Goal: Task Accomplishment & Management: Complete application form

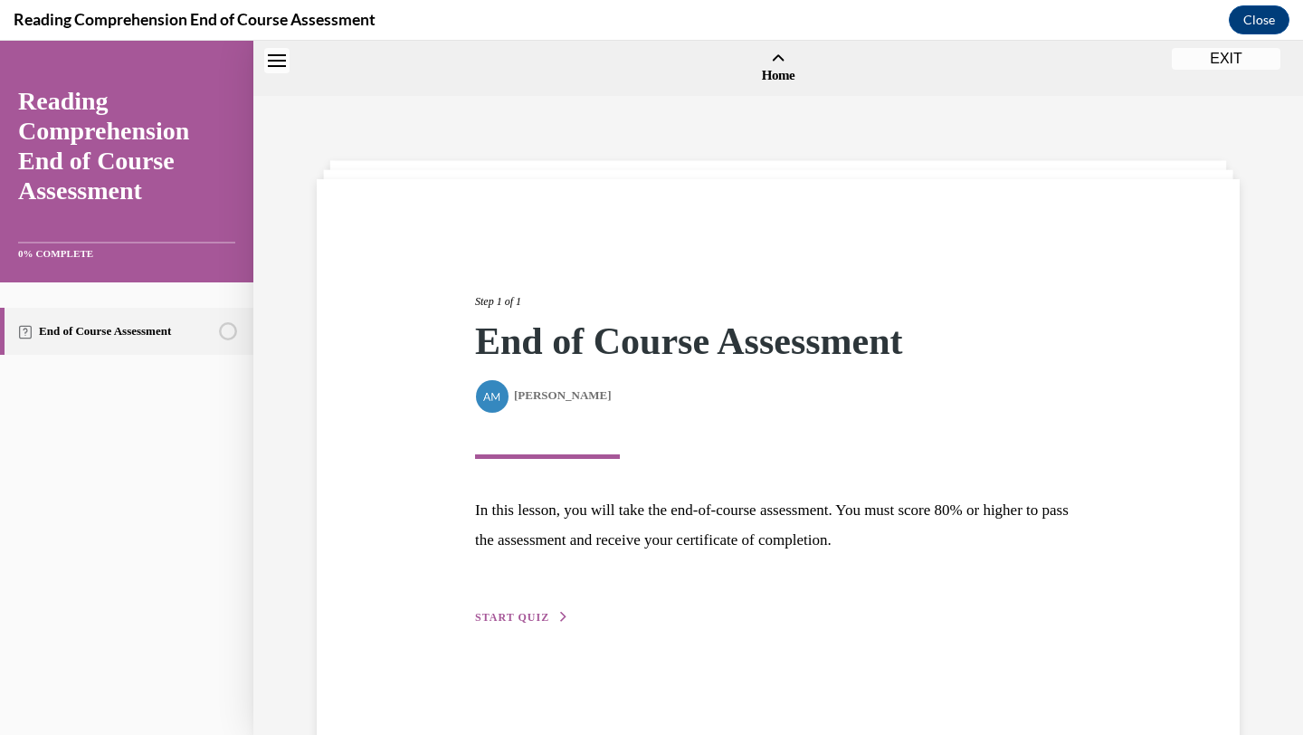
scroll to position [57, 0]
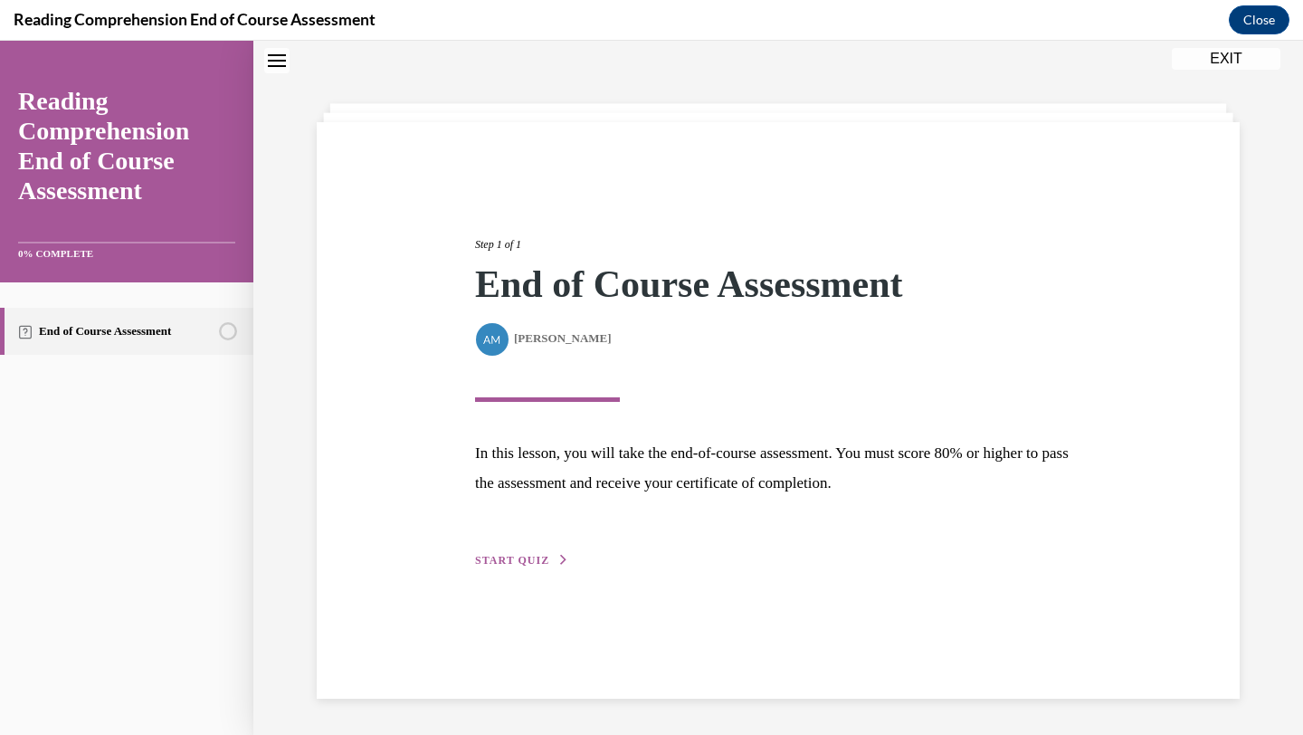
click at [510, 568] on button "START QUIZ" at bounding box center [522, 560] width 94 height 16
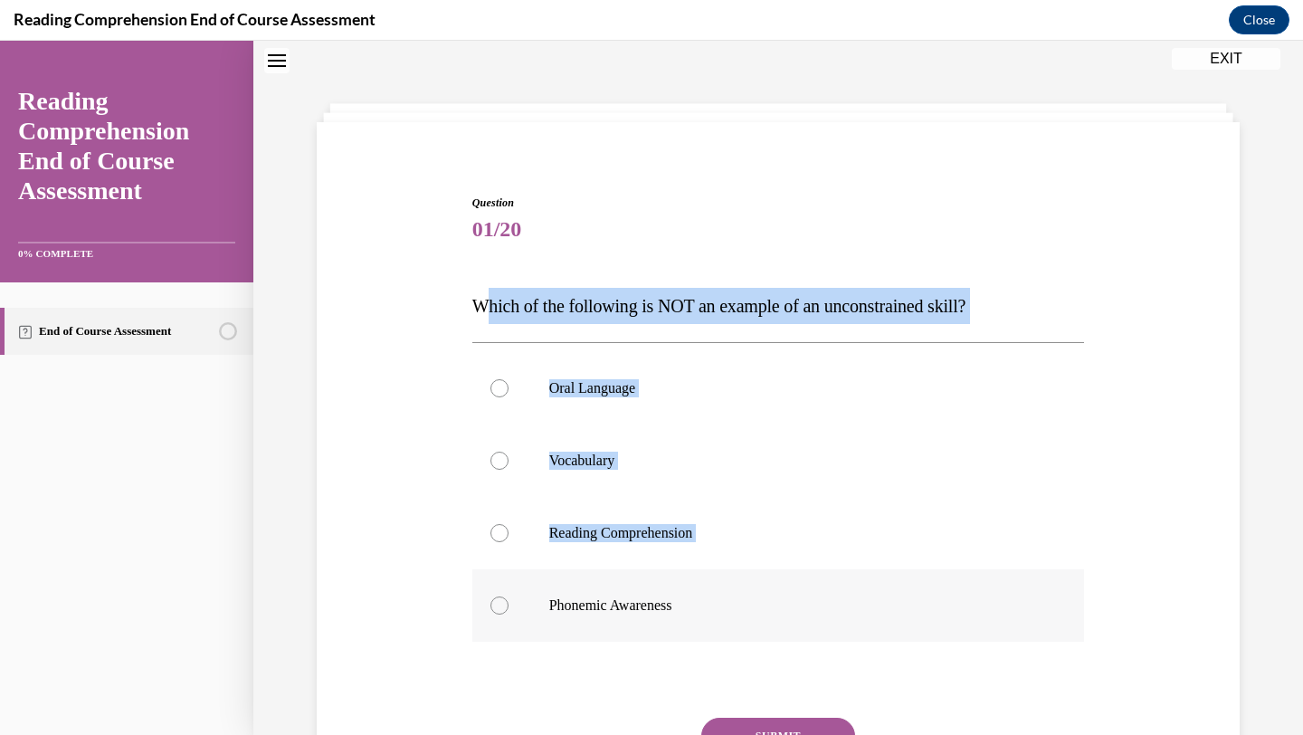
drag, startPoint x: 482, startPoint y: 299, endPoint x: 698, endPoint y: 584, distance: 357.3
click at [698, 584] on div "Question 01/20 Which of the following is NOT an example of an unconstrained ski…" at bounding box center [778, 531] width 613 height 672
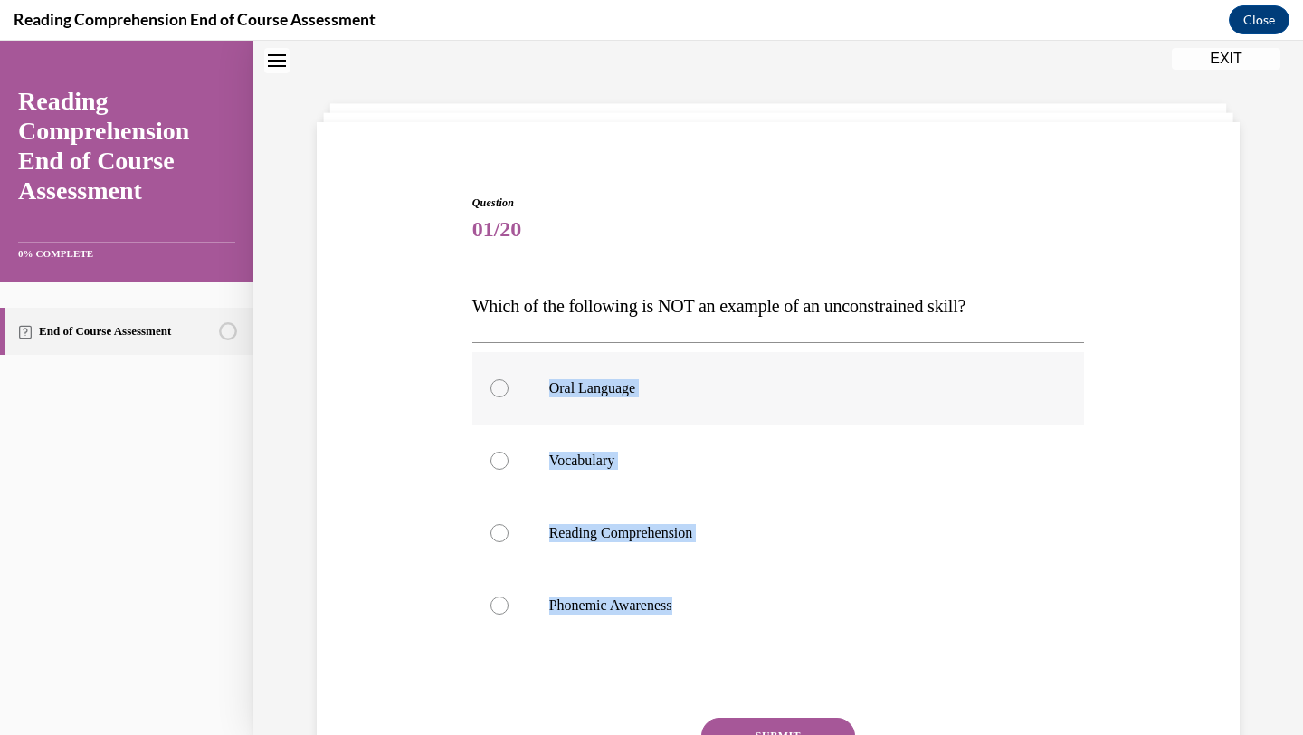
drag, startPoint x: 696, startPoint y: 617, endPoint x: 522, endPoint y: 380, distance: 294.0
click at [522, 380] on div "Oral Language Vocabulary Reading Comprehension Phonemic Awareness" at bounding box center [778, 497] width 613 height 290
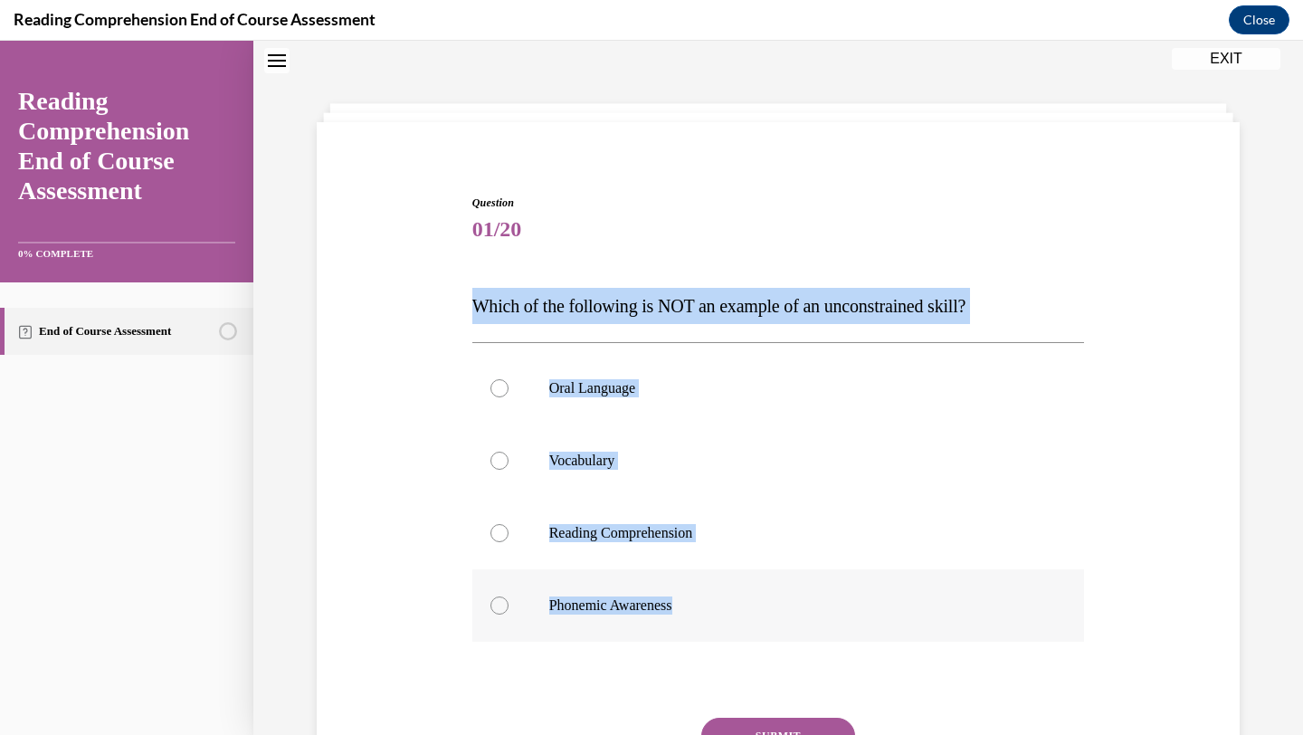
drag, startPoint x: 472, startPoint y: 306, endPoint x: 683, endPoint y: 605, distance: 365.6
click at [683, 605] on div "Question 01/20 Which of the following is NOT an example of an unconstrained ski…" at bounding box center [778, 531] width 613 height 672
copy div "Which of the following is NOT an example of an unconstrained skill? Oral Langua…"
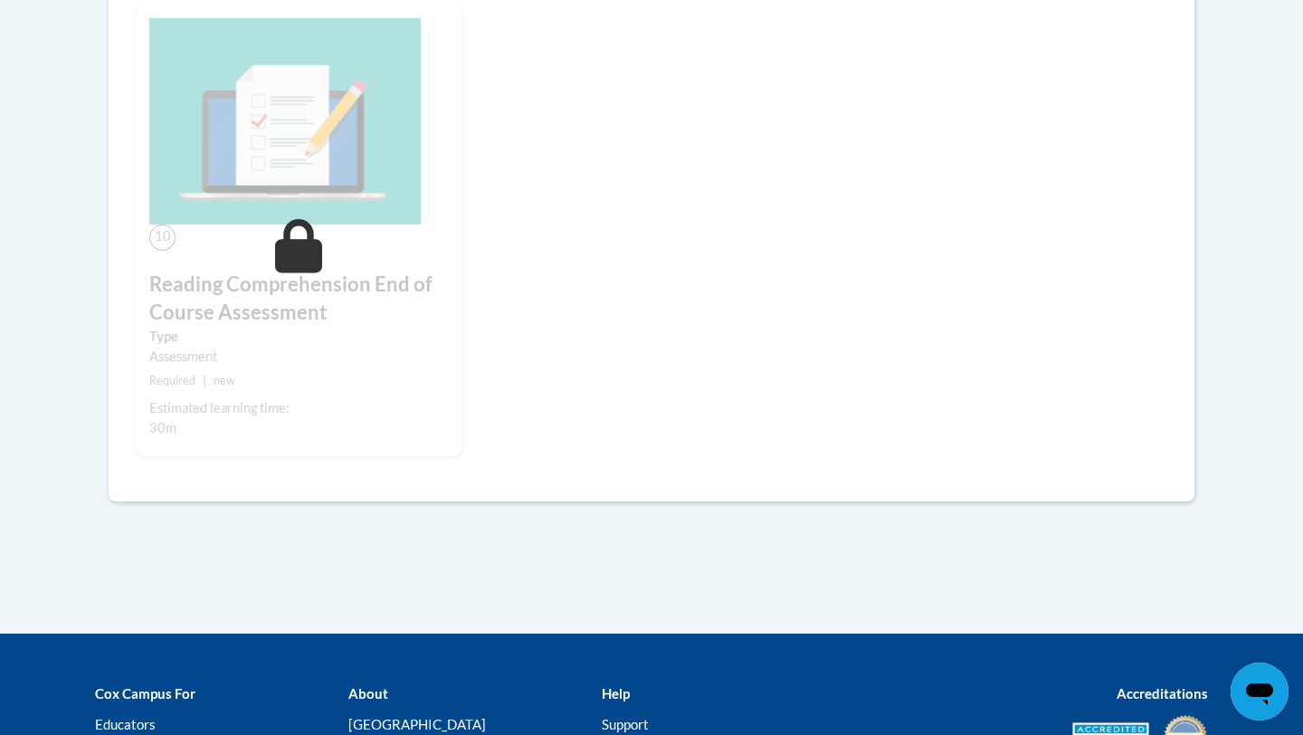
scroll to position [1983, 0]
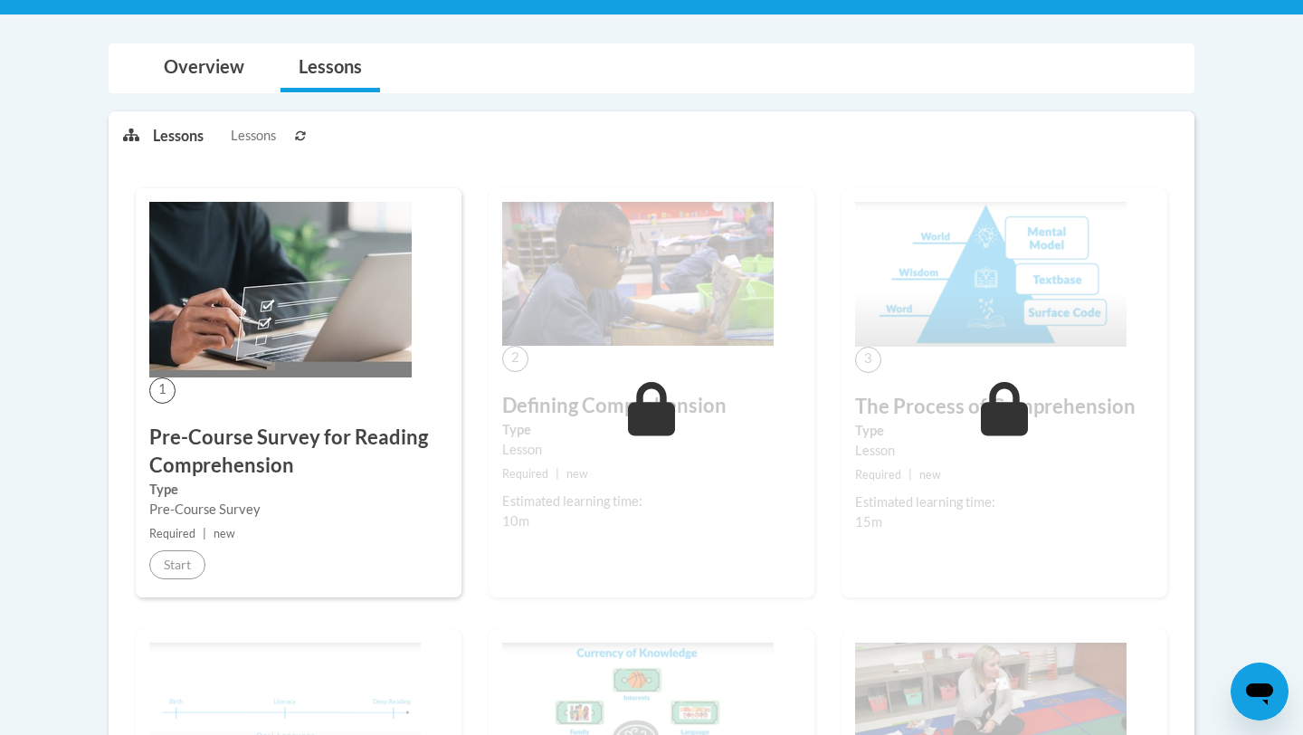
scroll to position [360, 0]
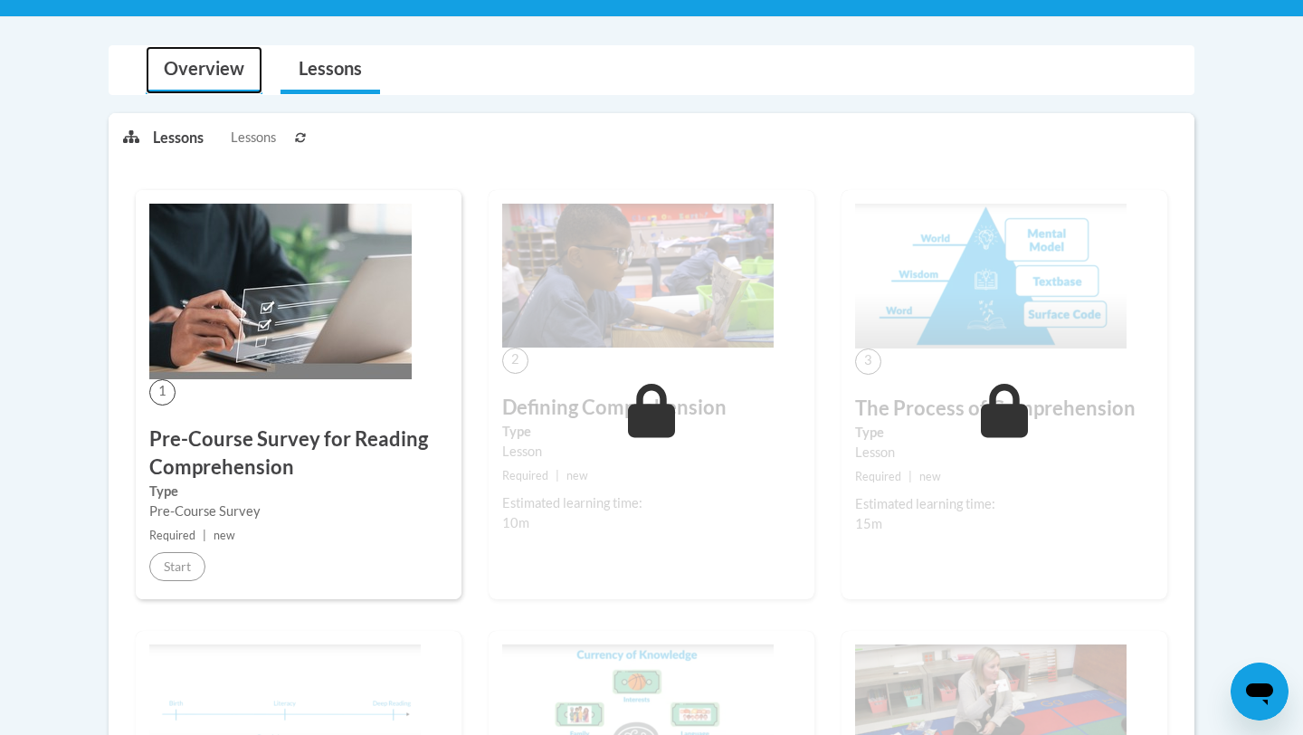
click at [214, 87] on link "Overview" at bounding box center [204, 70] width 117 height 48
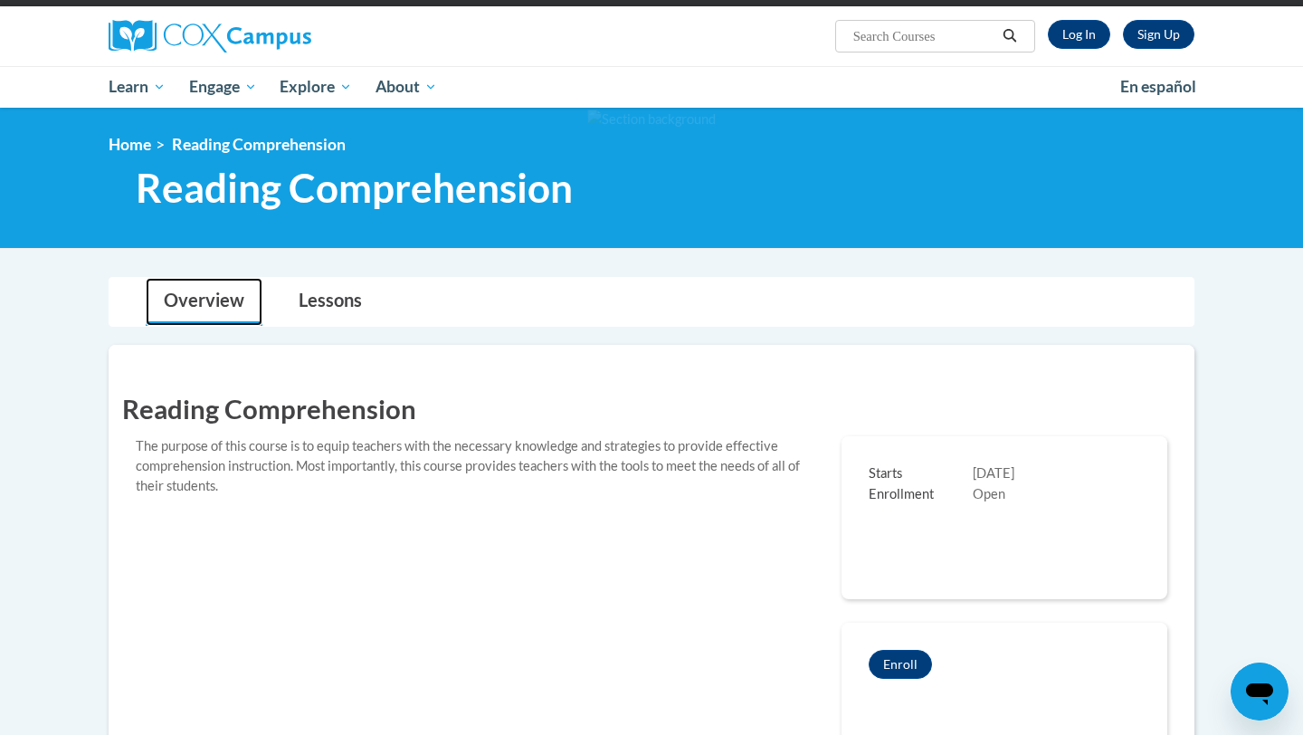
scroll to position [0, 0]
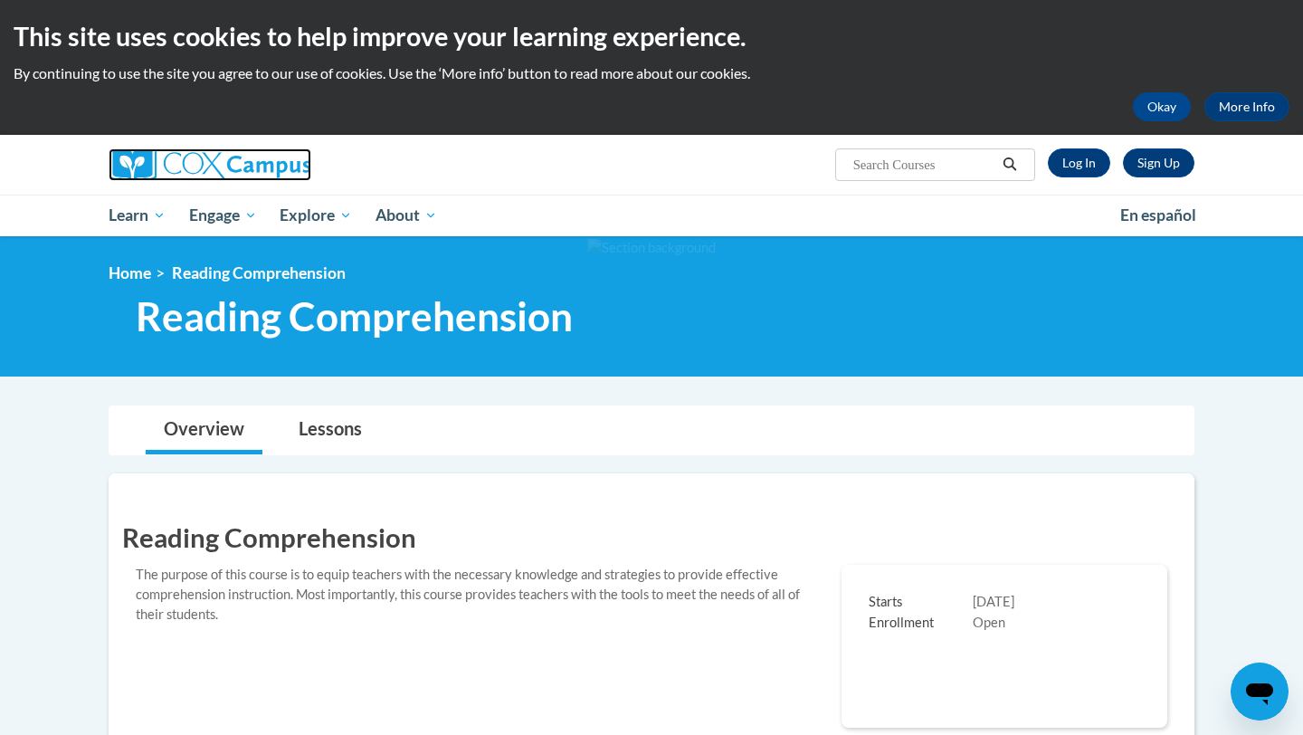
click at [171, 159] on img at bounding box center [210, 164] width 203 height 33
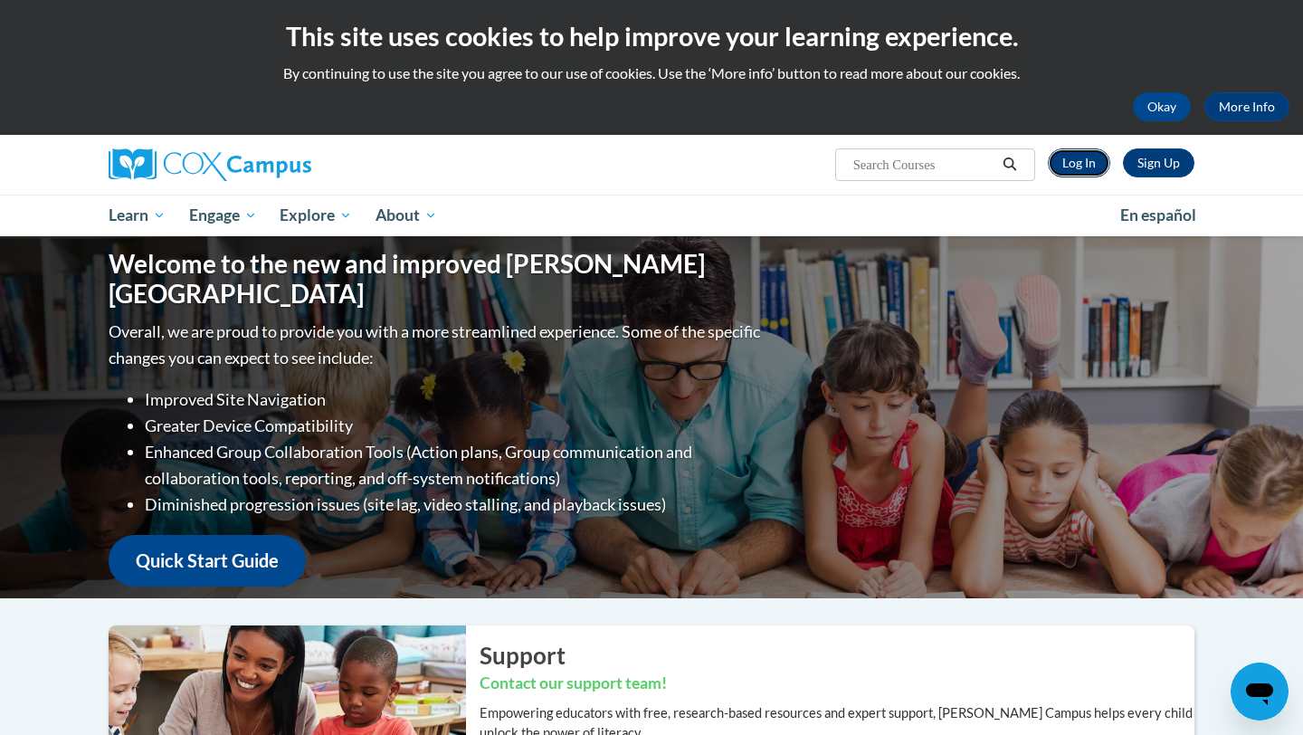
click at [1082, 160] on link "Log In" at bounding box center [1079, 162] width 62 height 29
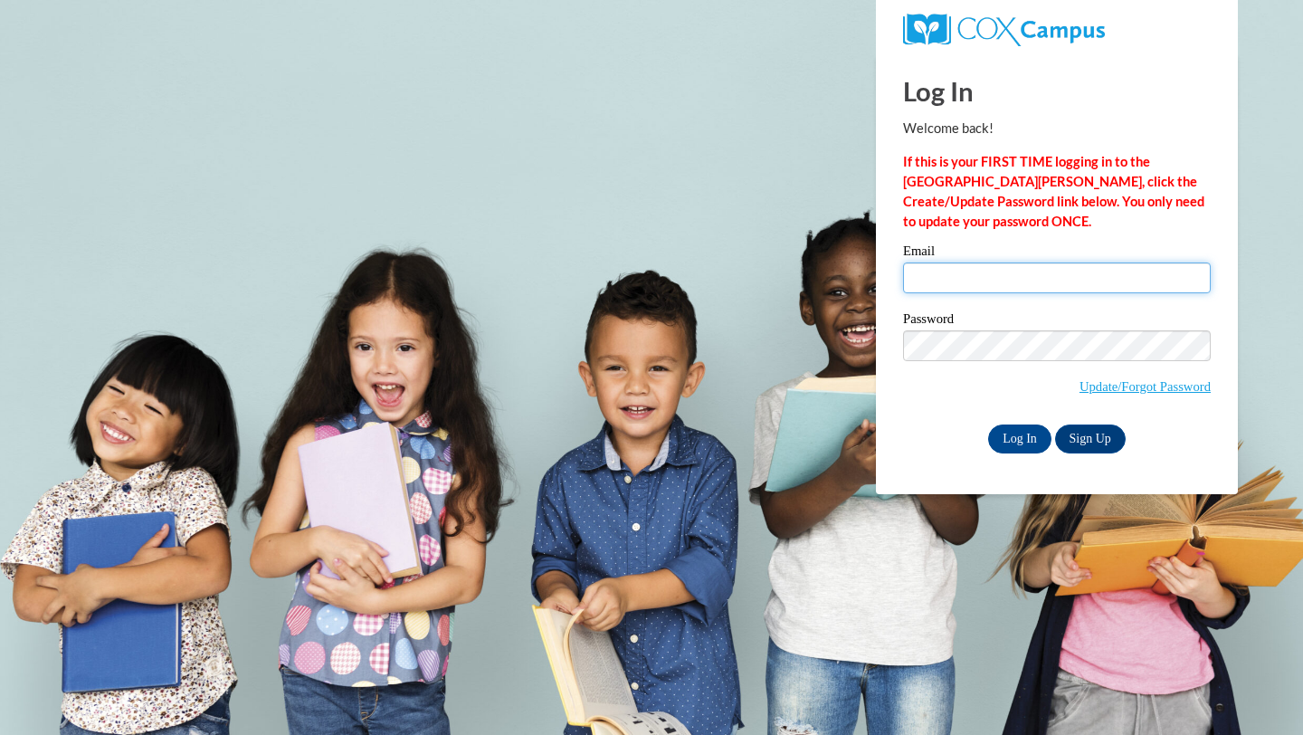
click at [988, 268] on input "Email" at bounding box center [1057, 277] width 308 height 31
type input "sarahpark0402@gmail.com"
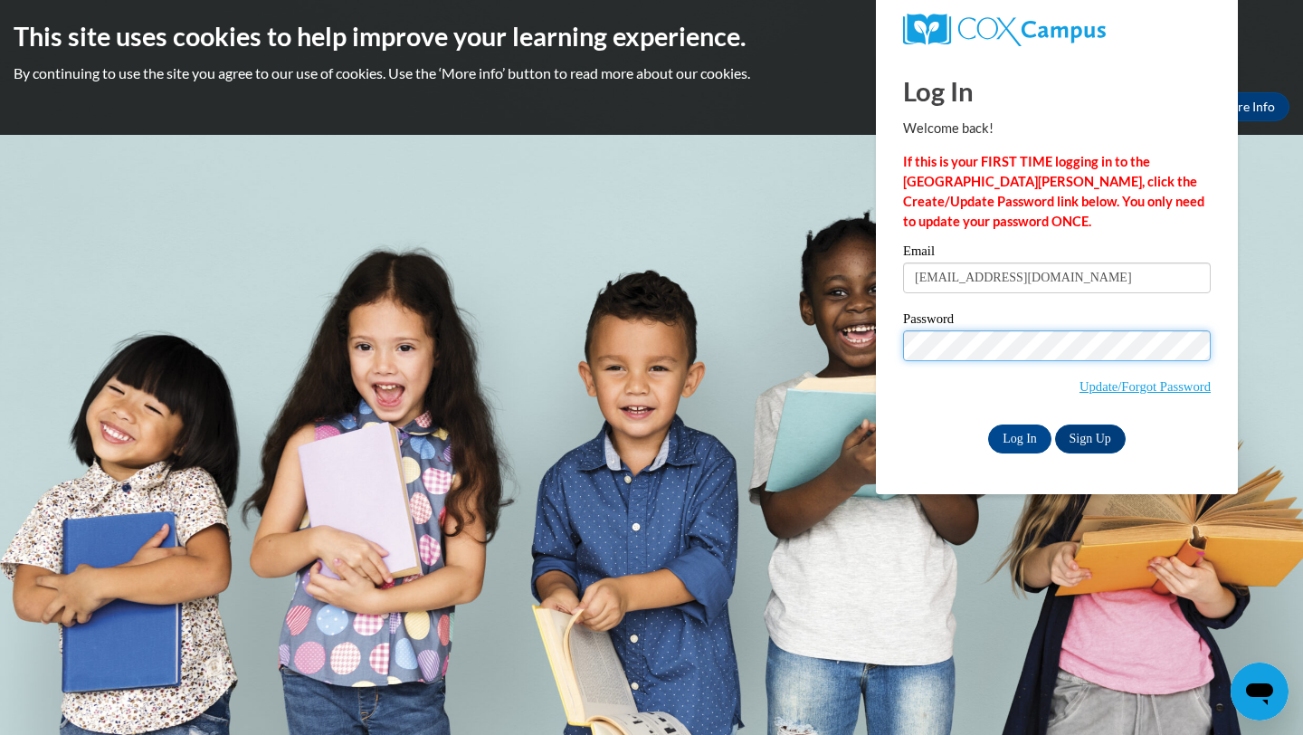
click at [988, 424] on input "Log In" at bounding box center [1019, 438] width 63 height 29
click at [1032, 429] on input "Log In" at bounding box center [1019, 438] width 63 height 29
click at [1032, 428] on input "Log In" at bounding box center [1019, 438] width 63 height 29
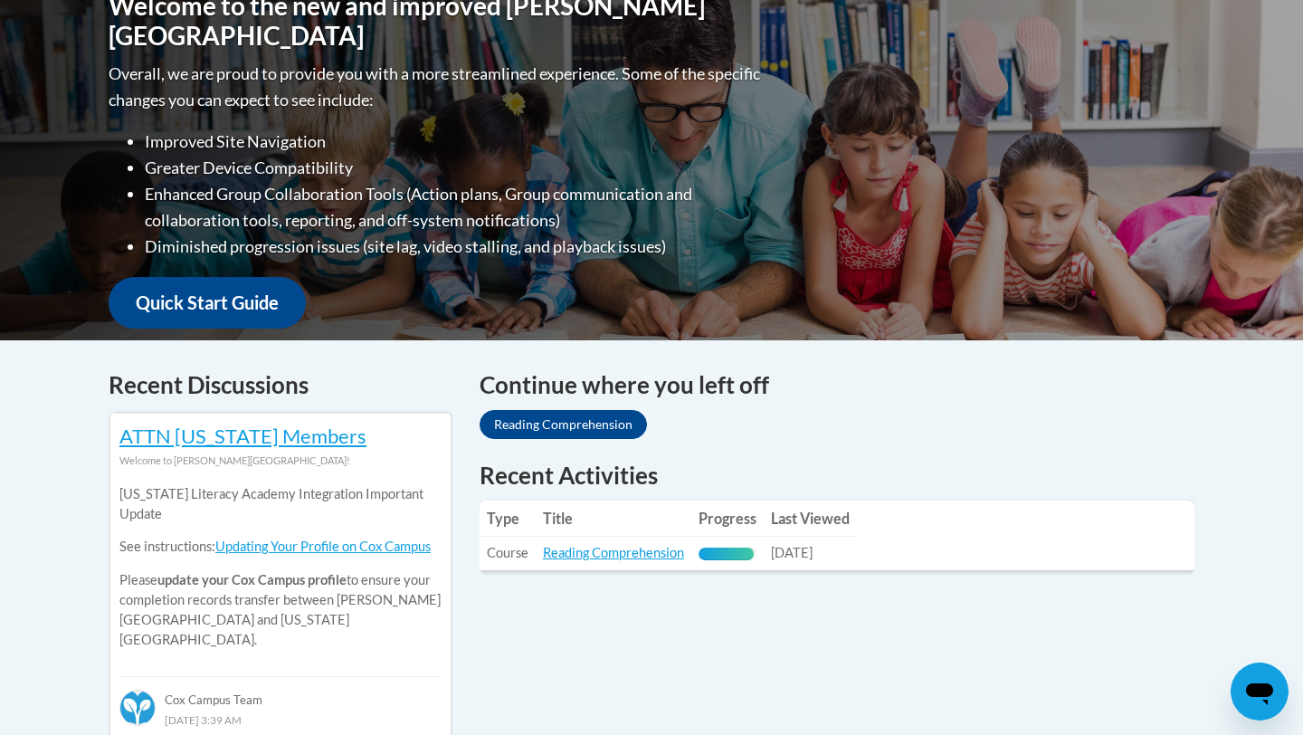
scroll to position [440, 0]
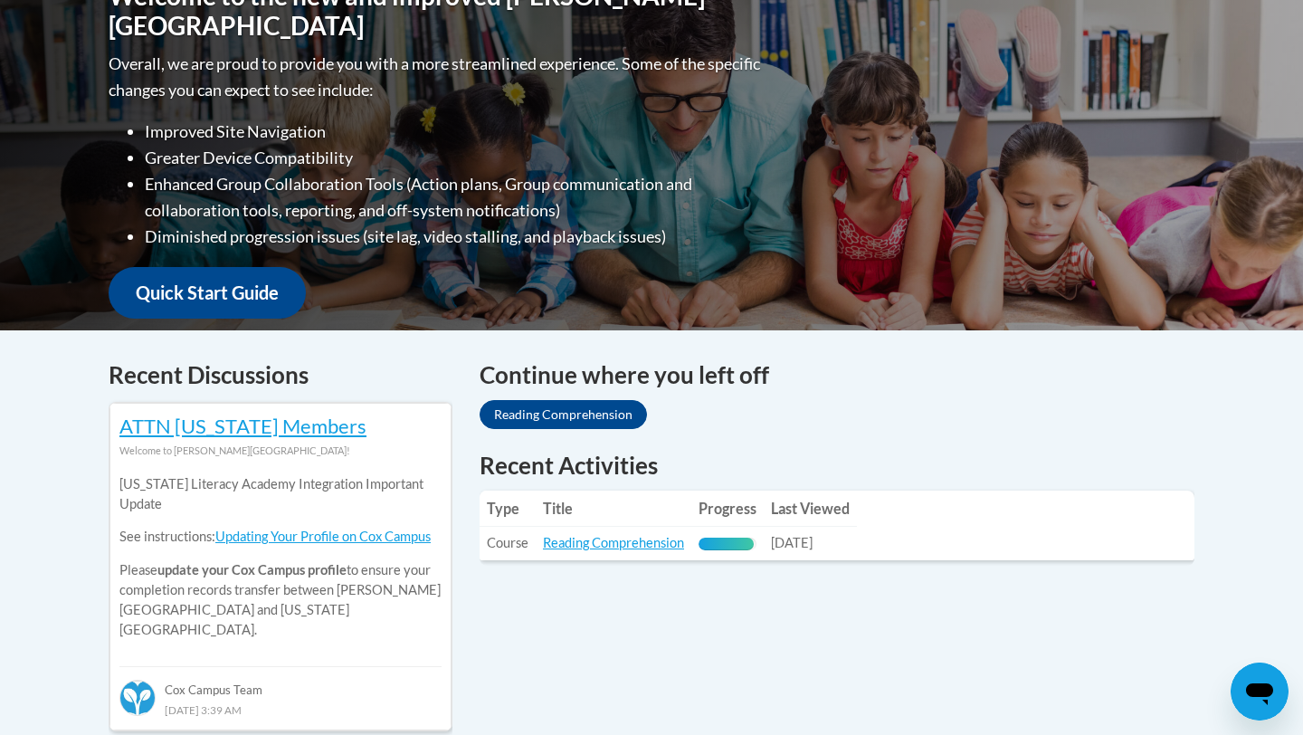
click at [591, 517] on th "Title" at bounding box center [614, 509] width 156 height 36
click at [587, 548] on link "Reading Comprehension" at bounding box center [613, 542] width 141 height 15
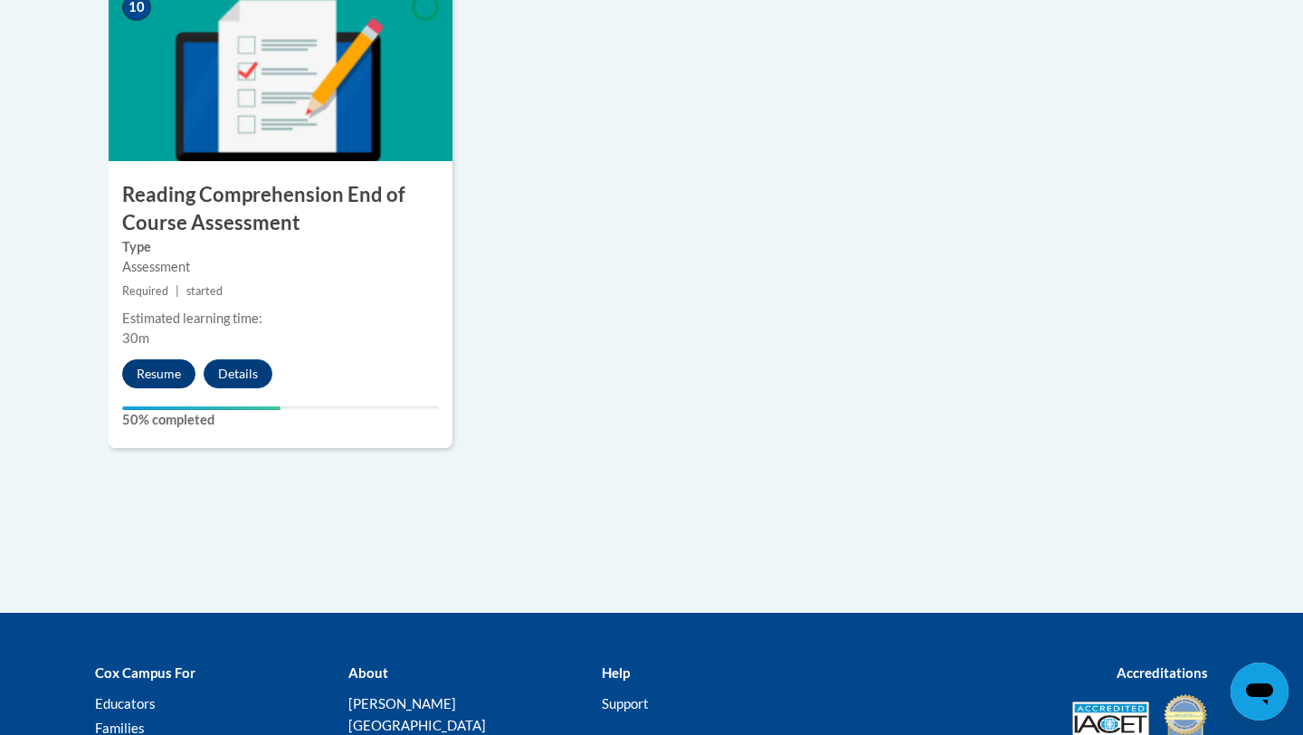
scroll to position [2101, 0]
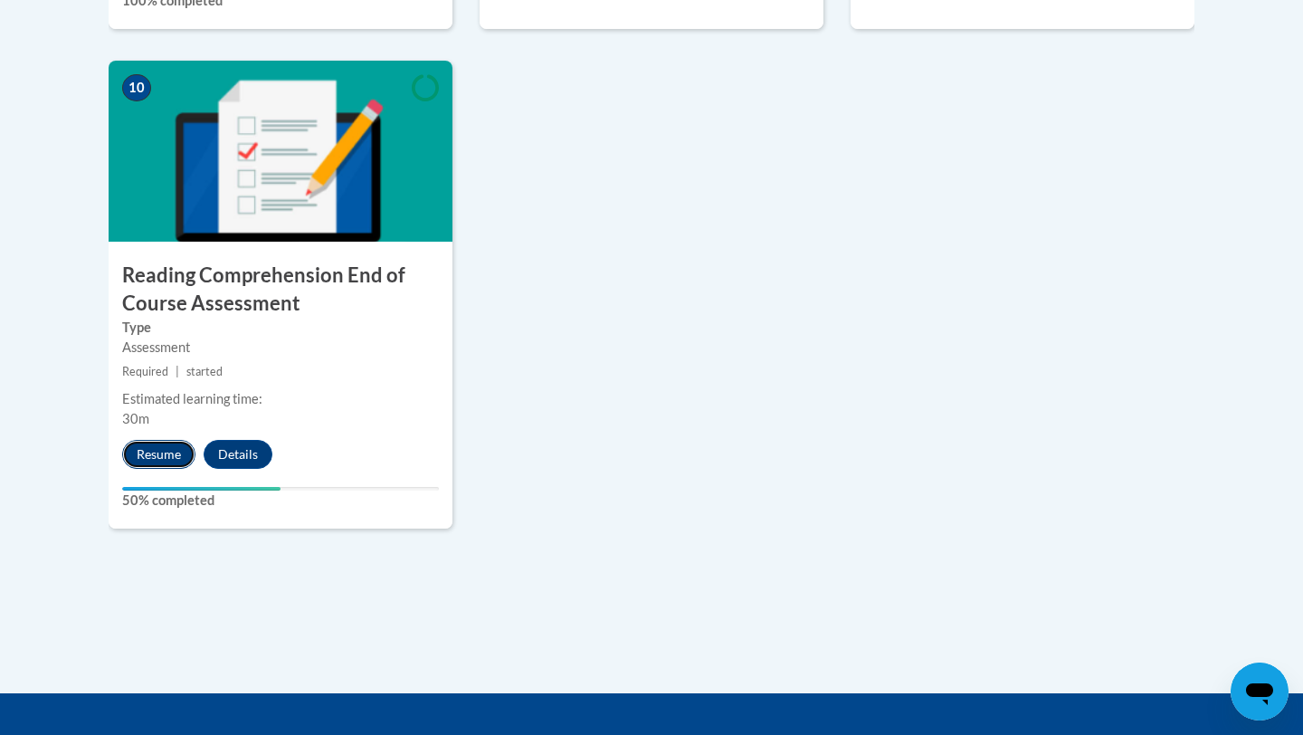
click at [137, 440] on button "Resume" at bounding box center [158, 454] width 73 height 29
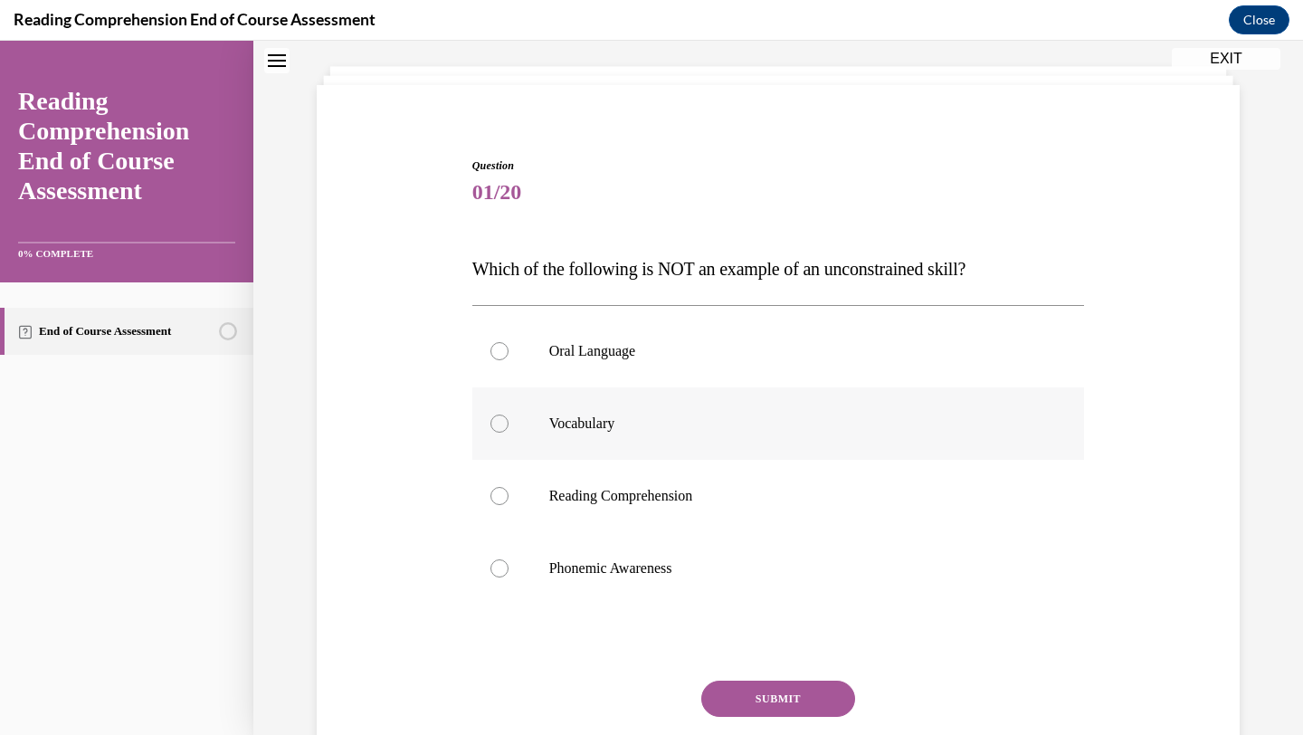
scroll to position [100, 0]
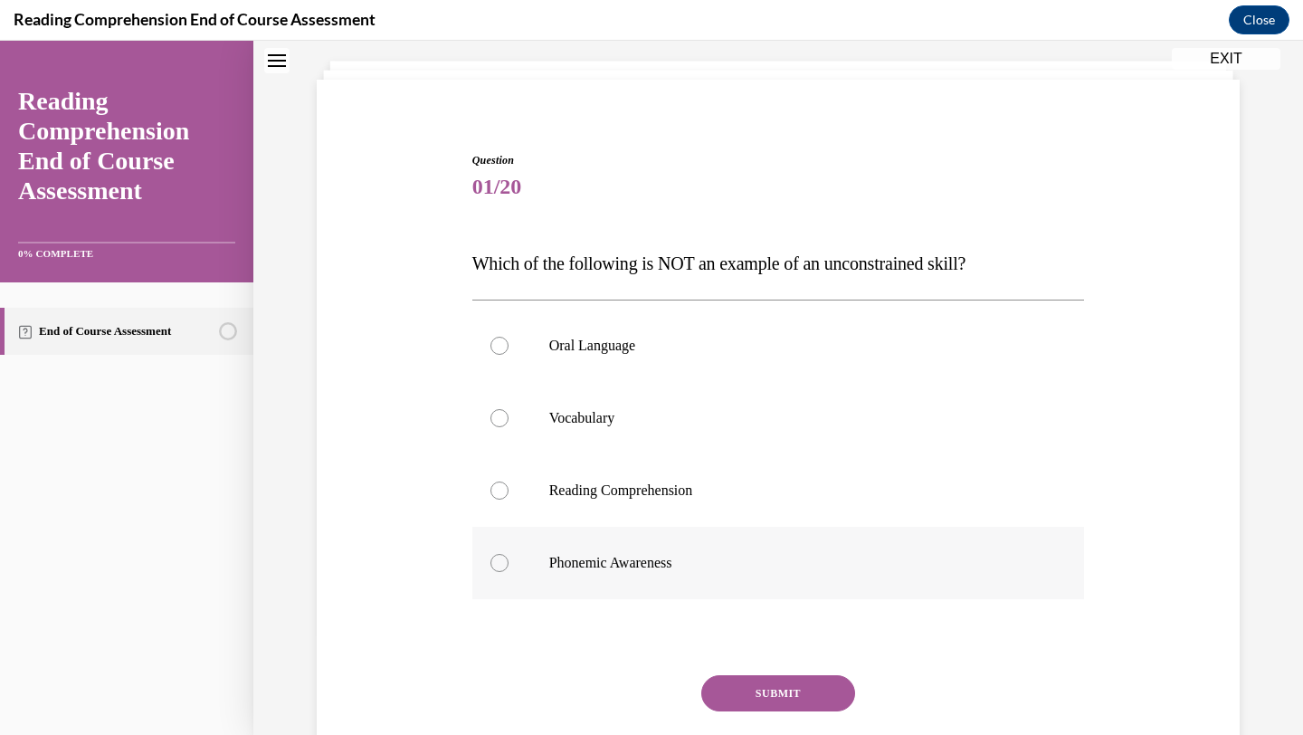
click at [577, 548] on label "Phonemic Awareness" at bounding box center [778, 563] width 613 height 72
click at [509, 554] on input "Phonemic Awareness" at bounding box center [500, 563] width 18 height 18
radio input "true"
click at [778, 679] on button "SUBMIT" at bounding box center [778, 693] width 154 height 36
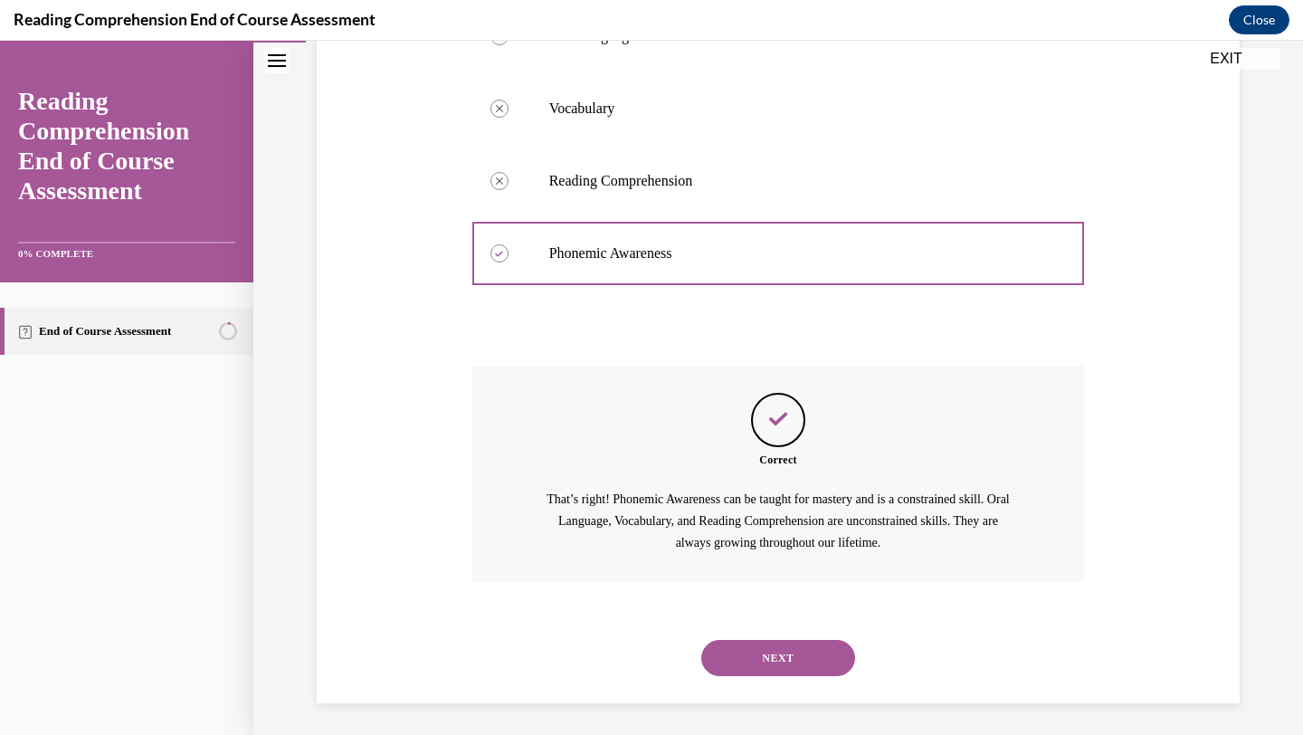
scroll to position [414, 0]
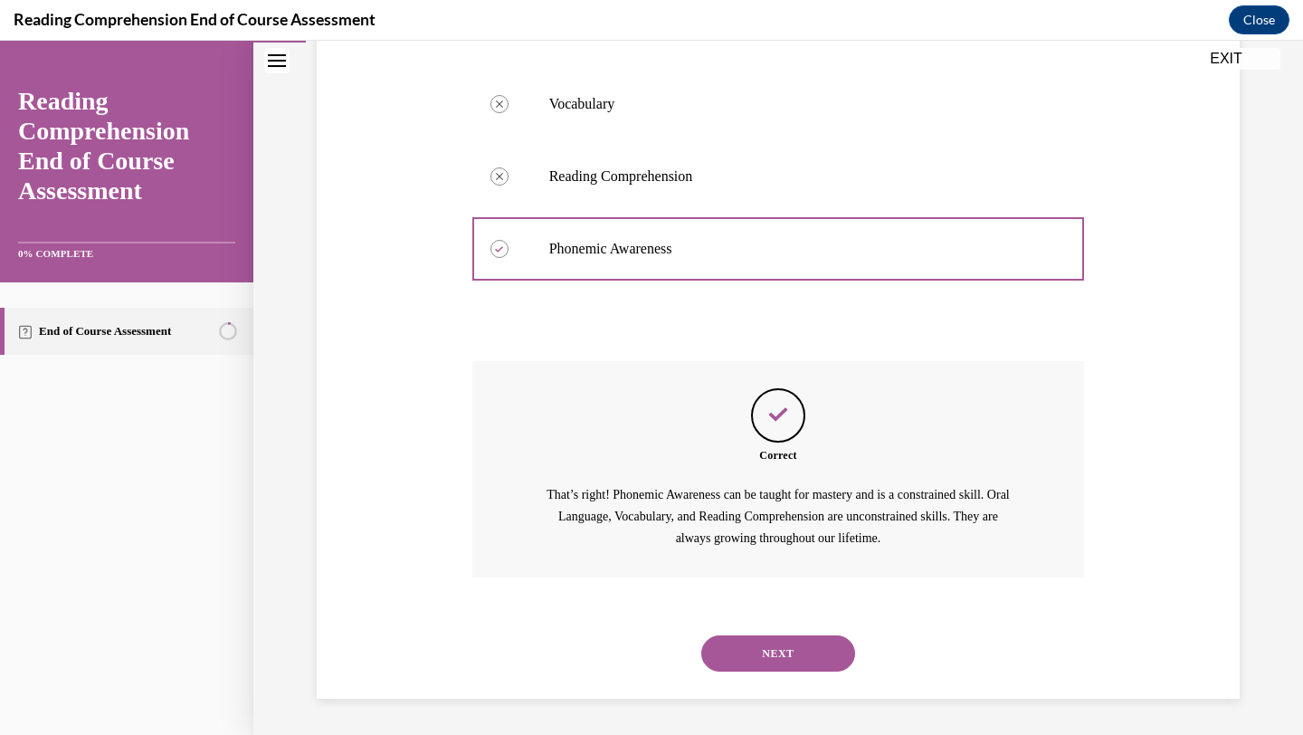
click at [775, 649] on button "NEXT" at bounding box center [778, 653] width 154 height 36
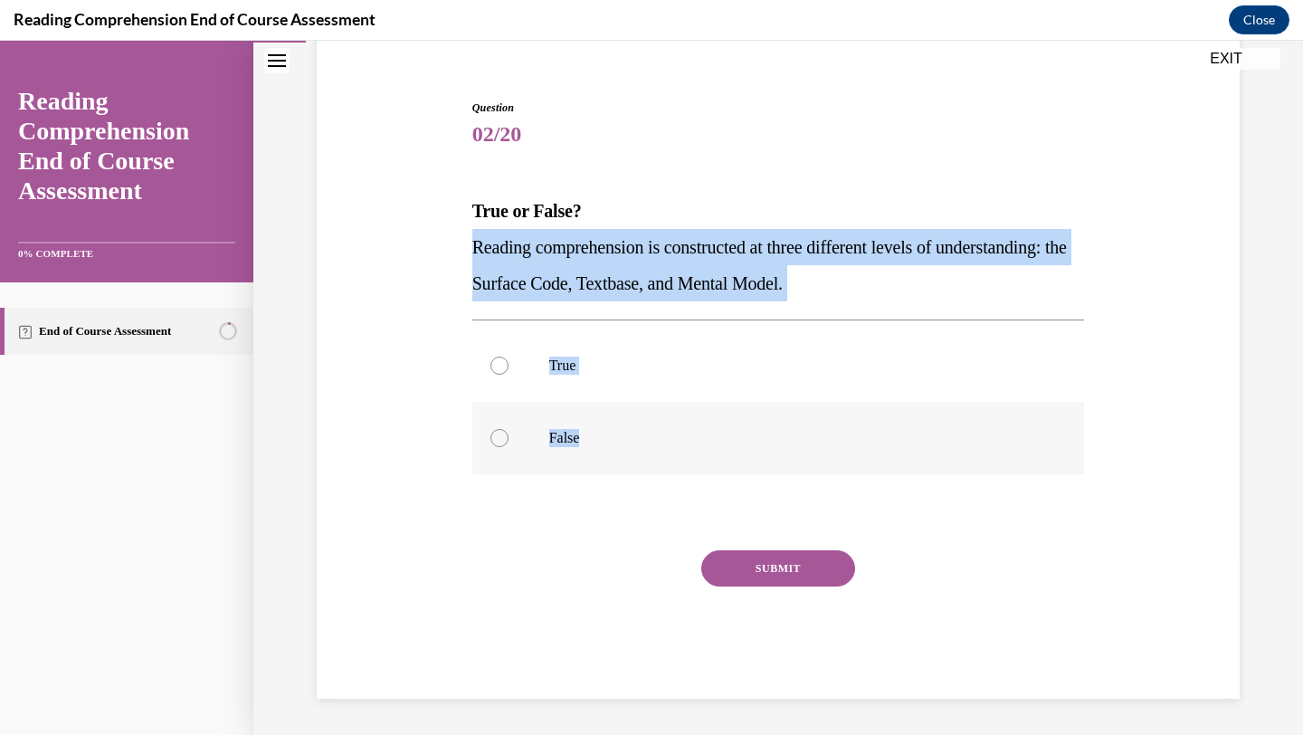
drag, startPoint x: 470, startPoint y: 254, endPoint x: 609, endPoint y: 450, distance: 240.1
click at [609, 450] on div "Question 02/20 True or False? Reading comprehension is constructed at three dif…" at bounding box center [779, 385] width 622 height 626
copy div "Reading comprehension is constructed at three different levels of understanding…"
click at [587, 364] on p "True" at bounding box center [794, 366] width 491 height 18
click at [509, 364] on input "True" at bounding box center [500, 366] width 18 height 18
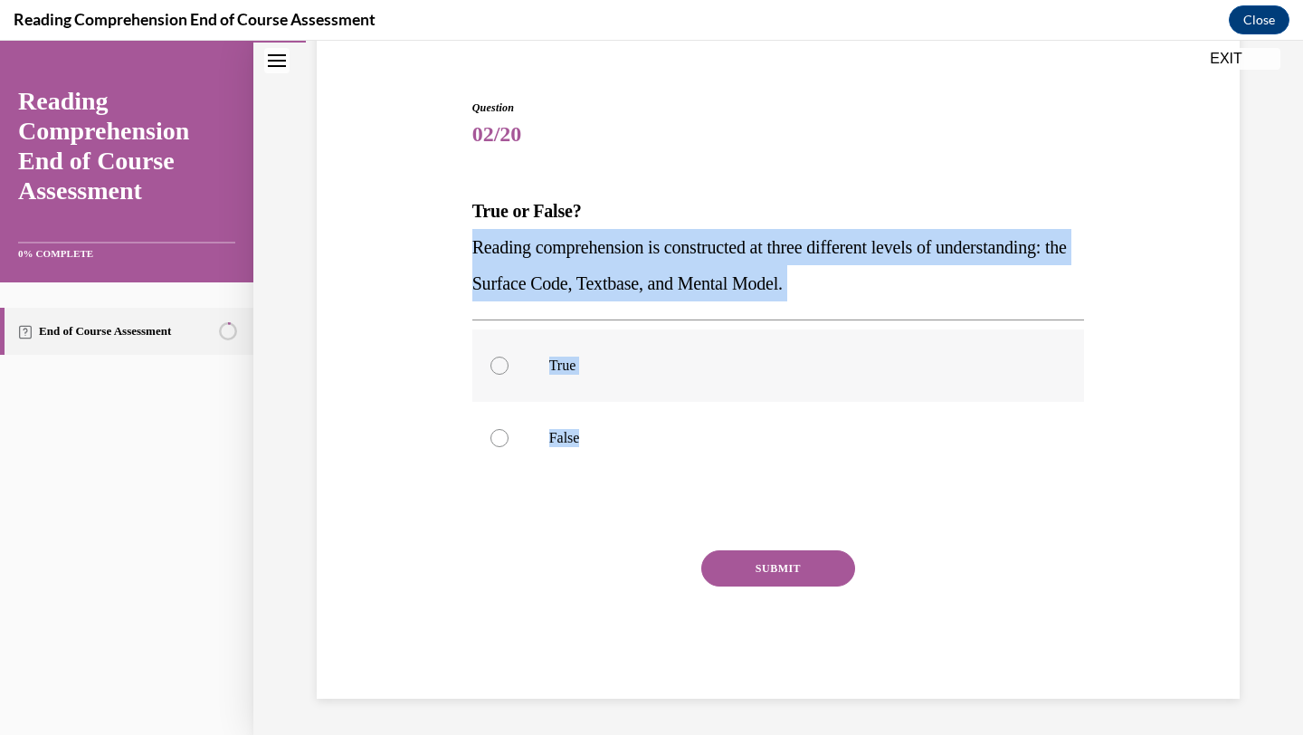
radio input "true"
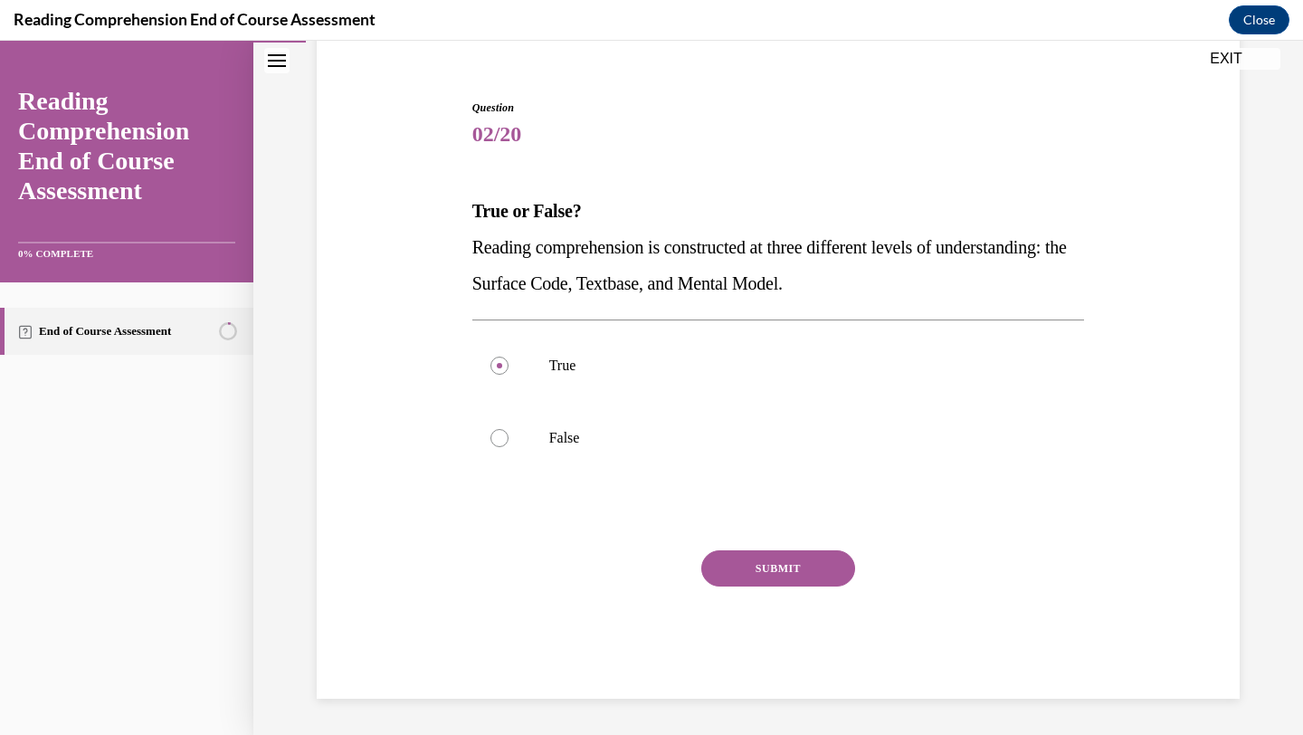
click at [777, 560] on button "SUBMIT" at bounding box center [778, 568] width 154 height 36
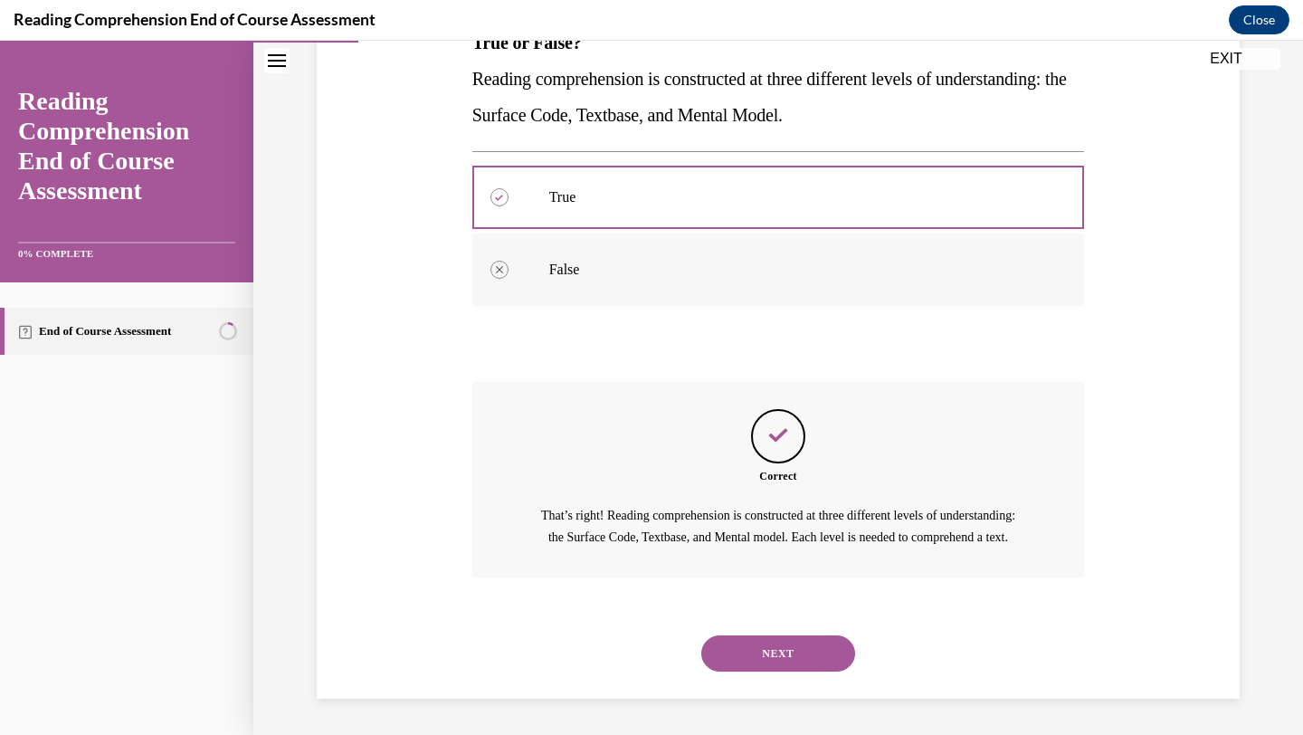
scroll to position [341, 0]
click at [782, 669] on button "NEXT" at bounding box center [778, 653] width 154 height 36
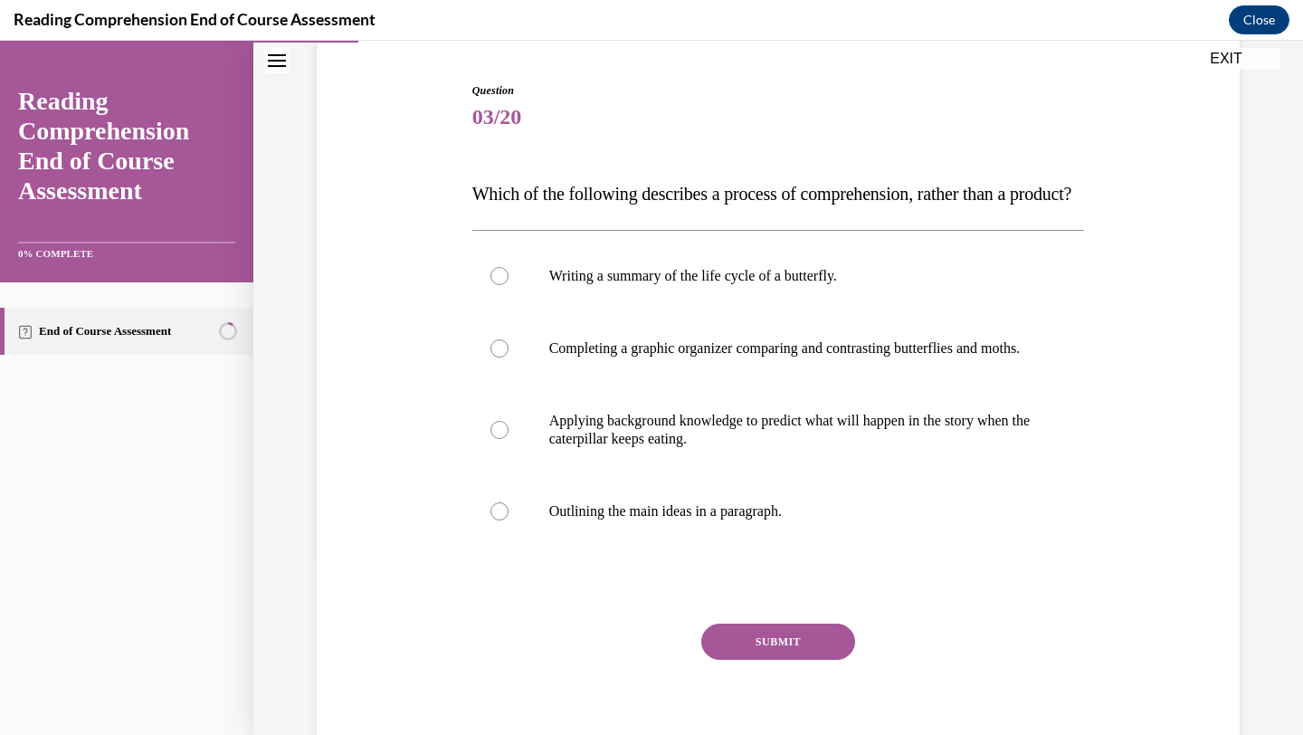
scroll to position [170, 0]
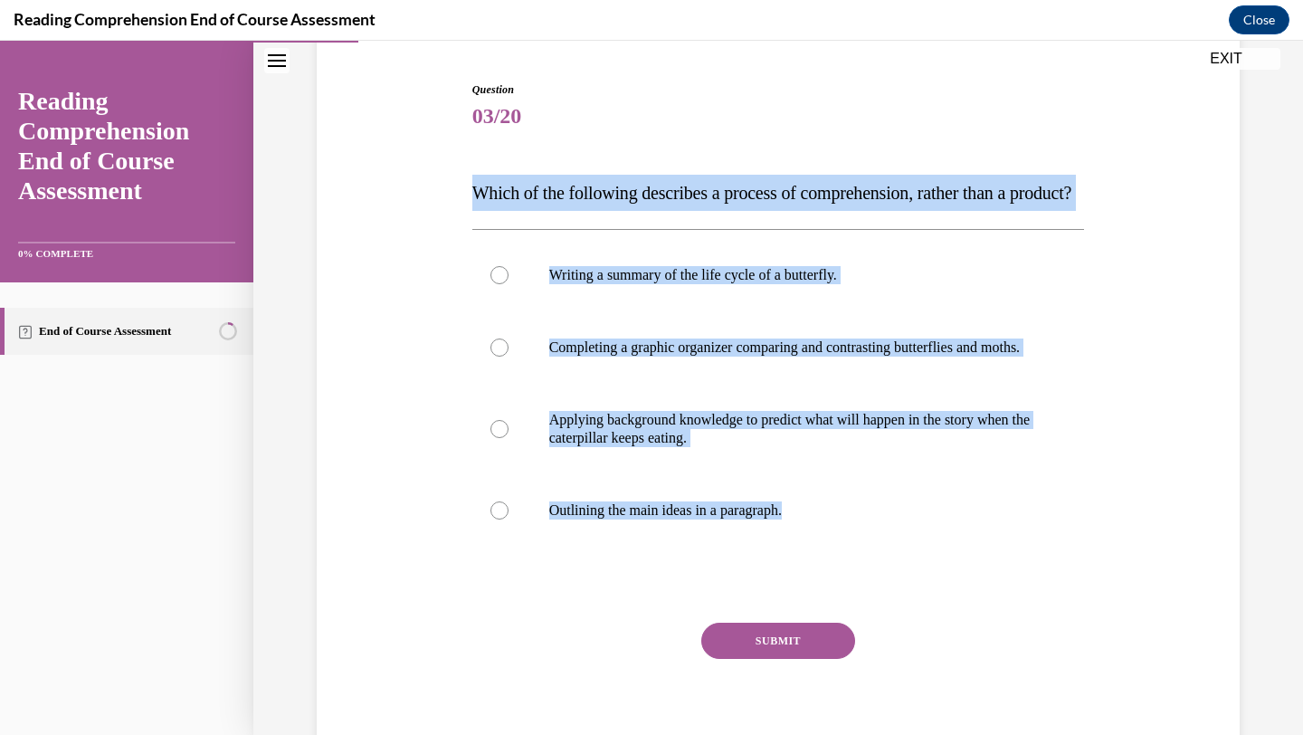
drag, startPoint x: 468, startPoint y: 184, endPoint x: 892, endPoint y: 639, distance: 622.5
click at [894, 640] on div "Question 03/20 Which of the following describes a process of comprehension, rat…" at bounding box center [779, 412] width 622 height 717
copy div "Which of the following describes a process of comprehension, rather than a prod…"
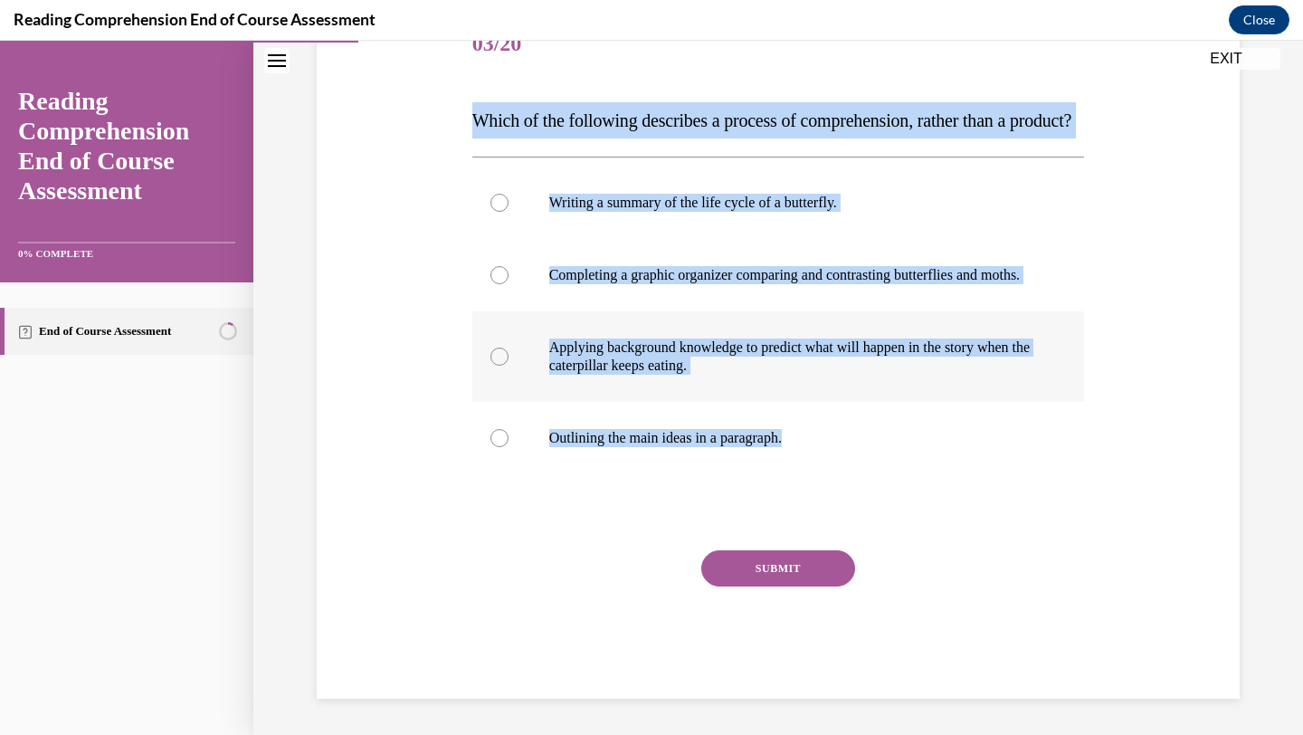
scroll to position [254, 0]
click at [588, 375] on p "Applying background knowledge to predict what will happen in the story when the…" at bounding box center [794, 357] width 491 height 36
click at [509, 366] on input "Applying background knowledge to predict what will happen in the story when the…" at bounding box center [500, 357] width 18 height 18
radio input "true"
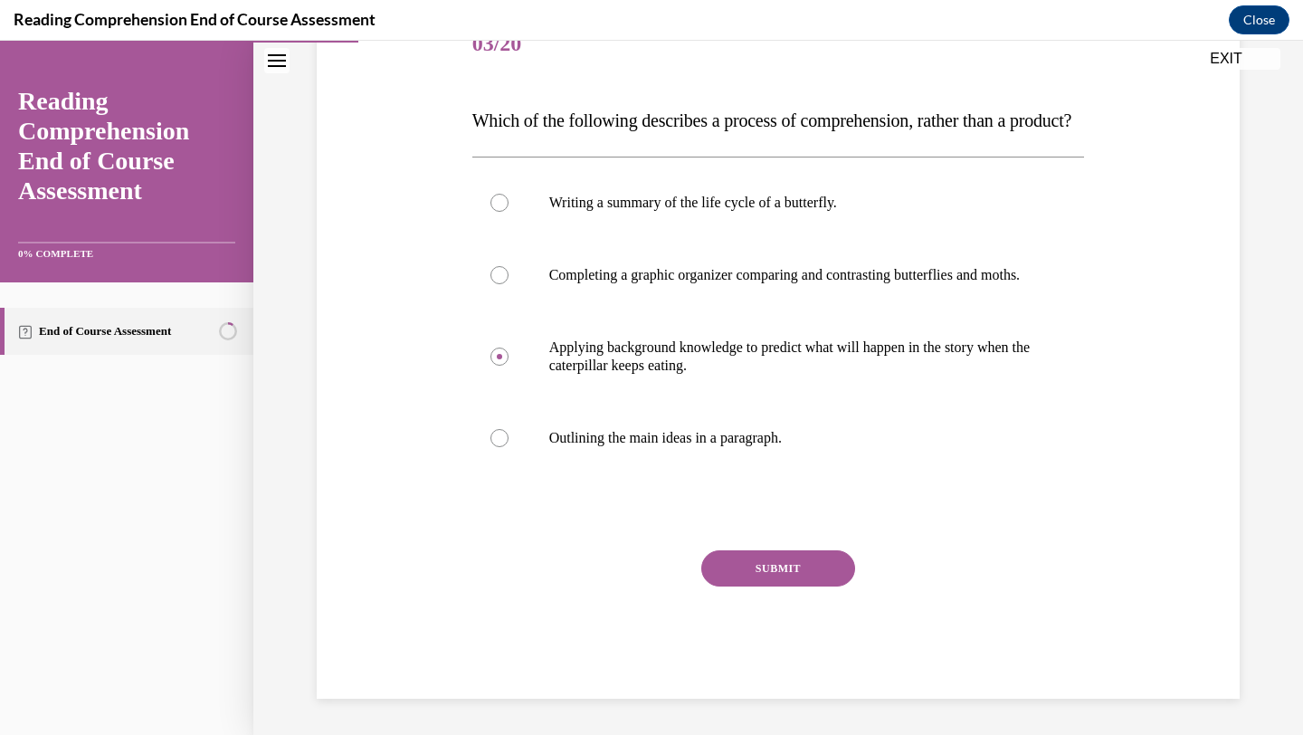
click at [734, 587] on button "SUBMIT" at bounding box center [778, 568] width 154 height 36
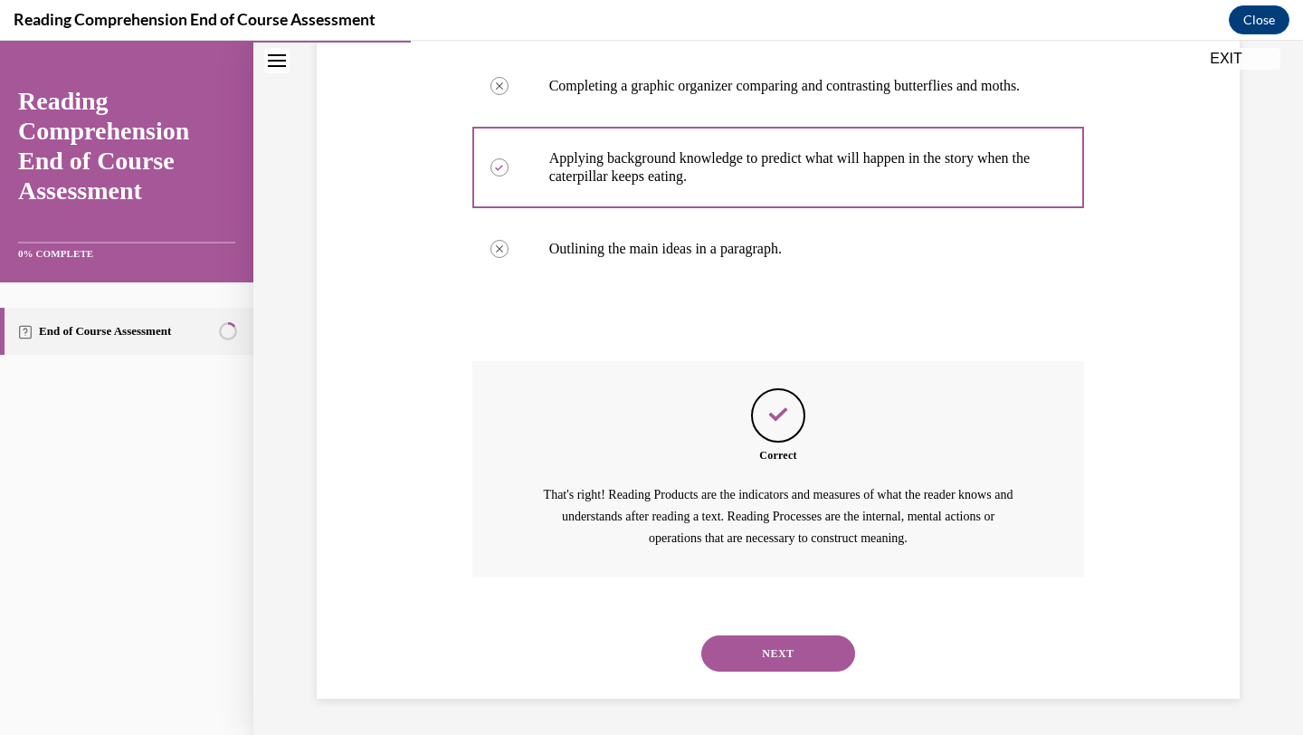
scroll to position [486, 0]
click at [762, 644] on button "NEXT" at bounding box center [778, 653] width 154 height 36
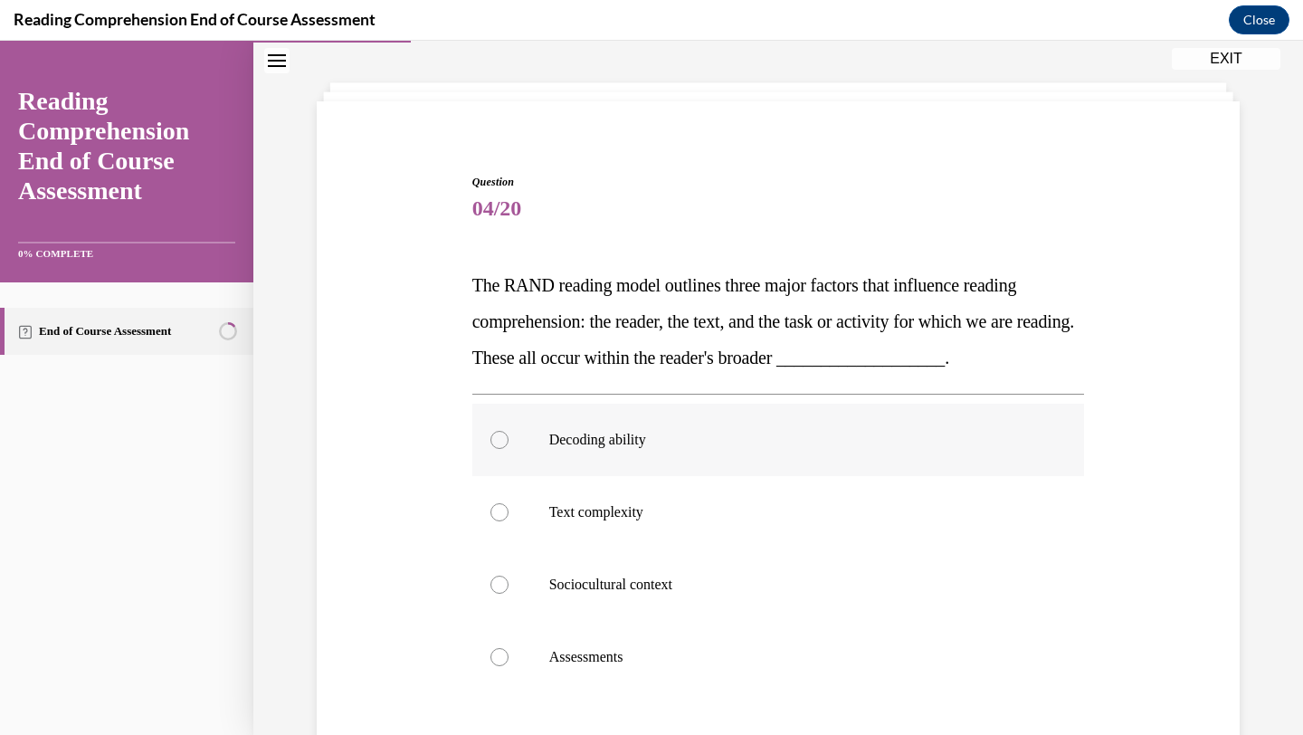
scroll to position [107, 0]
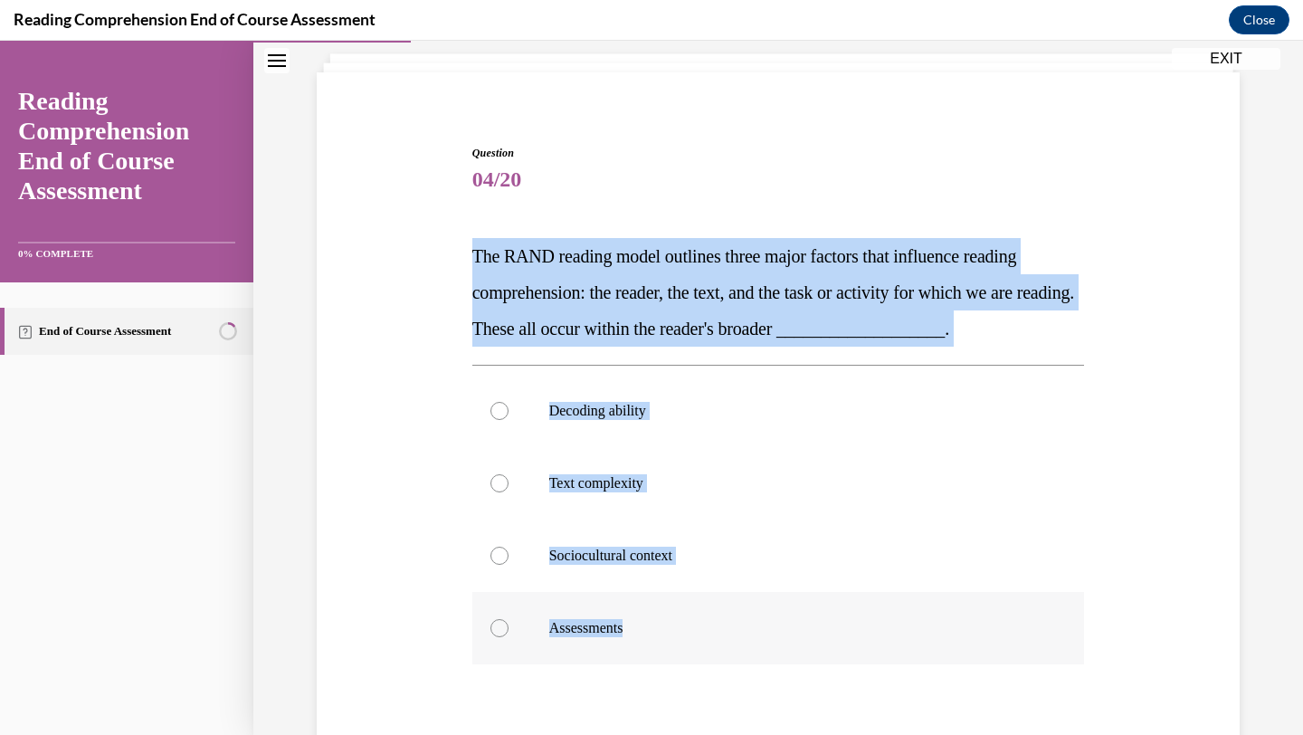
drag, startPoint x: 476, startPoint y: 253, endPoint x: 710, endPoint y: 631, distance: 444.6
click at [710, 631] on div "Question 04/20 The RAND reading model outlines three major factors that influen…" at bounding box center [778, 517] width 613 height 744
copy div "The RAND reading model outlines three major factors that influence reading comp…"
click at [620, 551] on p "Sociocultural context" at bounding box center [794, 556] width 491 height 18
click at [509, 551] on input "Sociocultural context" at bounding box center [500, 556] width 18 height 18
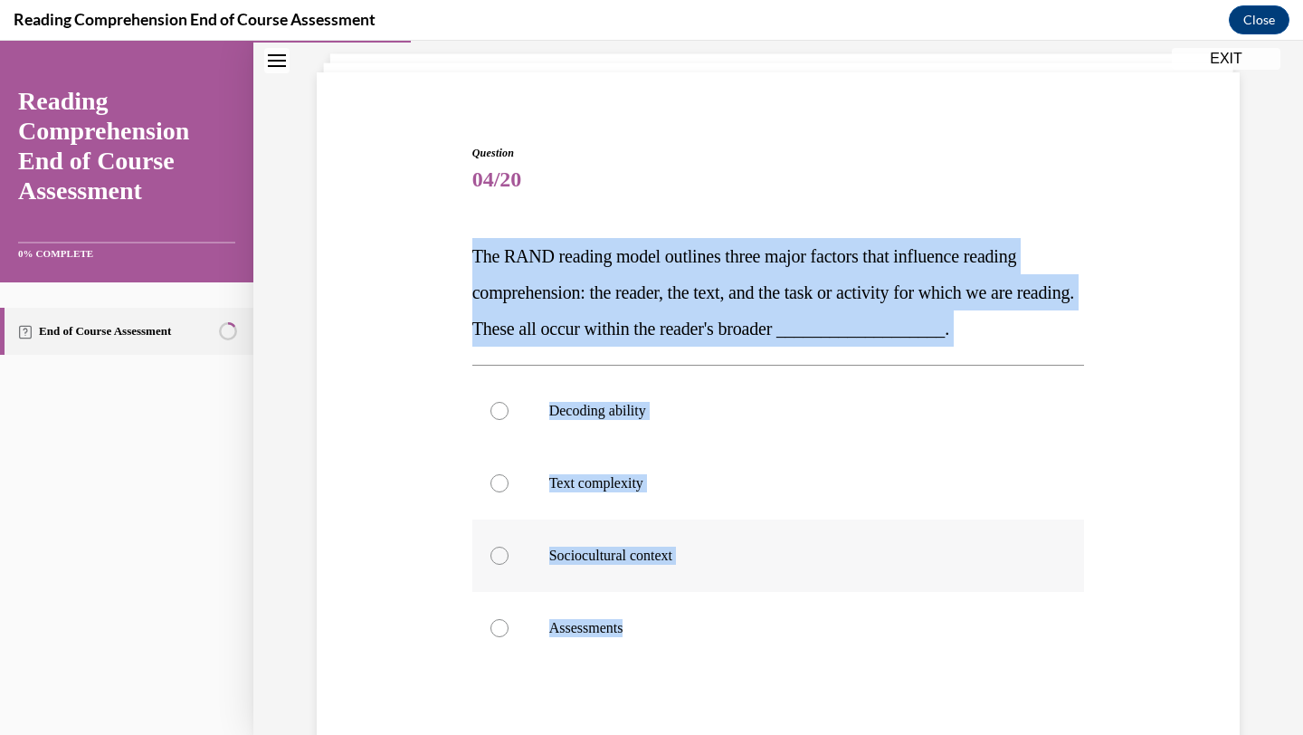
radio input "true"
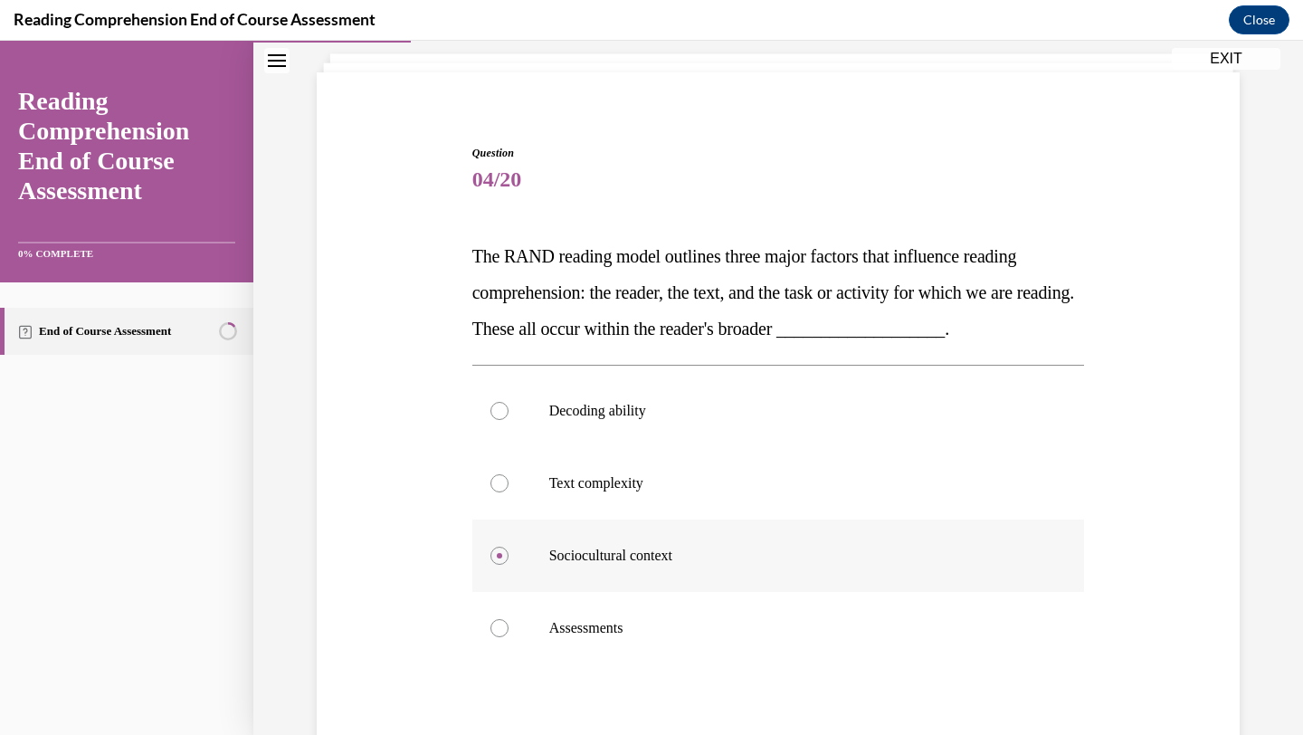
scroll to position [297, 0]
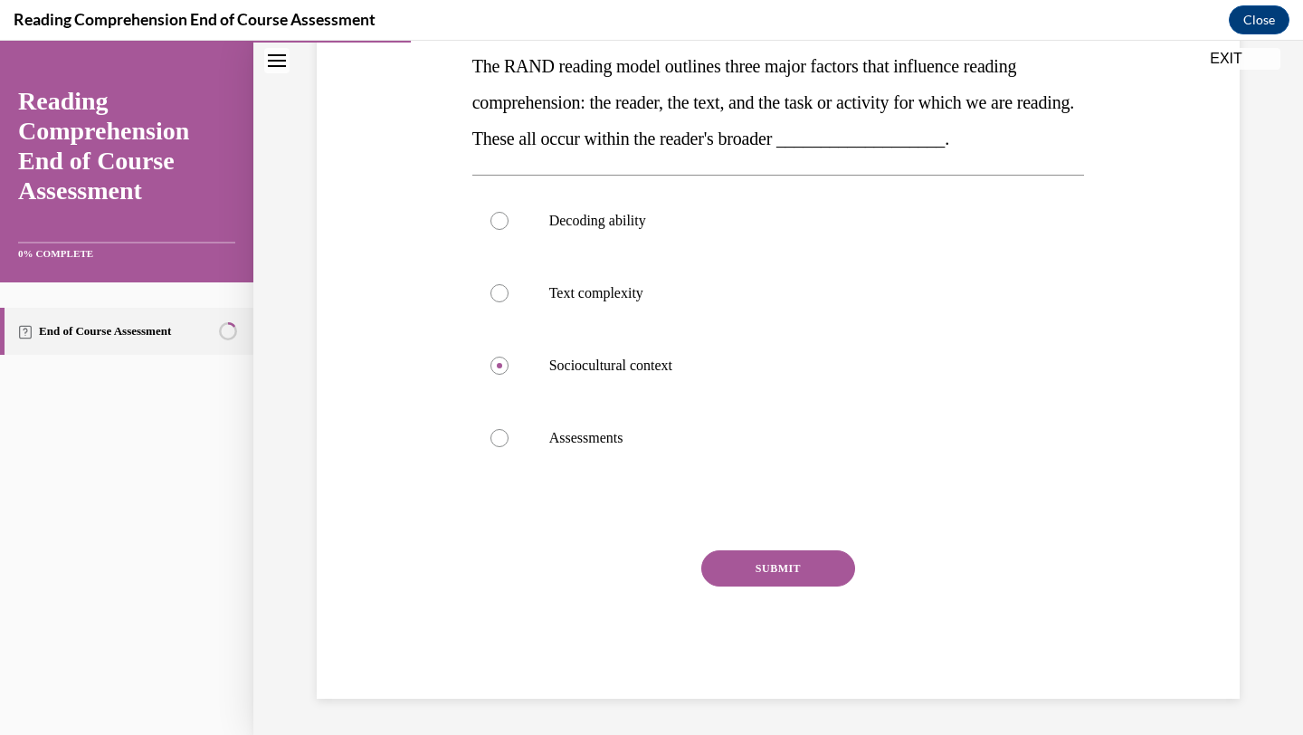
click at [762, 575] on button "SUBMIT" at bounding box center [778, 568] width 154 height 36
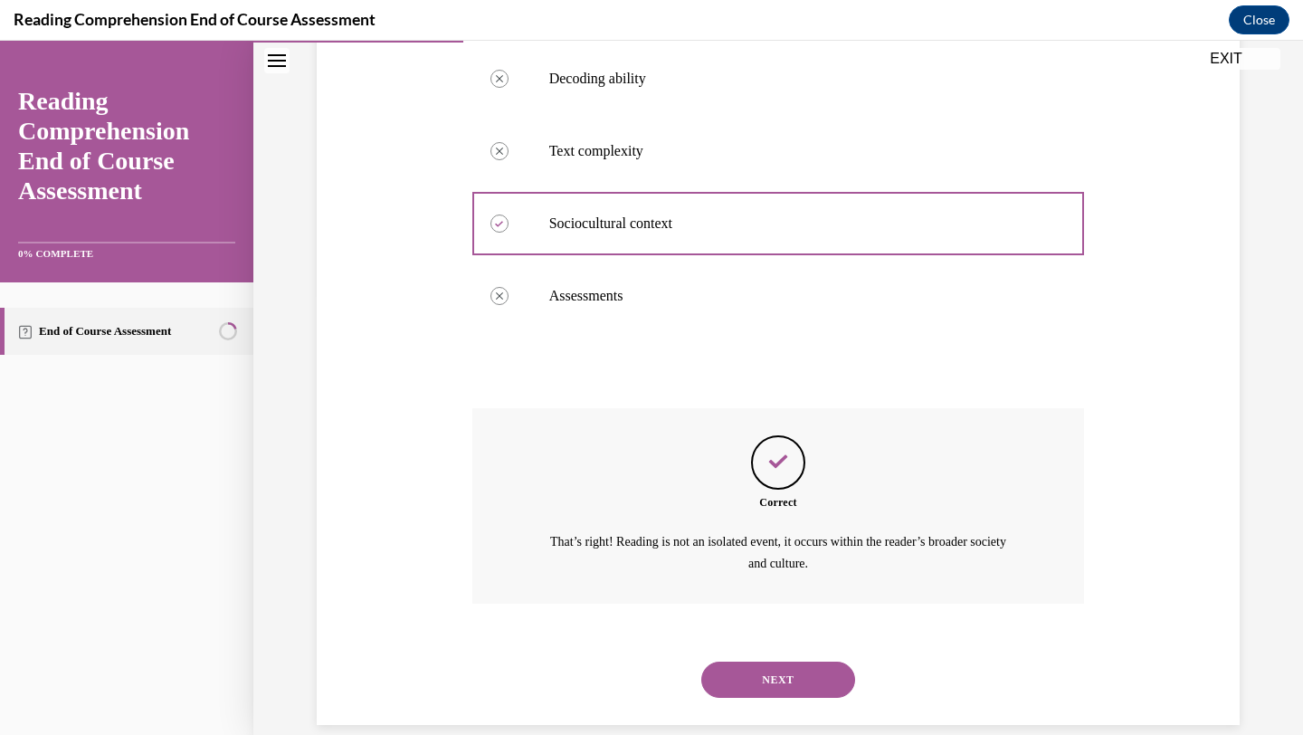
scroll to position [464, 0]
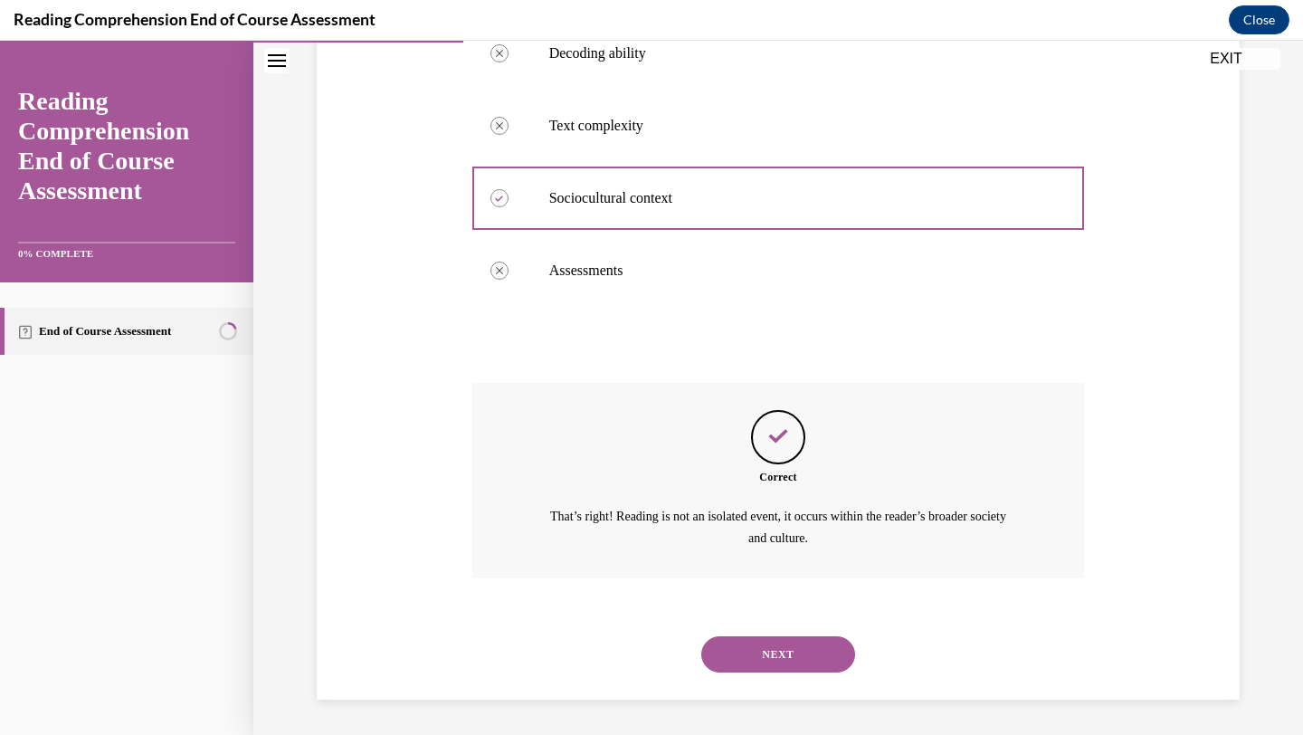
click at [758, 664] on button "NEXT" at bounding box center [778, 654] width 154 height 36
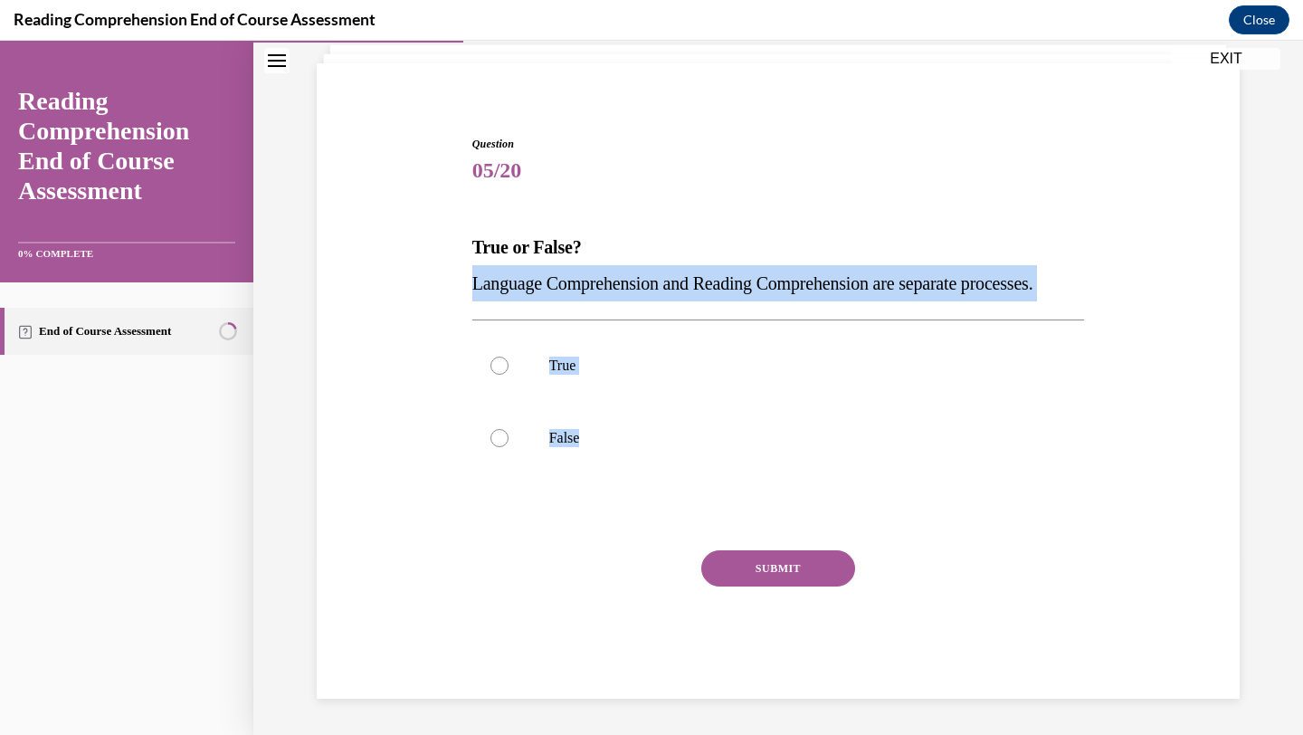
drag, startPoint x: 472, startPoint y: 243, endPoint x: 700, endPoint y: 479, distance: 327.7
click at [701, 480] on div "Question 05/20 True or False? Language Comprehension and Reading Comprehension …" at bounding box center [778, 417] width 613 height 563
copy div "Language Comprehension and Reading Comprehension are separate processes. True F…"
click at [676, 386] on label "True" at bounding box center [778, 365] width 613 height 72
click at [509, 375] on input "True" at bounding box center [500, 366] width 18 height 18
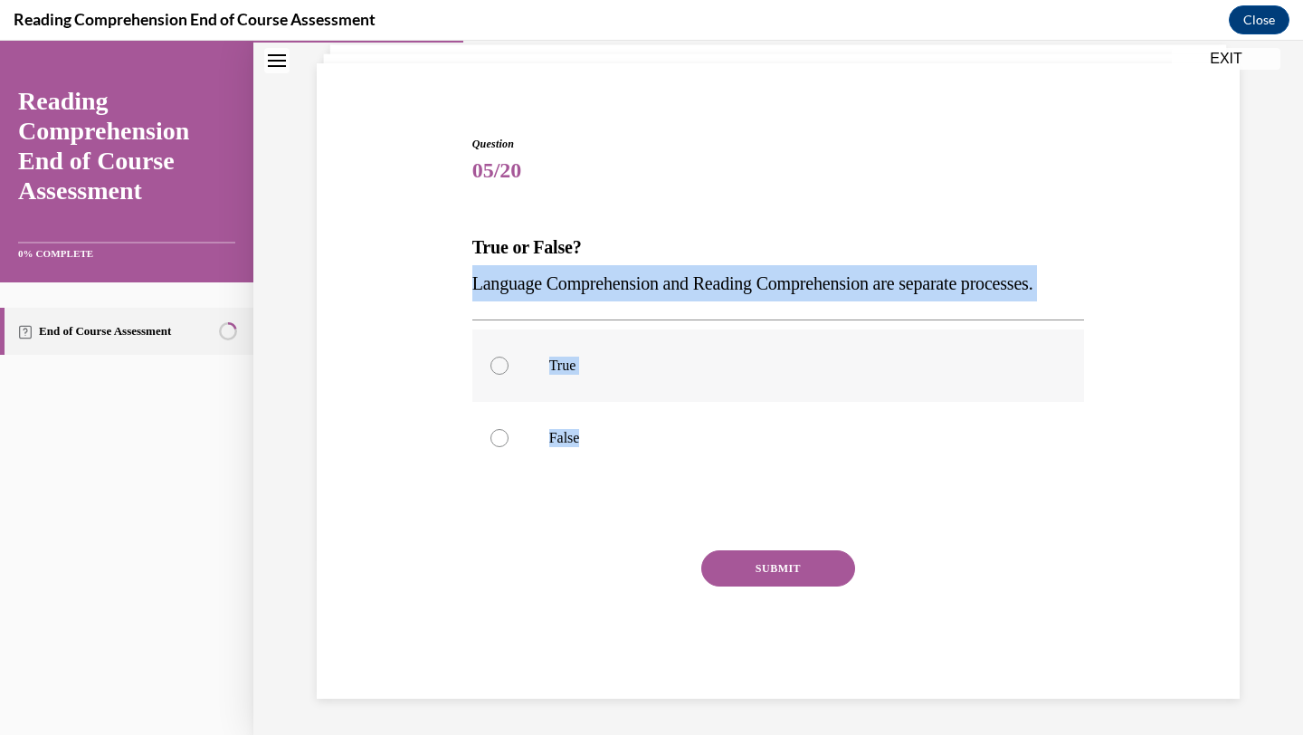
radio input "true"
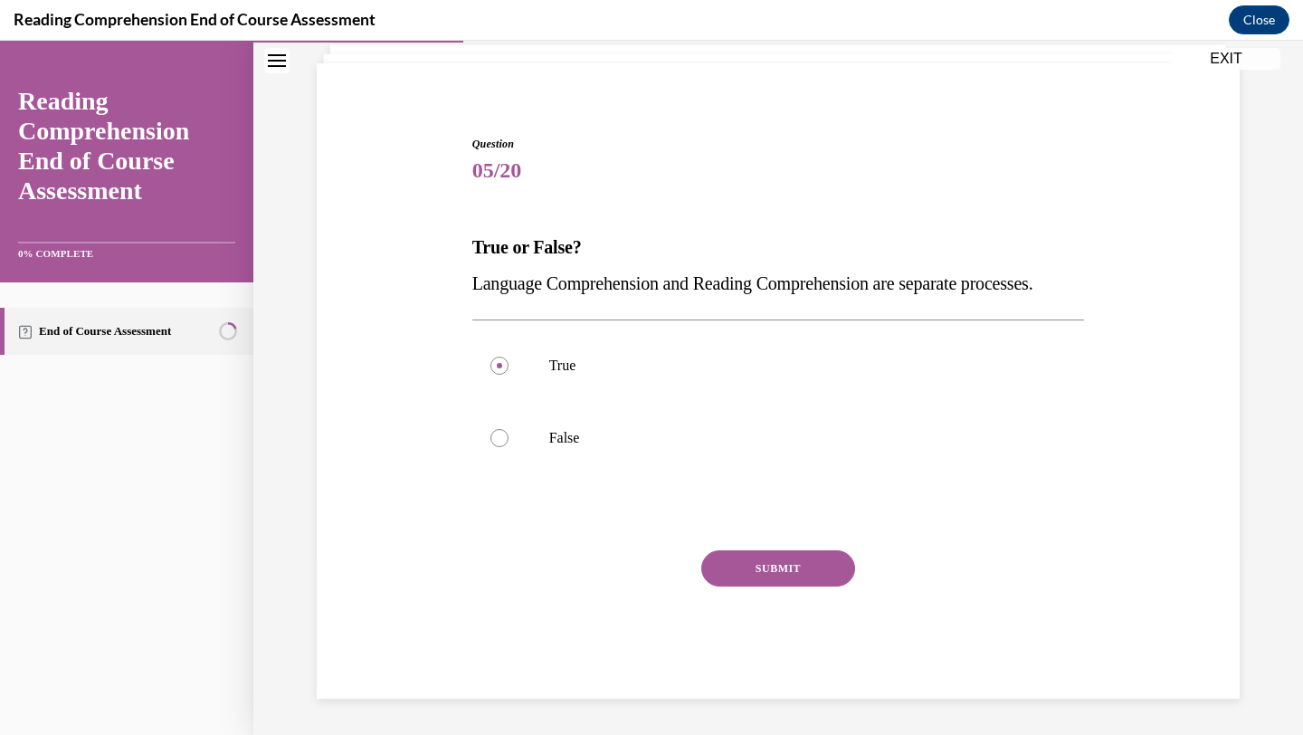
click at [750, 570] on button "SUBMIT" at bounding box center [778, 568] width 154 height 36
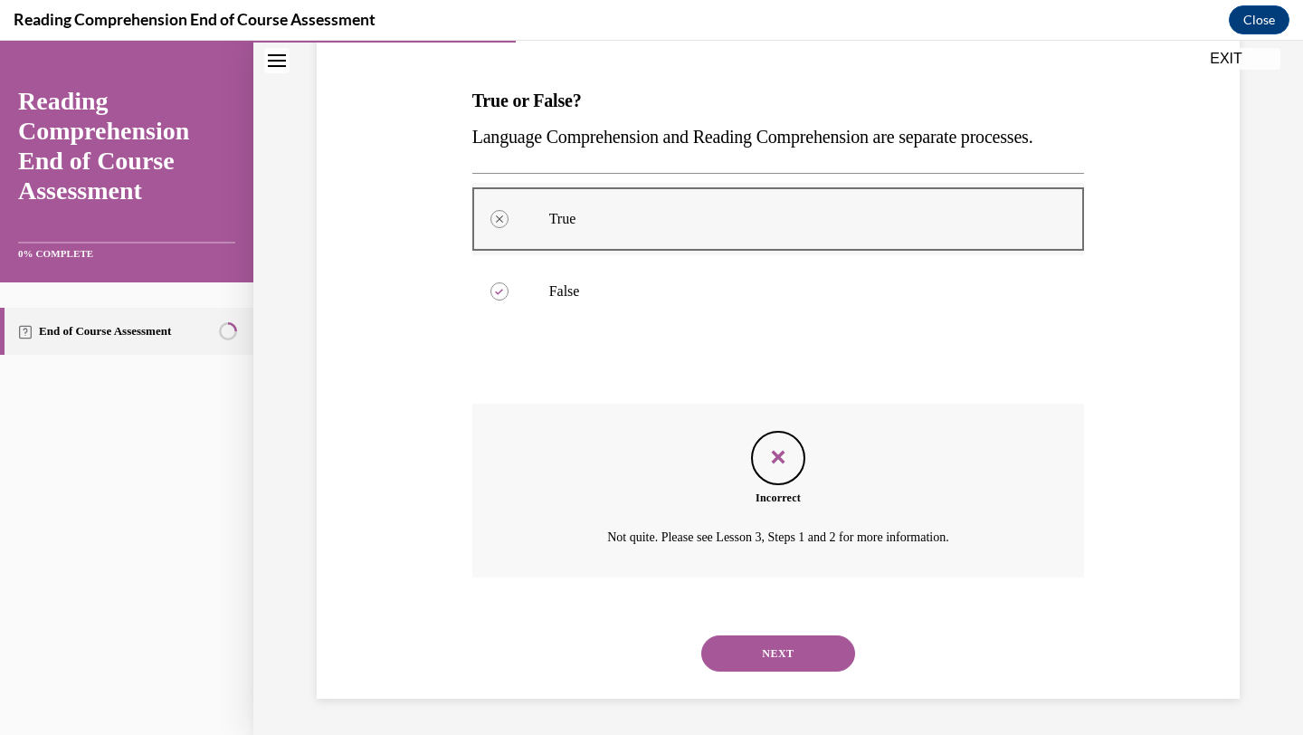
scroll to position [299, 0]
click at [753, 641] on button "NEXT" at bounding box center [778, 653] width 154 height 36
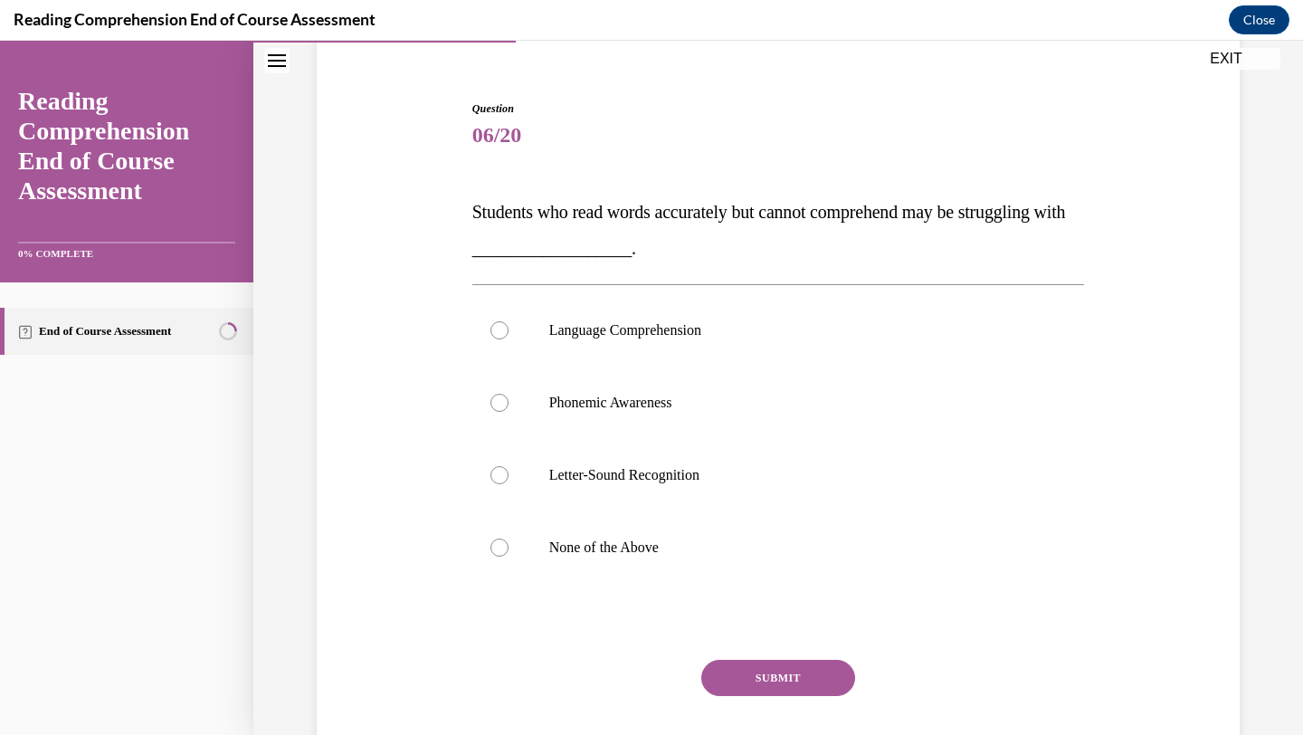
scroll to position [158, 0]
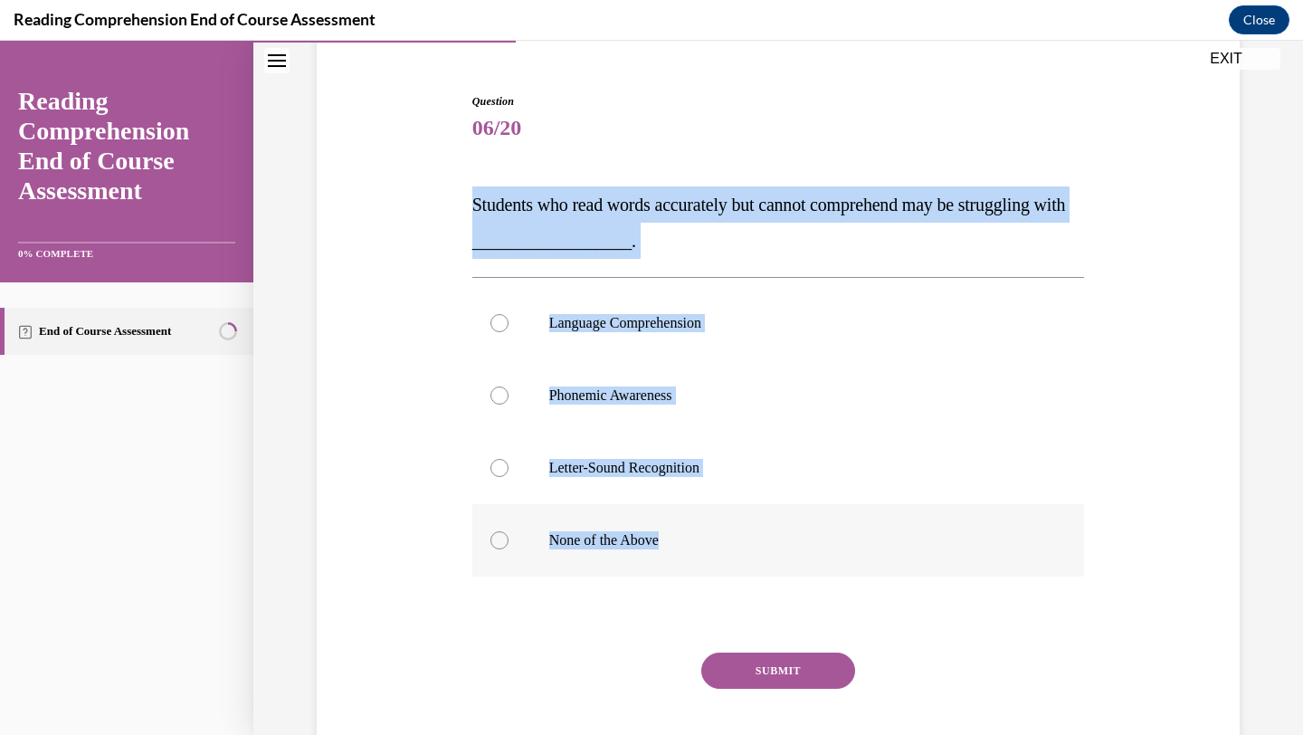
drag, startPoint x: 465, startPoint y: 198, endPoint x: 701, endPoint y: 568, distance: 437.9
click at [701, 568] on div "Question 06/20 Students who read words accurately but cannot comprehend may be …" at bounding box center [778, 420] width 932 height 762
copy div "Students who read words accurately but cannot comprehend may be struggling with…"
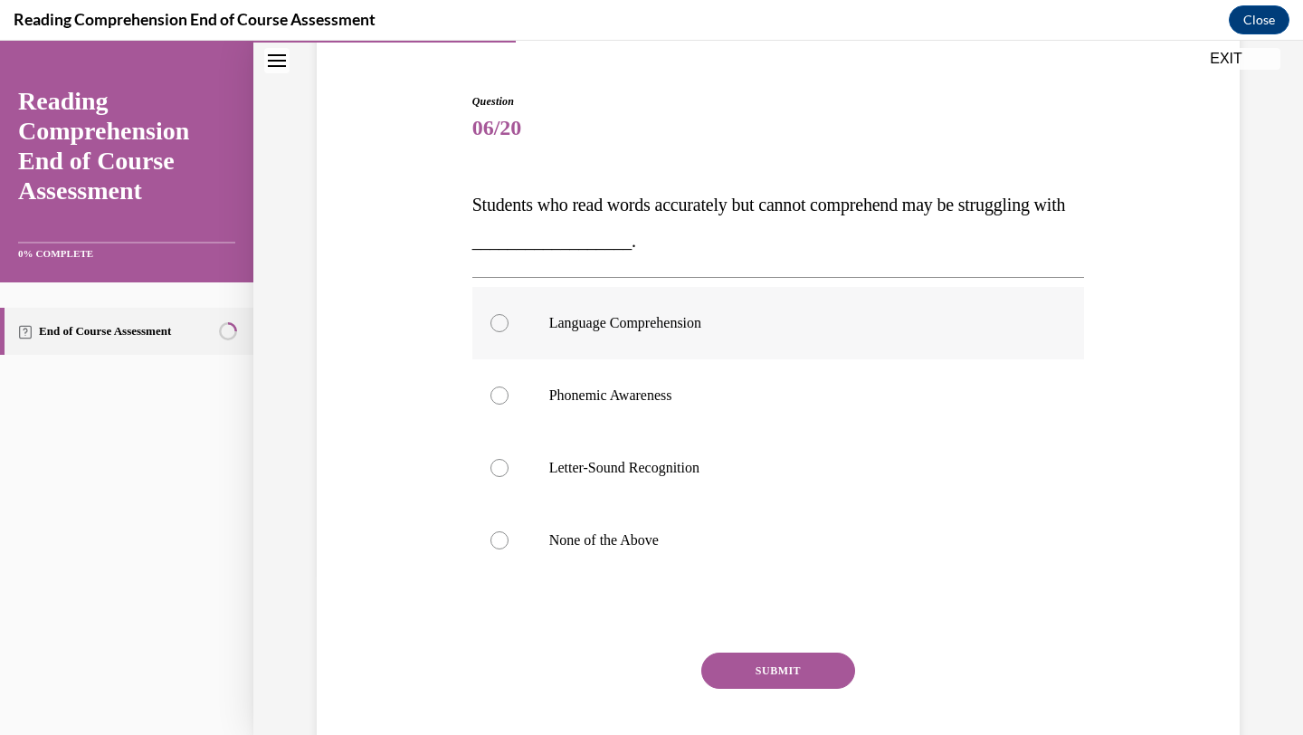
click at [690, 342] on label "Language Comprehension" at bounding box center [778, 323] width 613 height 72
click at [509, 332] on input "Language Comprehension" at bounding box center [500, 323] width 18 height 18
radio input "true"
click at [748, 662] on button "SUBMIT" at bounding box center [778, 671] width 154 height 36
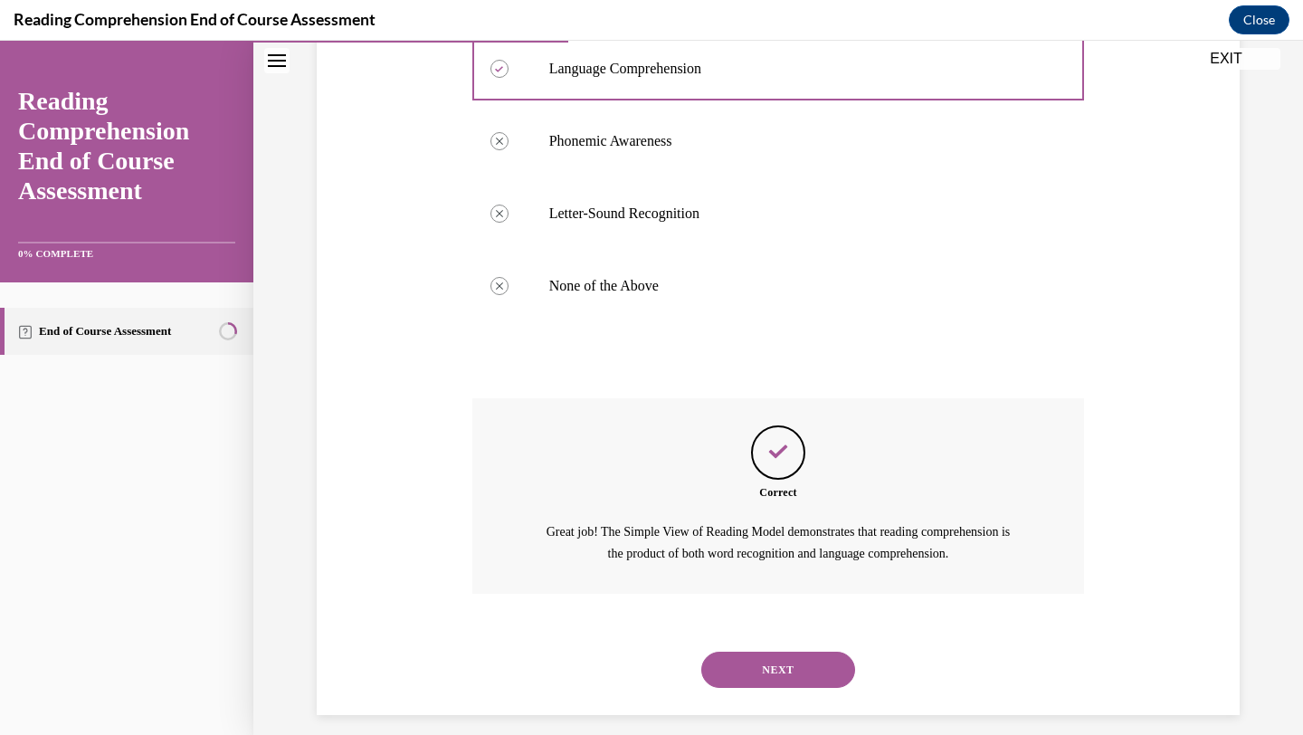
scroll to position [428, 0]
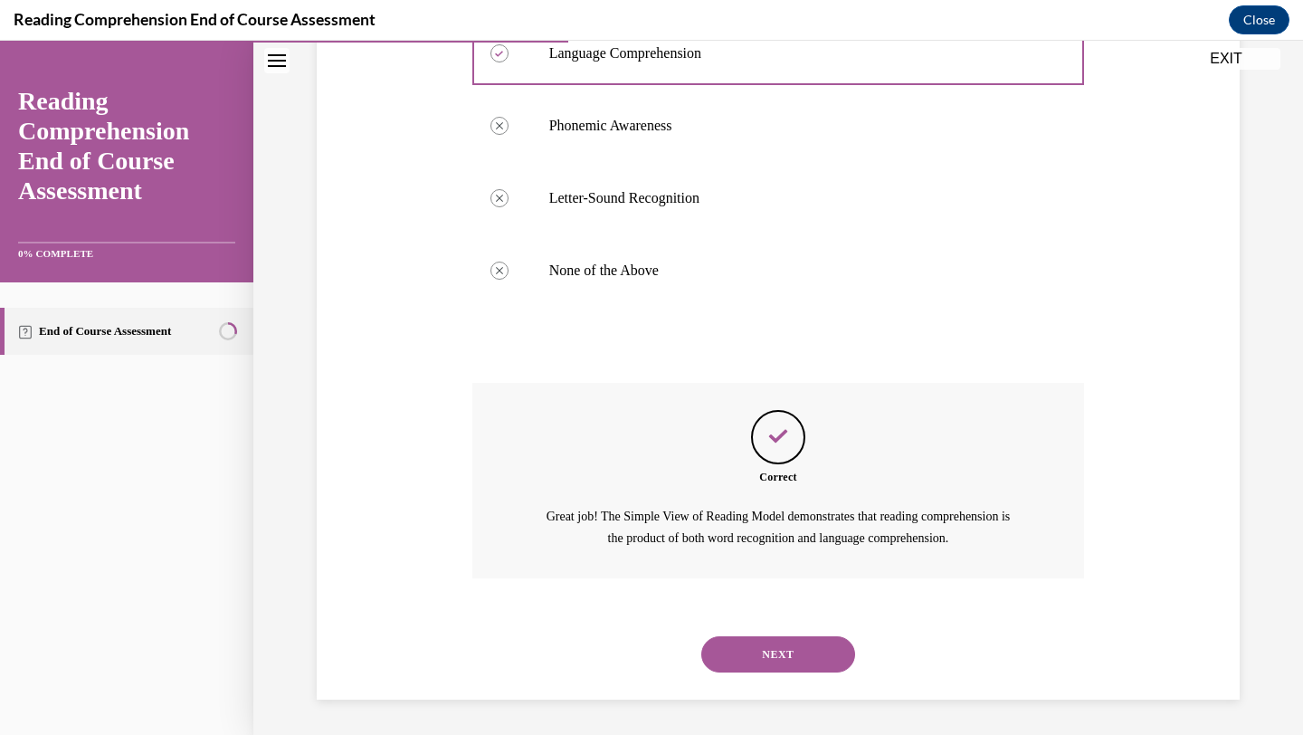
click at [750, 660] on button "NEXT" at bounding box center [778, 654] width 154 height 36
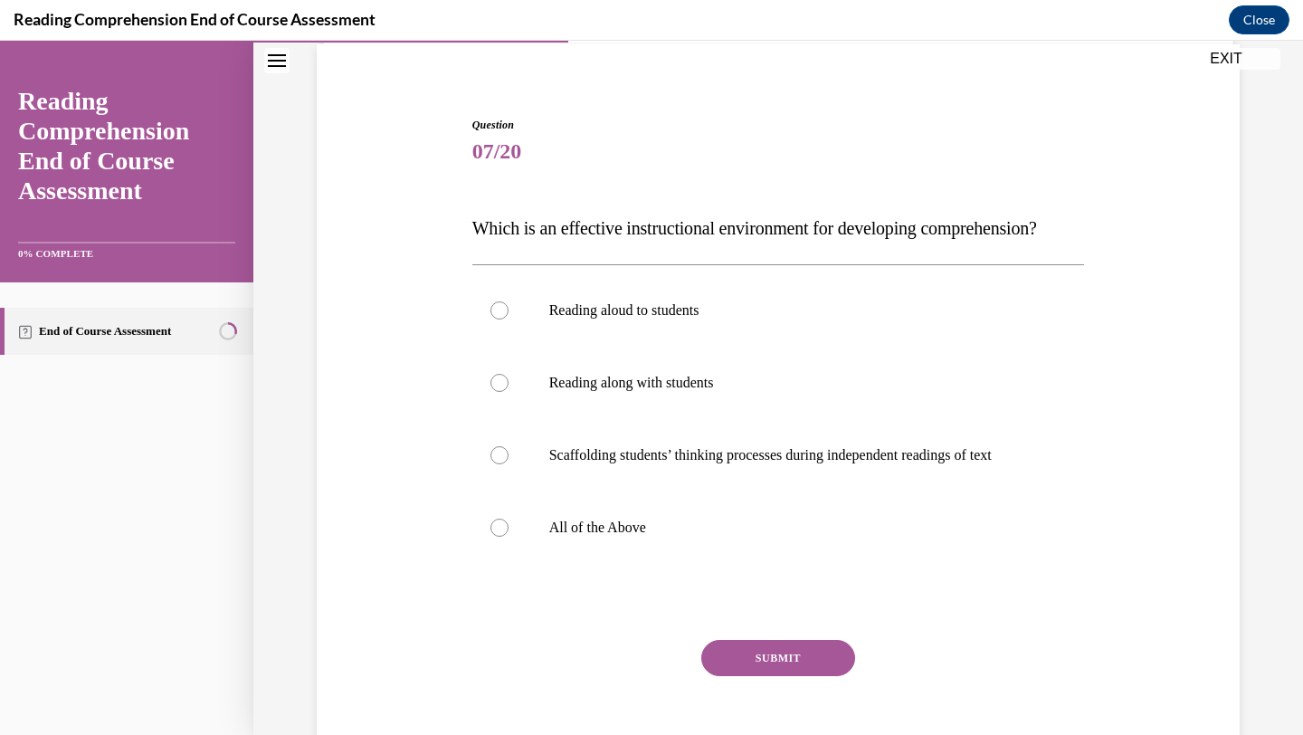
scroll to position [191, 0]
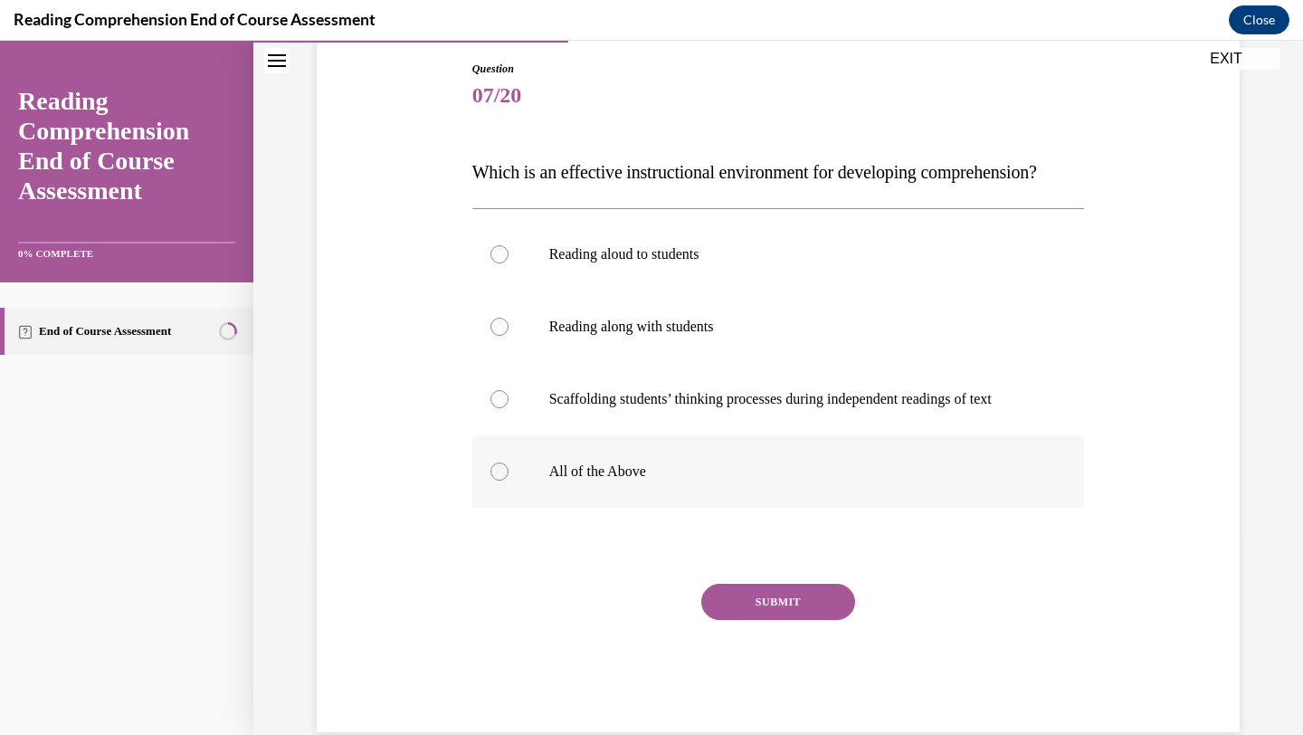
click at [564, 495] on label "All of the Above" at bounding box center [778, 471] width 613 height 72
click at [509, 481] on input "All of the Above" at bounding box center [500, 472] width 18 height 18
radio input "true"
click at [768, 620] on button "SUBMIT" at bounding box center [778, 602] width 154 height 36
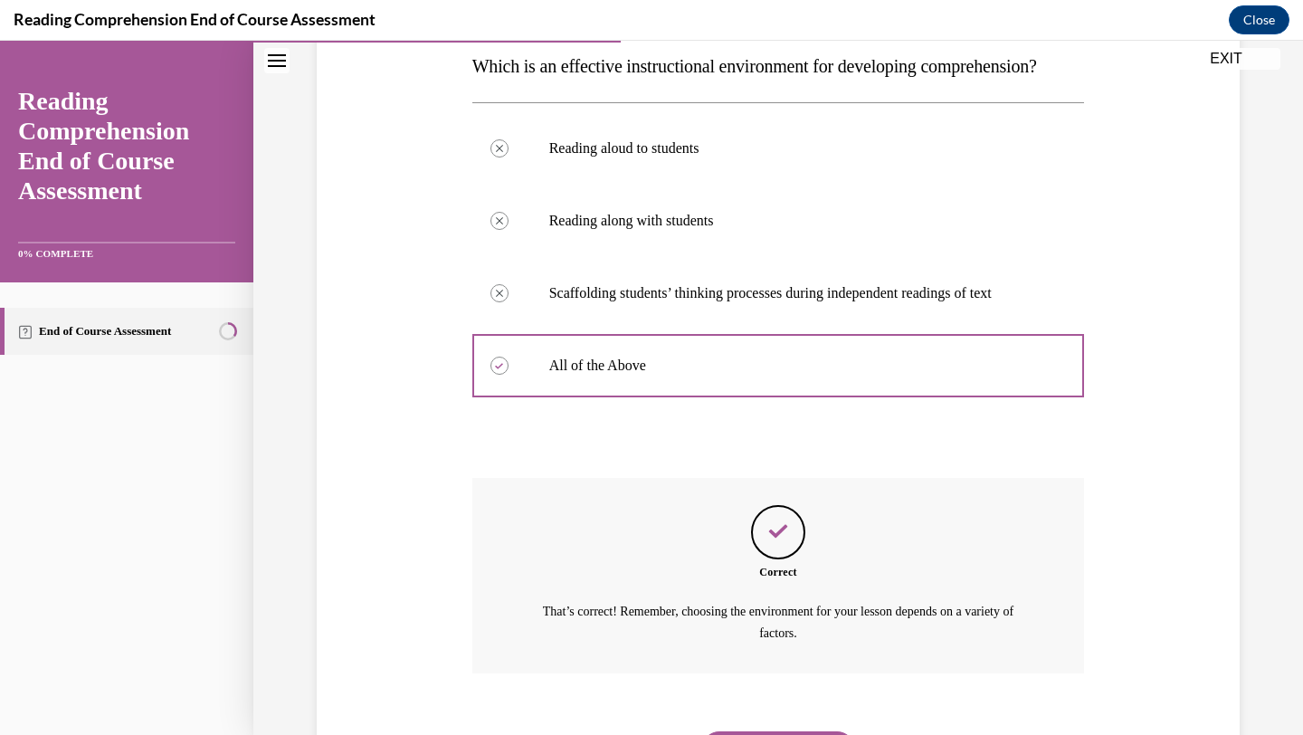
scroll to position [428, 0]
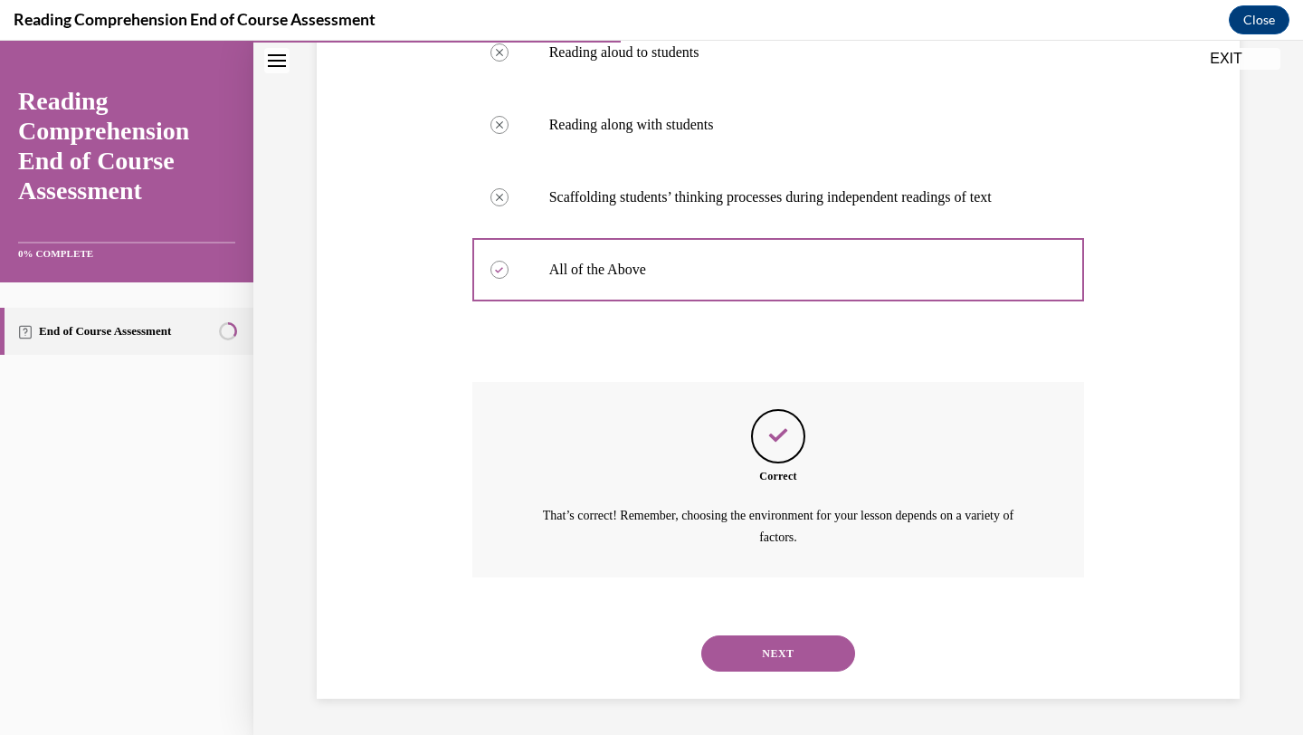
click at [765, 639] on button "NEXT" at bounding box center [778, 653] width 154 height 36
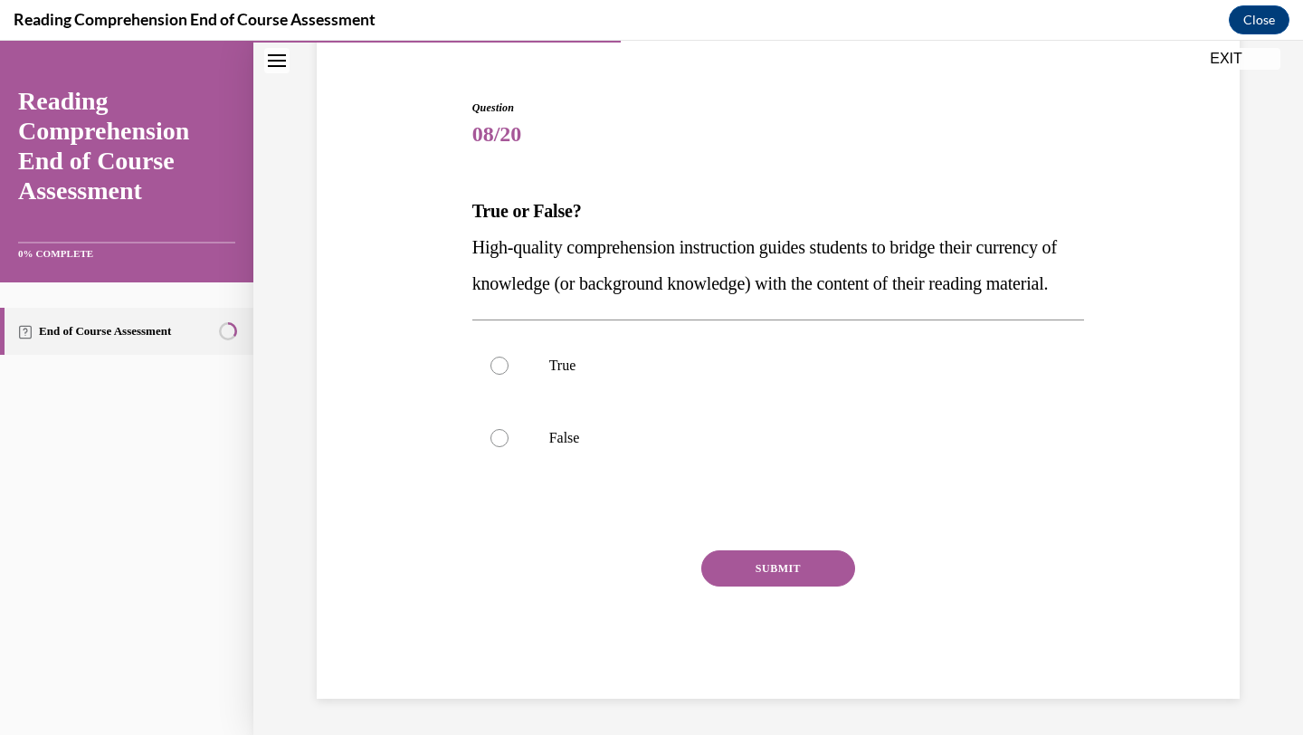
scroll to position [188, 0]
click at [548, 374] on label "True" at bounding box center [778, 365] width 613 height 72
click at [509, 374] on input "True" at bounding box center [500, 366] width 18 height 18
radio input "true"
click at [745, 572] on button "SUBMIT" at bounding box center [778, 568] width 154 height 36
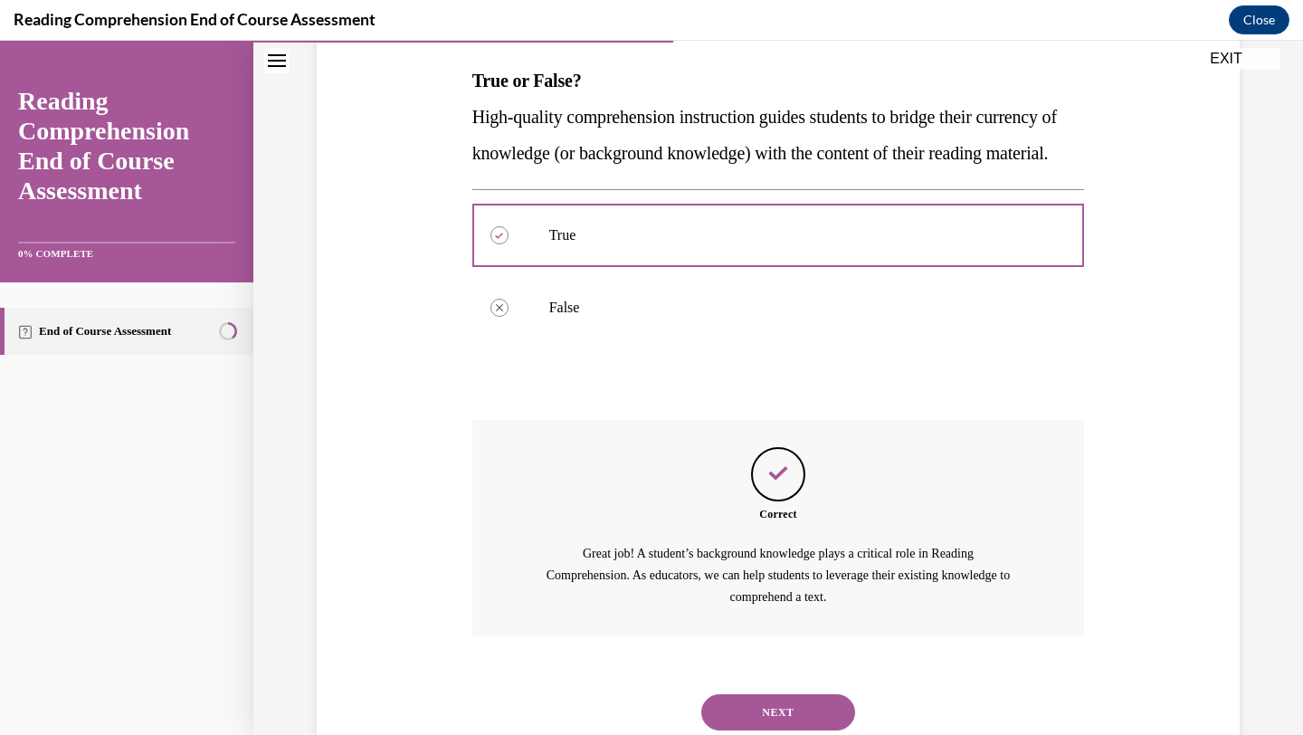
scroll to position [377, 0]
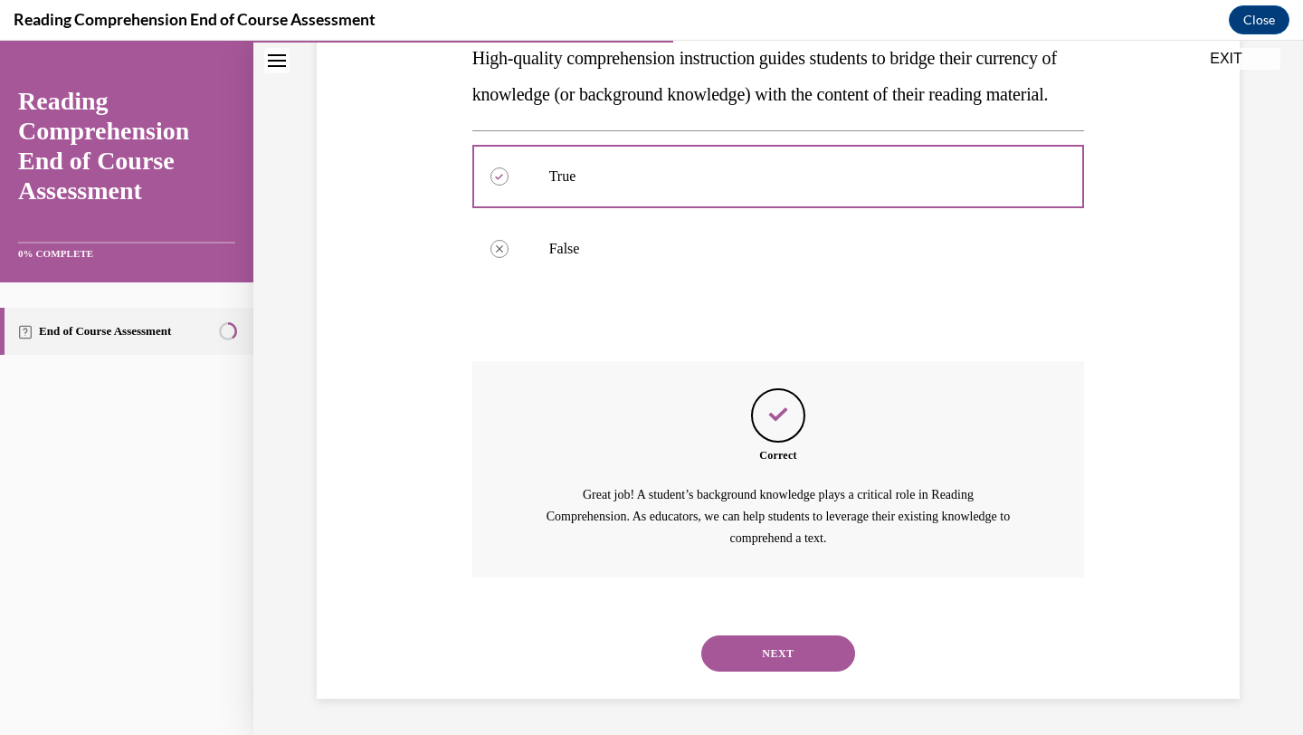
click at [749, 642] on button "NEXT" at bounding box center [778, 653] width 154 height 36
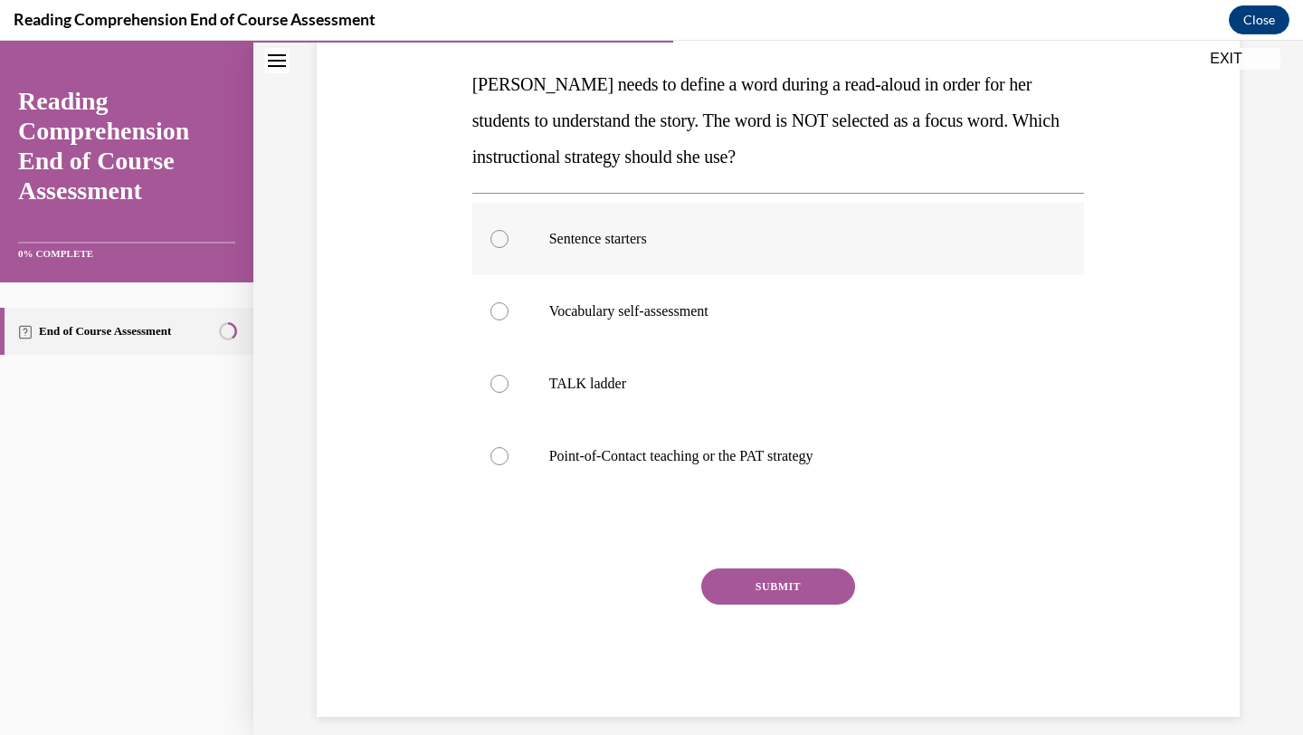
scroll to position [297, 0]
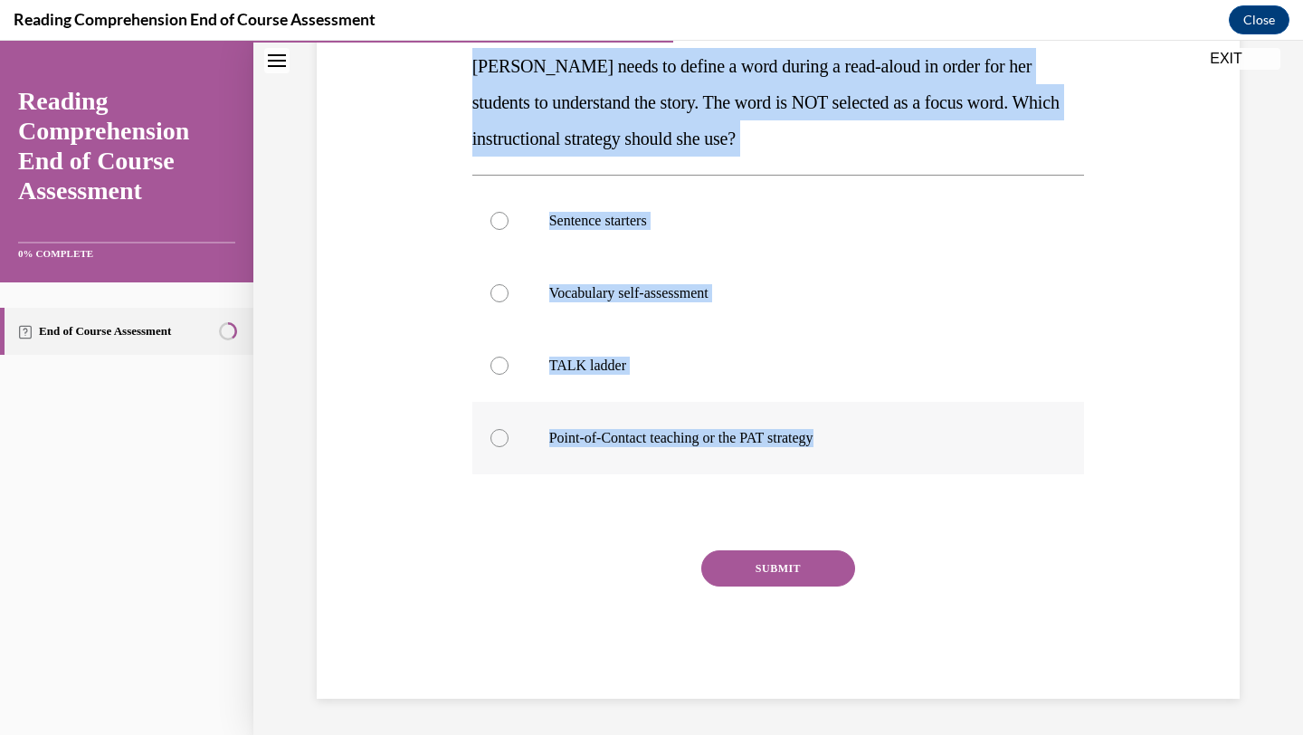
drag, startPoint x: 470, startPoint y: 67, endPoint x: 932, endPoint y: 449, distance: 599.8
click at [932, 449] on div "Question 09/20 Mrs. Ivie needs to define a word during a read-aloud in order fo…" at bounding box center [779, 313] width 622 height 771
copy div "Mrs. Ivie needs to define a word during a read-aloud in order for her students …"
click at [658, 438] on p "Point-of-Contact teaching or the PAT strategy" at bounding box center [794, 438] width 491 height 18
click at [509, 438] on input "Point-of-Contact teaching or the PAT strategy" at bounding box center [500, 438] width 18 height 18
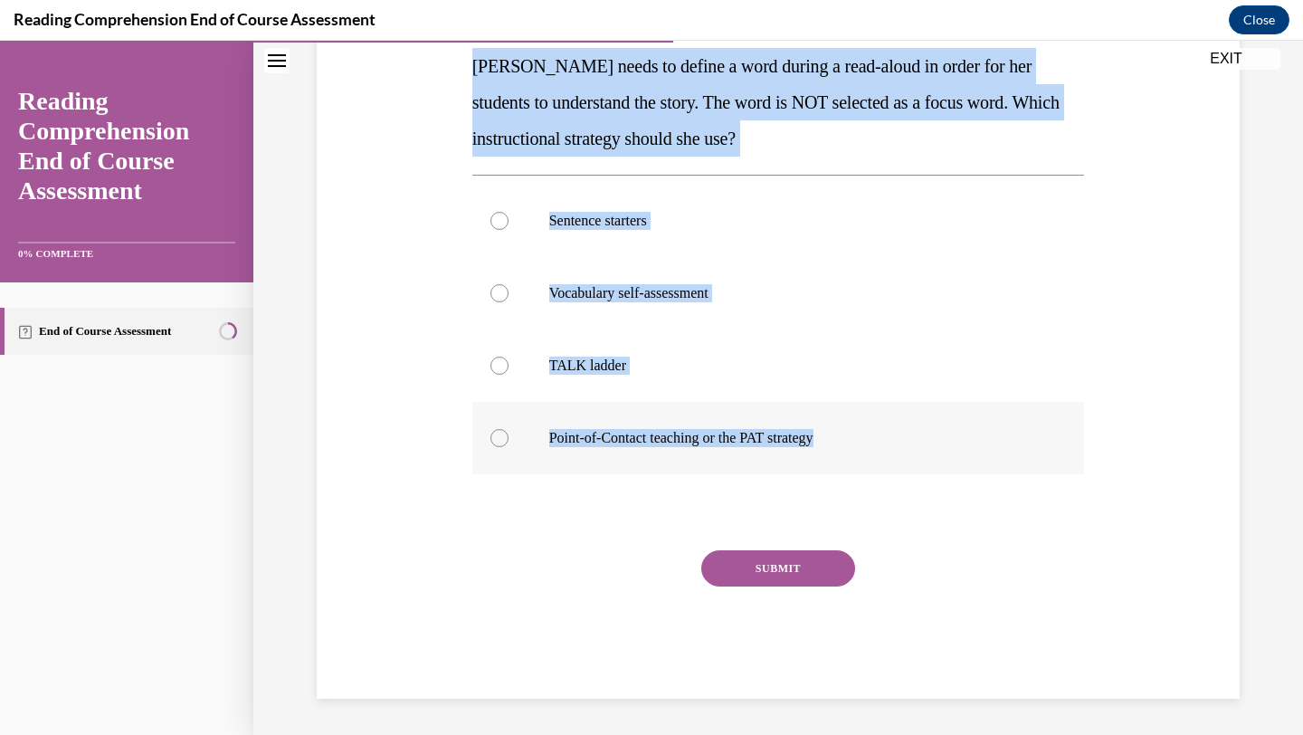
radio input "true"
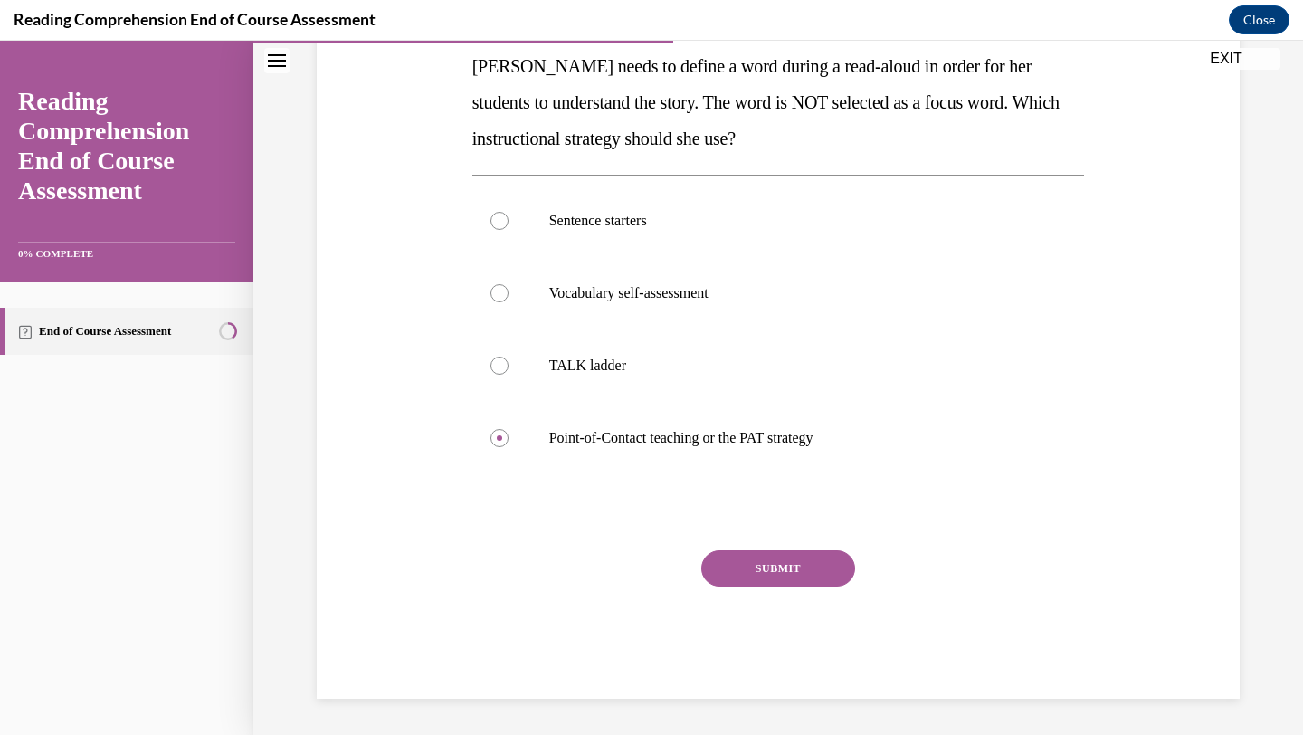
click at [736, 564] on button "SUBMIT" at bounding box center [778, 568] width 154 height 36
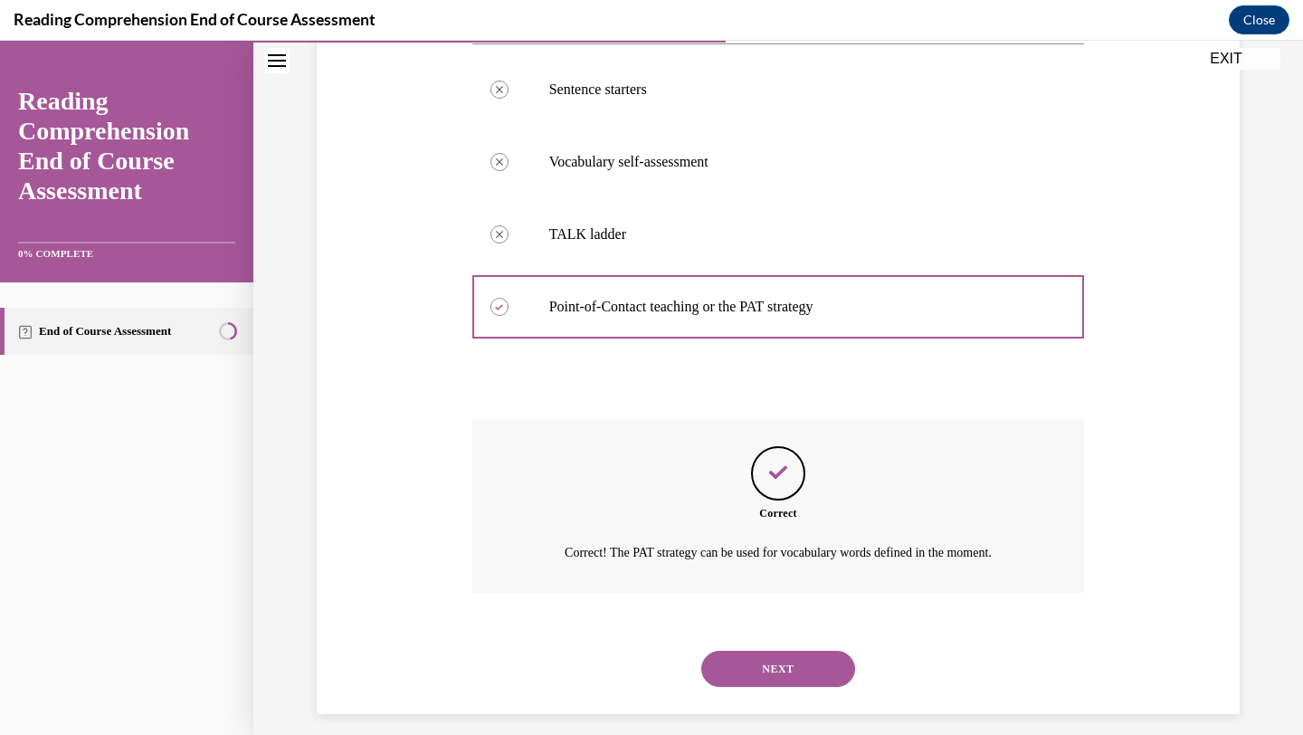
scroll to position [444, 0]
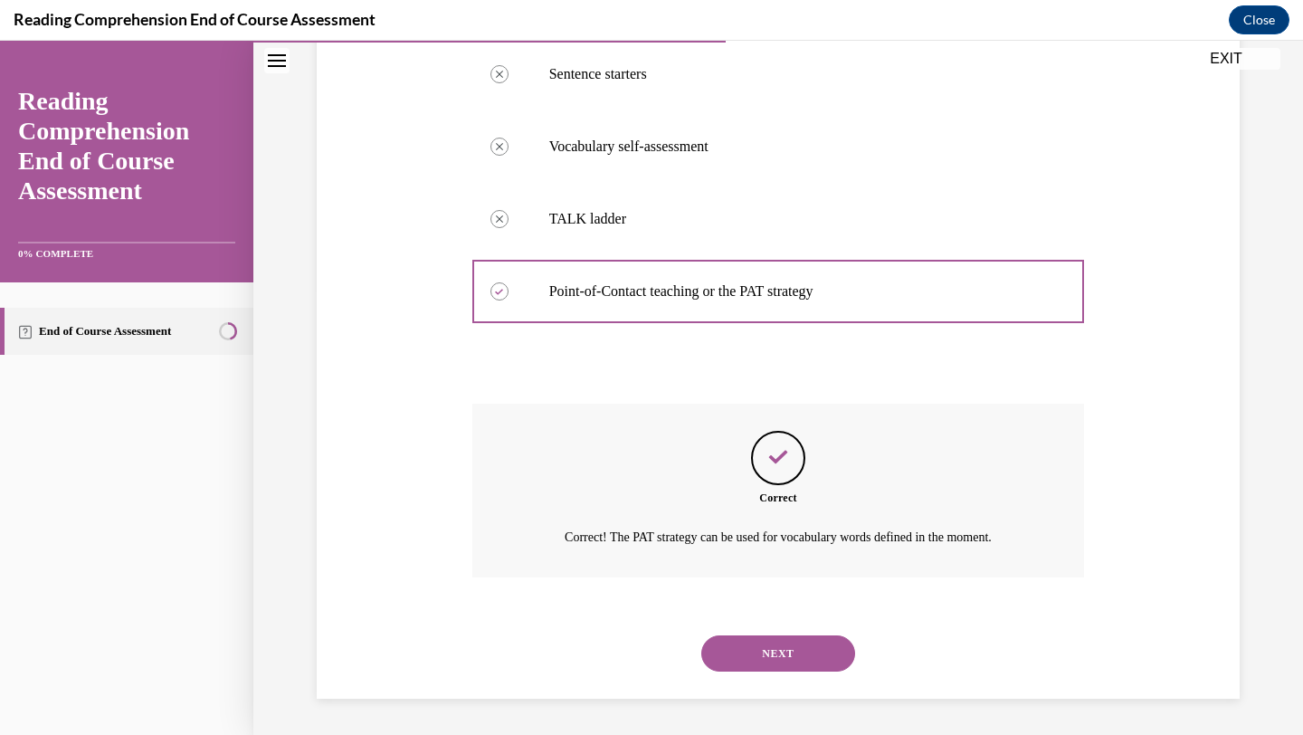
click at [756, 644] on button "NEXT" at bounding box center [778, 653] width 154 height 36
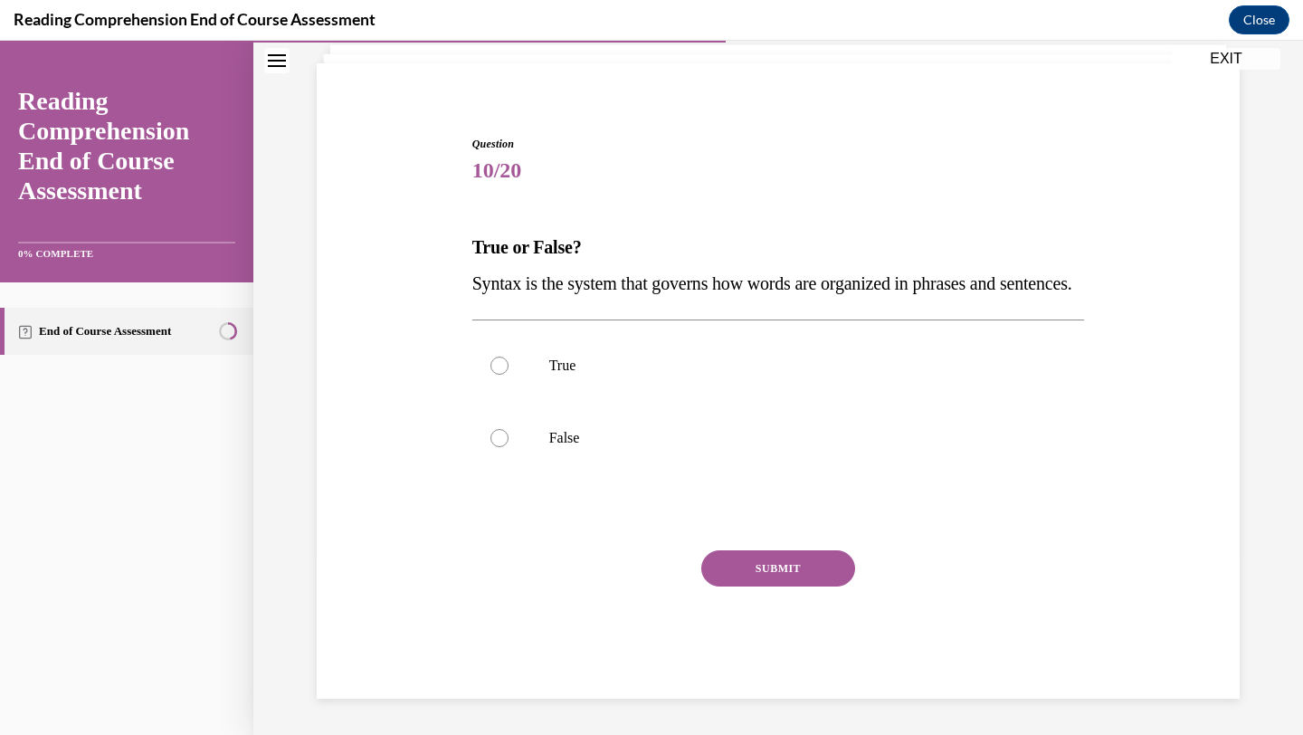
scroll to position [152, 0]
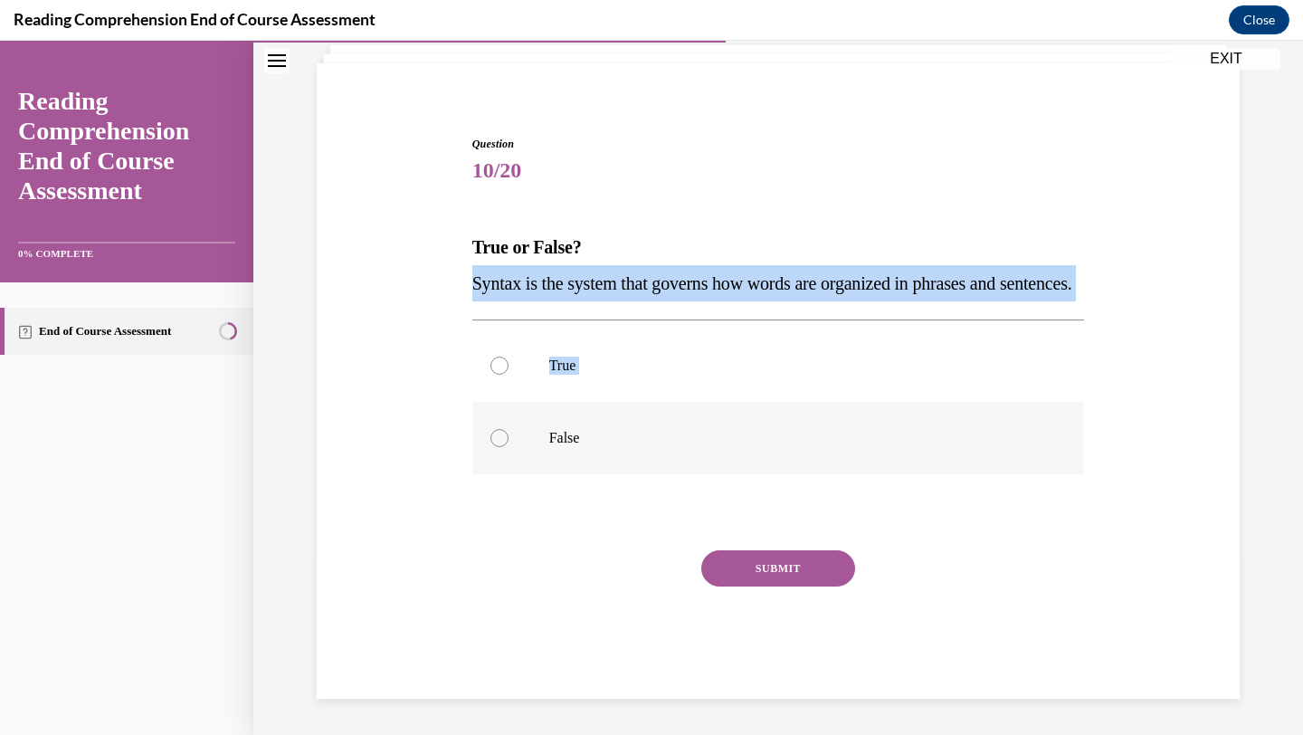
drag, startPoint x: 471, startPoint y: 249, endPoint x: 631, endPoint y: 428, distance: 240.4
click at [631, 428] on div "Question 10/20 True or False? Syntax is the system that governs how words are o…" at bounding box center [779, 404] width 622 height 590
drag, startPoint x: 625, startPoint y: 453, endPoint x: 472, endPoint y: 250, distance: 254.0
click at [472, 250] on div "Question 10/20 True or False? Syntax is the system that governs how words are o…" at bounding box center [778, 417] width 613 height 563
copy div "Syntax is the system that governs how words are organized in phrases and senten…"
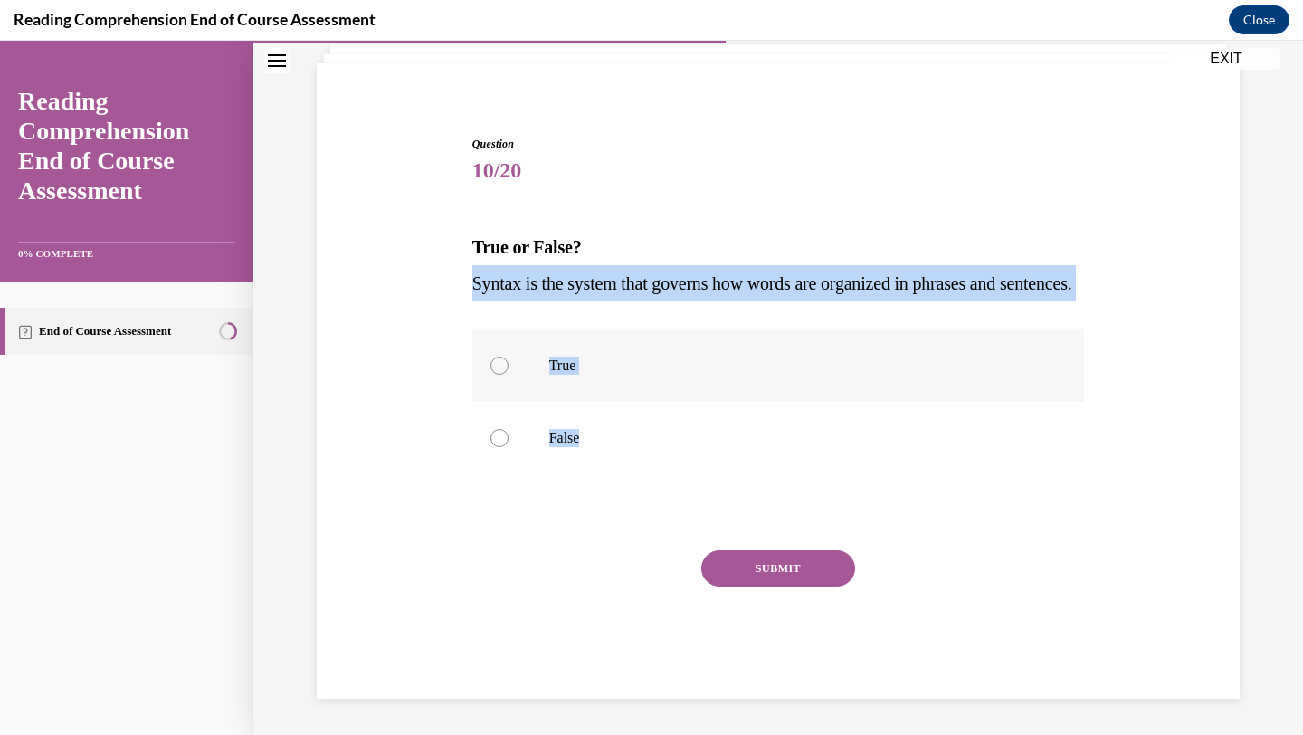
click at [681, 370] on p "True" at bounding box center [794, 366] width 491 height 18
click at [509, 370] on input "True" at bounding box center [500, 366] width 18 height 18
radio input "true"
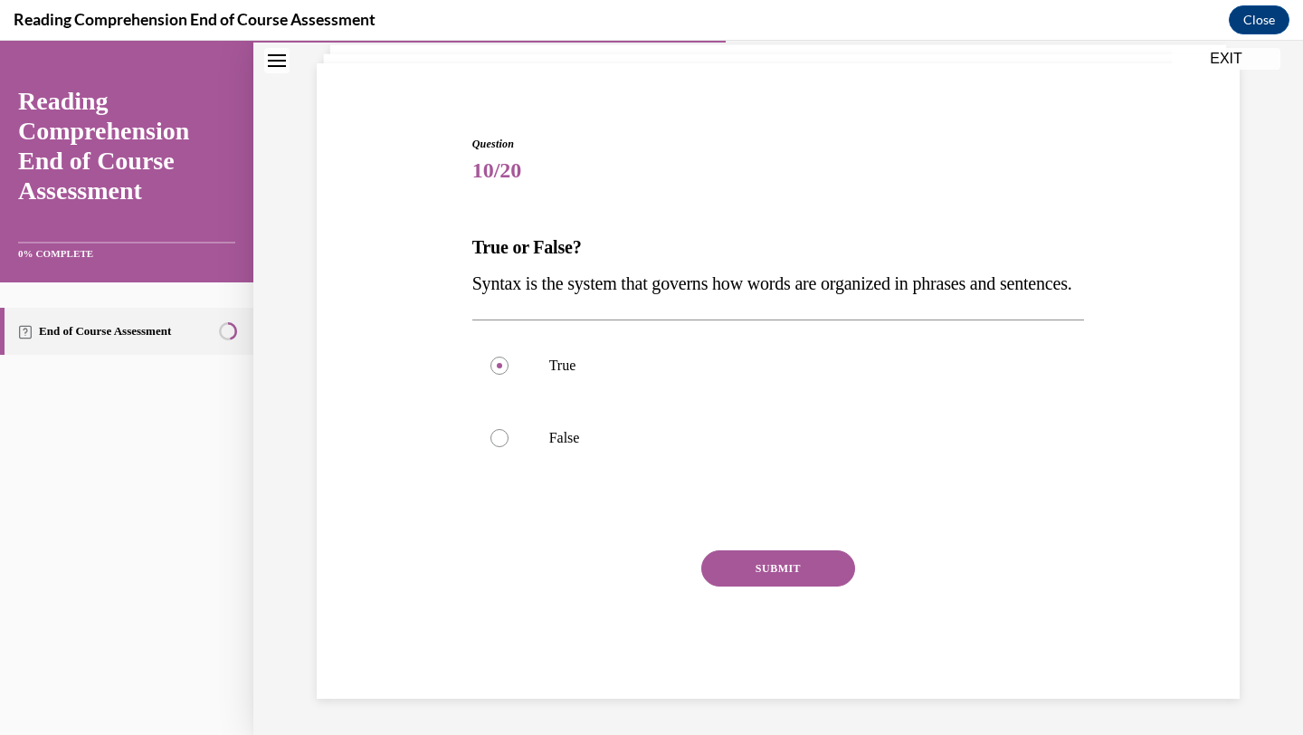
click at [745, 577] on button "SUBMIT" at bounding box center [778, 568] width 154 height 36
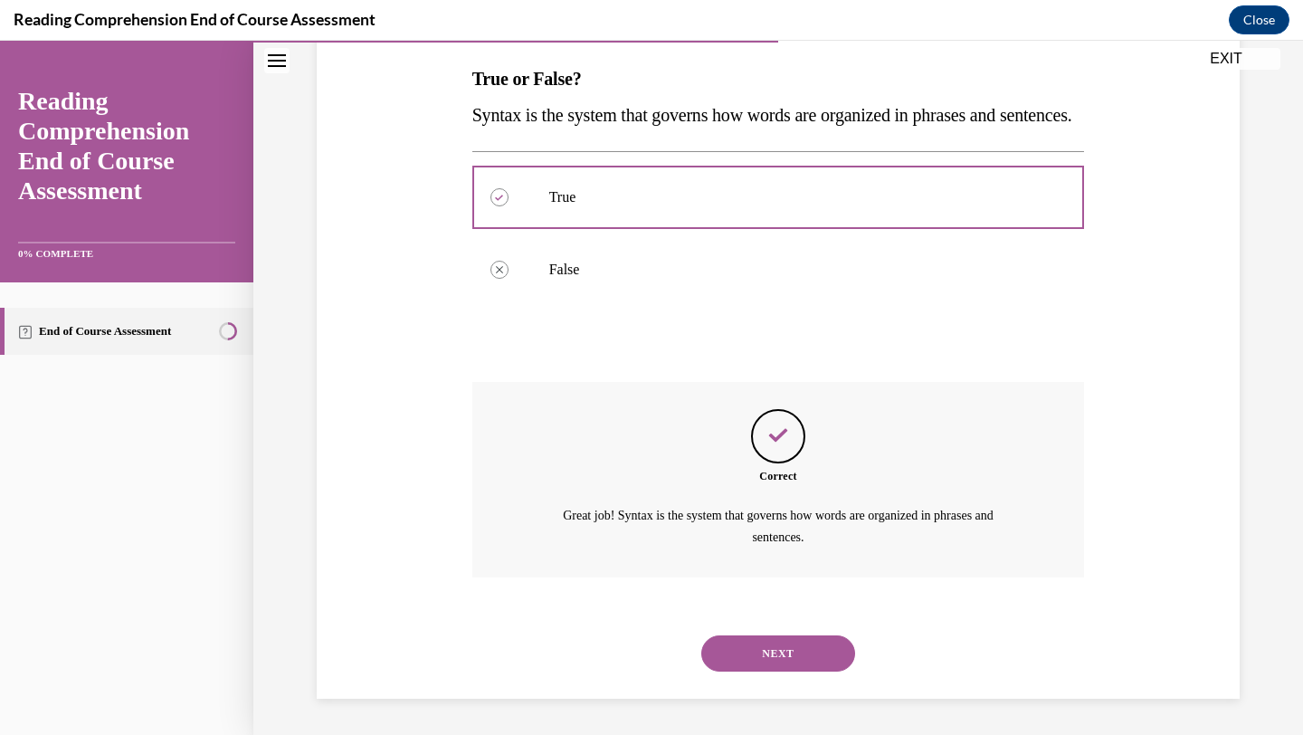
scroll to position [320, 0]
click at [750, 651] on button "NEXT" at bounding box center [778, 653] width 154 height 36
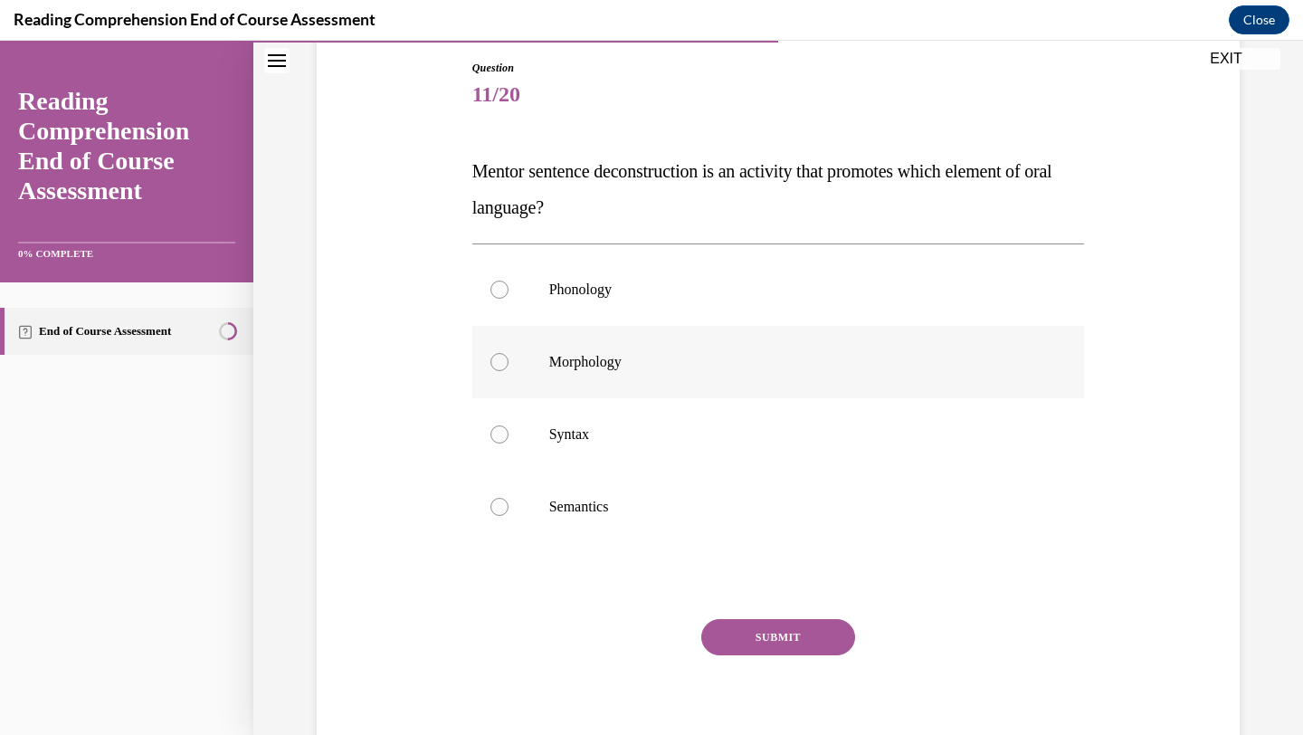
scroll to position [212, 0]
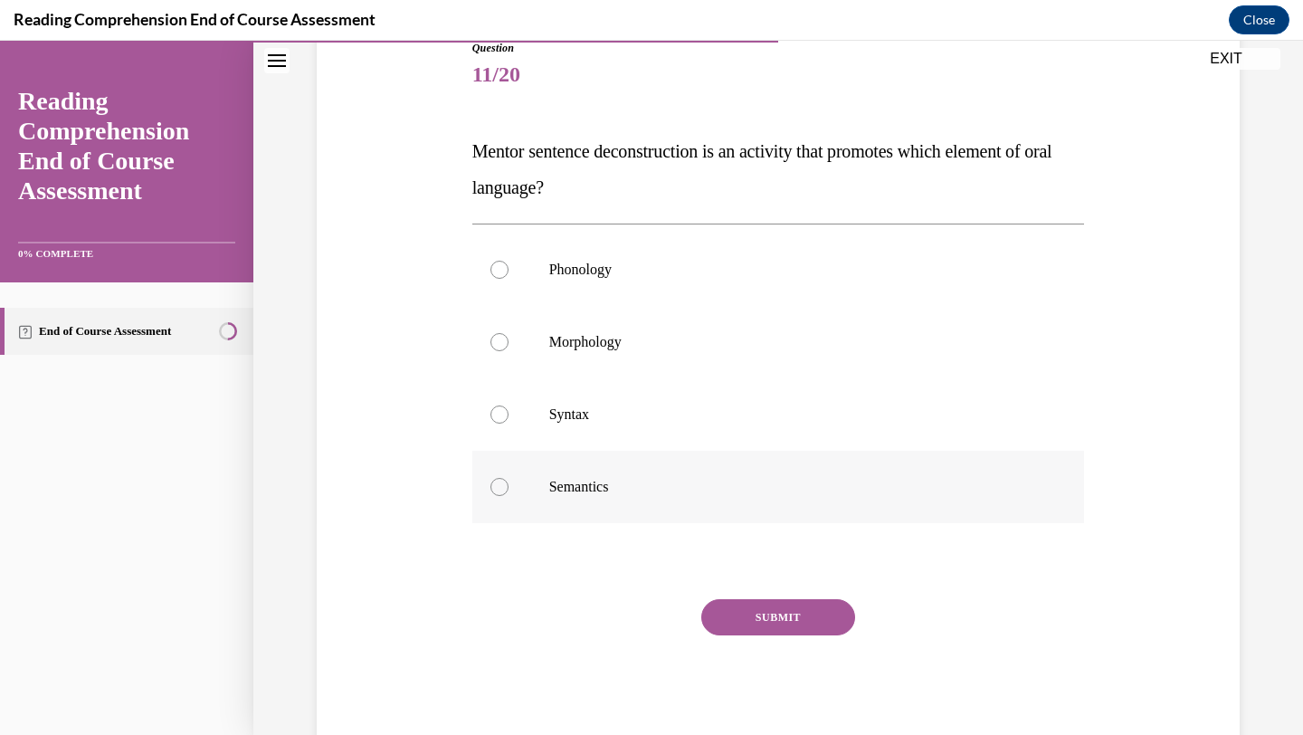
click at [632, 469] on label "Semantics" at bounding box center [778, 487] width 613 height 72
click at [509, 478] on input "Semantics" at bounding box center [500, 487] width 18 height 18
radio input "true"
click at [750, 646] on div "SUBMIT" at bounding box center [778, 644] width 613 height 91
click at [750, 574] on div "Question 11/20 Mentor sentence deconstruction is an activity that promotes whic…" at bounding box center [778, 394] width 613 height 708
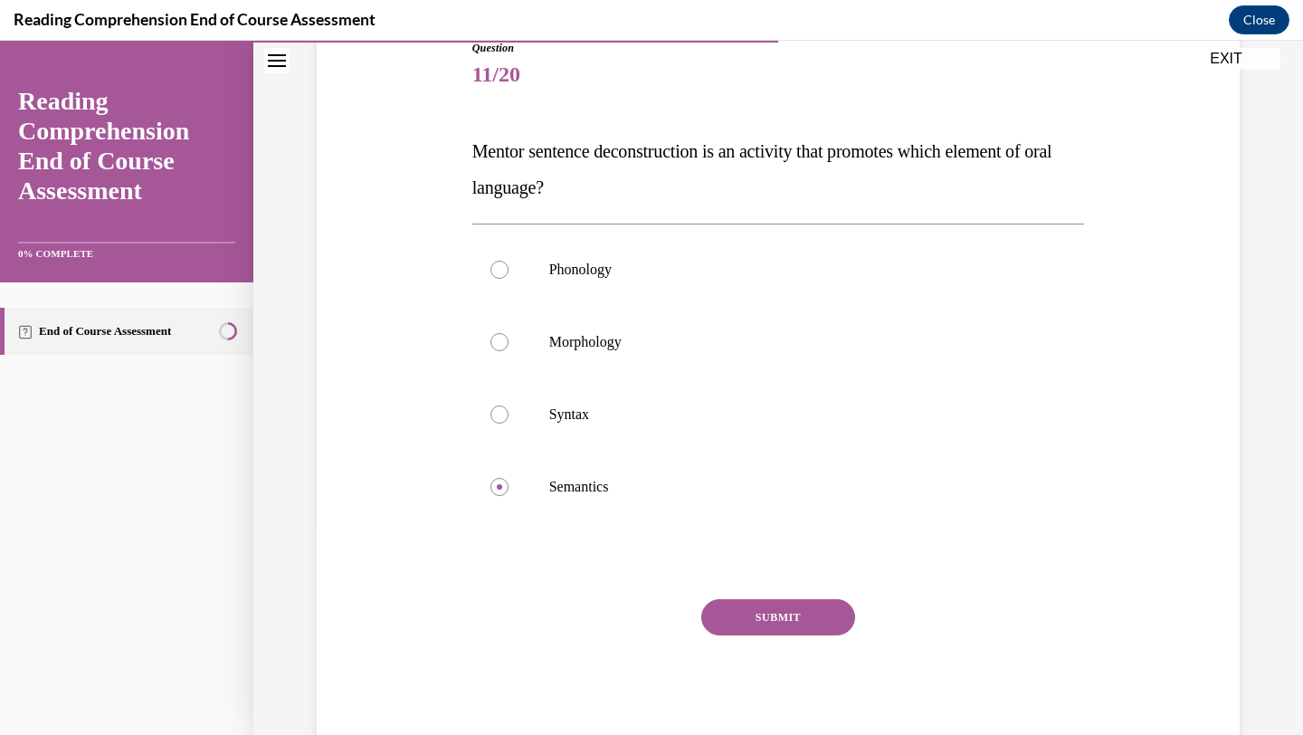
click at [751, 605] on button "SUBMIT" at bounding box center [778, 617] width 154 height 36
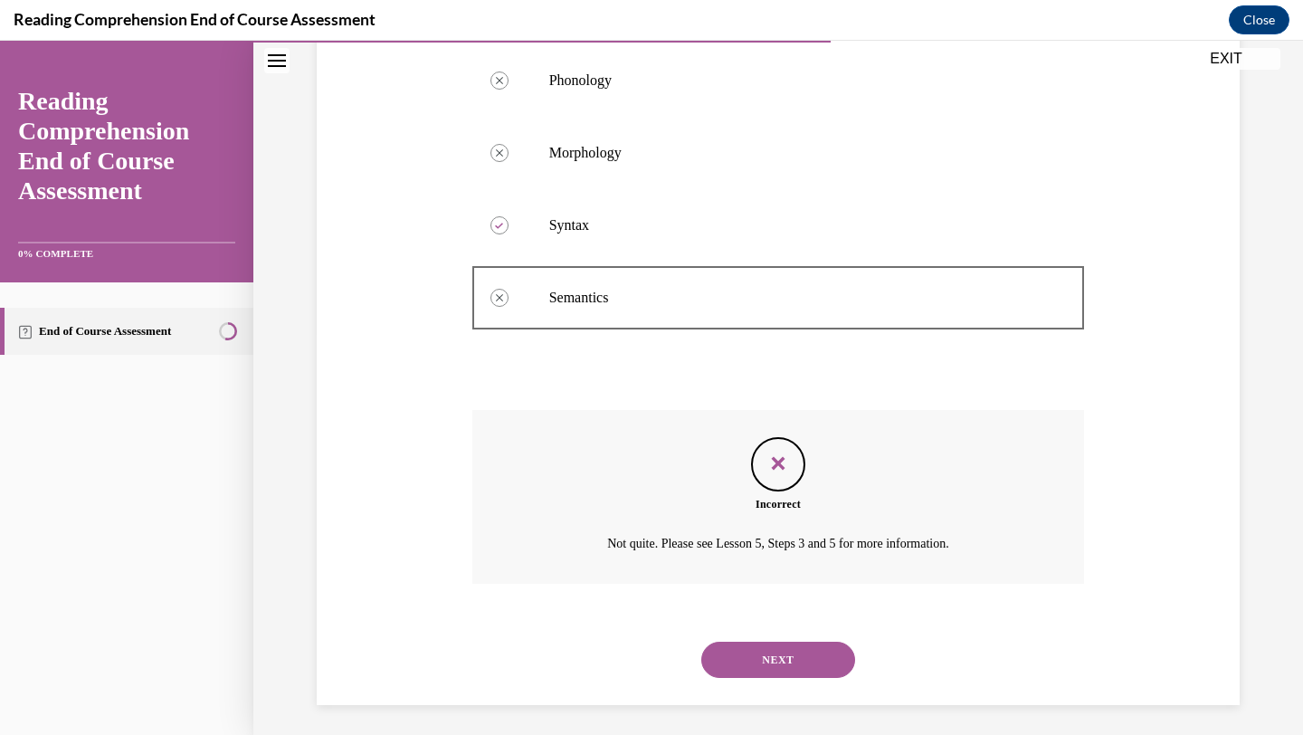
scroll to position [407, 0]
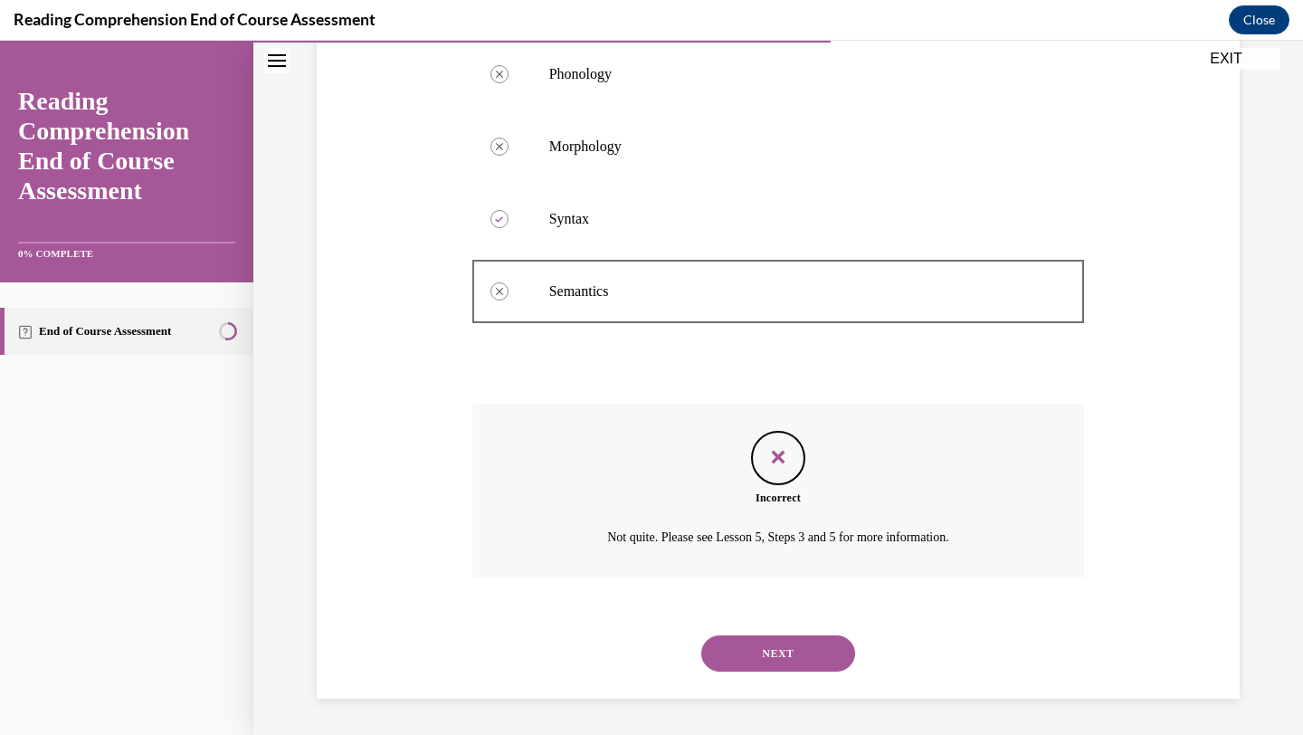
click at [754, 648] on button "NEXT" at bounding box center [778, 653] width 154 height 36
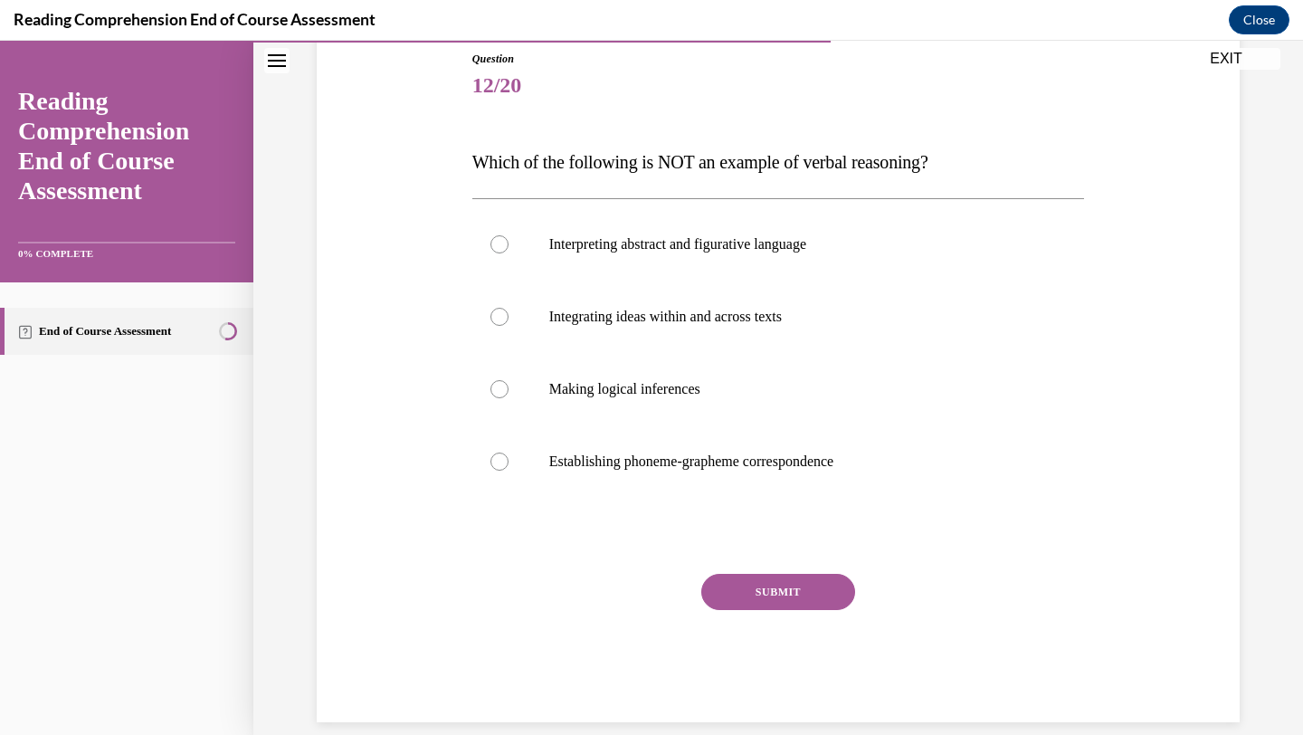
scroll to position [224, 0]
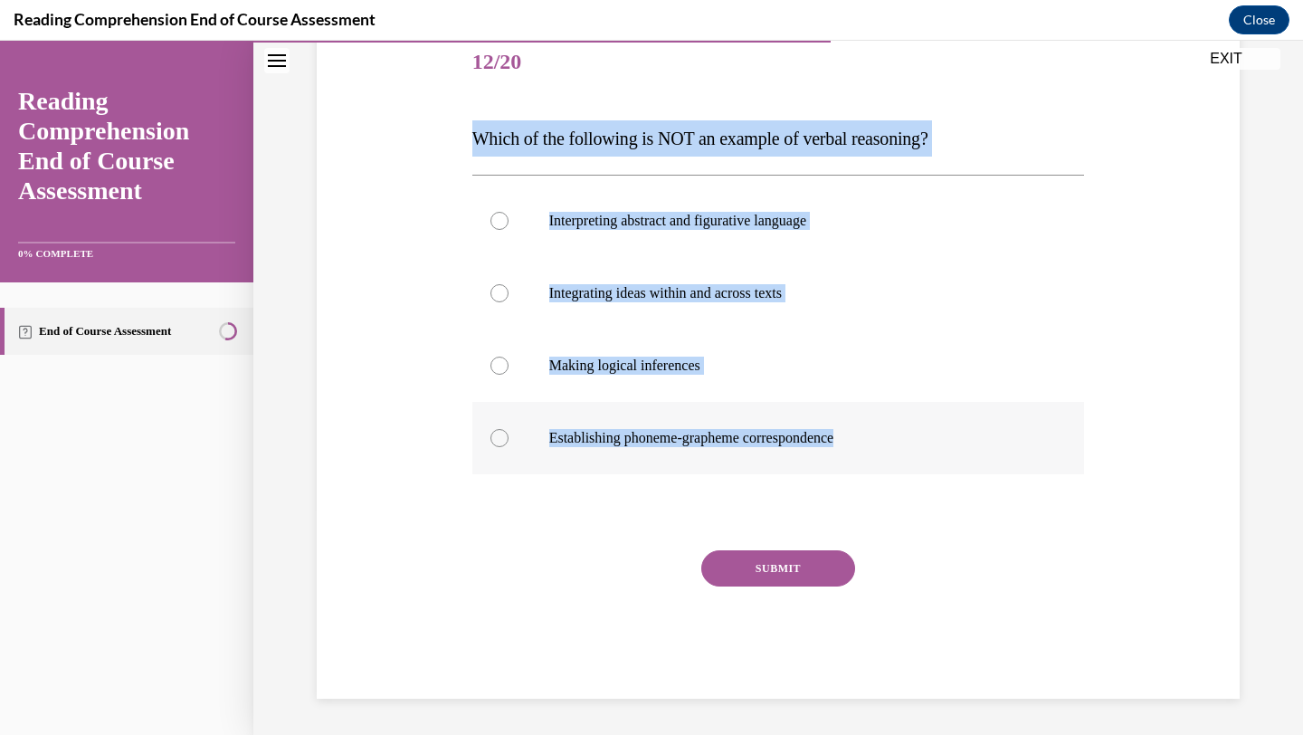
drag, startPoint x: 471, startPoint y: 141, endPoint x: 941, endPoint y: 472, distance: 575.5
click at [941, 472] on div "Question 12/20 Which of the following is NOT an example of verbal reasoning? In…" at bounding box center [779, 349] width 622 height 699
copy div "Which of the following is NOT an example of verbal reasoning? Interpreting abst…"
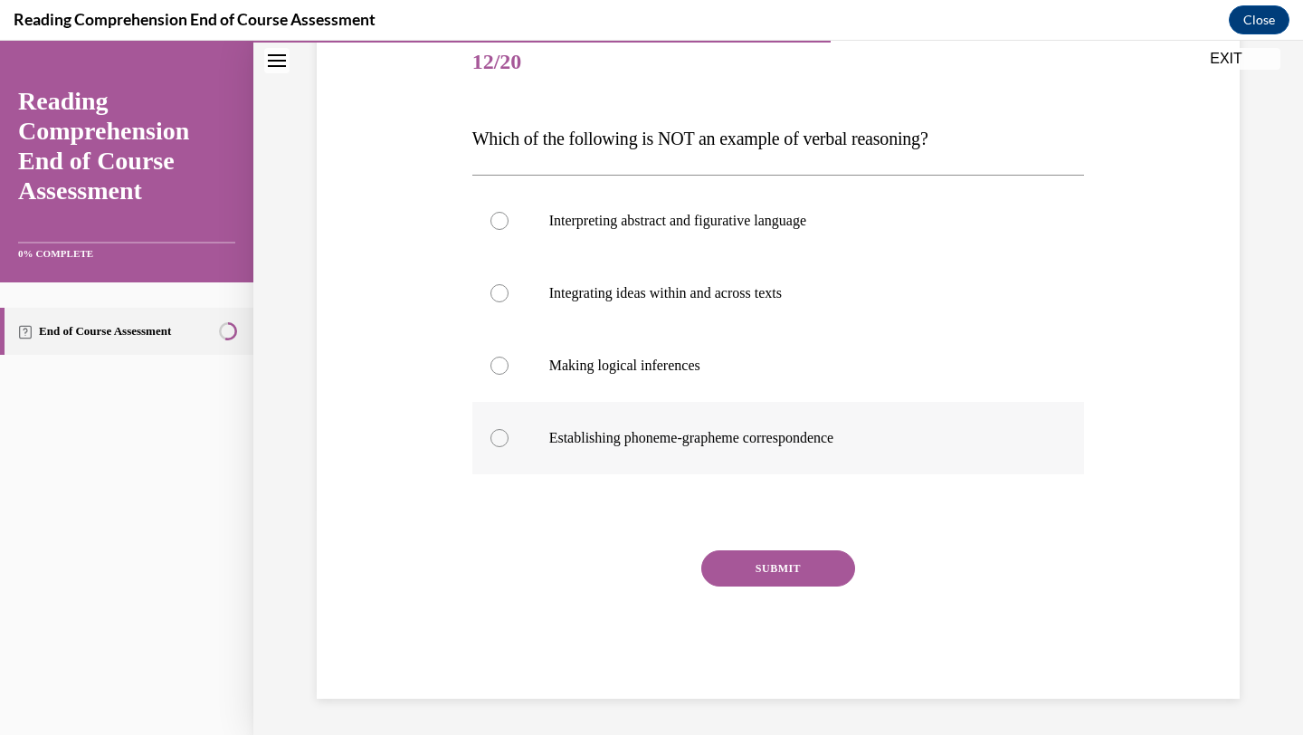
click at [652, 431] on p "Establishing phoneme-grapheme correspondence" at bounding box center [794, 438] width 491 height 18
click at [509, 431] on input "Establishing phoneme-grapheme correspondence" at bounding box center [500, 438] width 18 height 18
radio input "true"
click at [730, 558] on button "SUBMIT" at bounding box center [778, 568] width 154 height 36
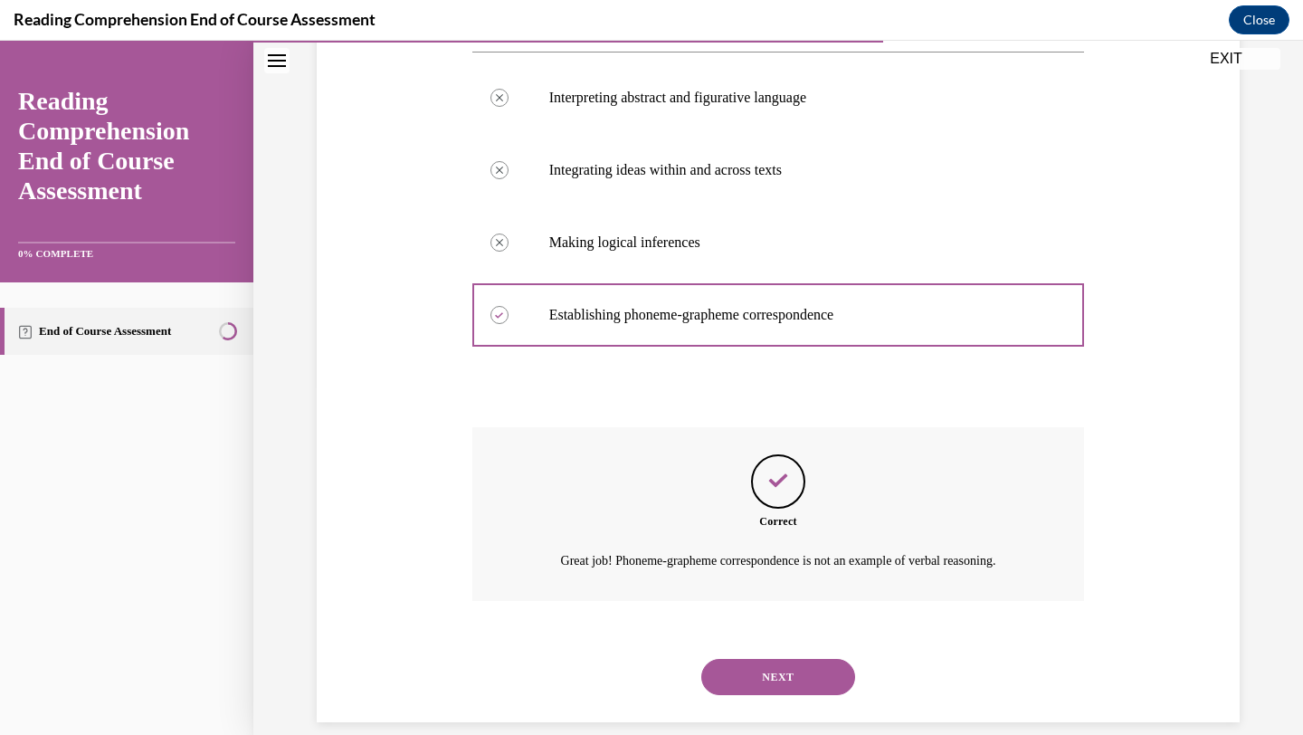
scroll to position [371, 0]
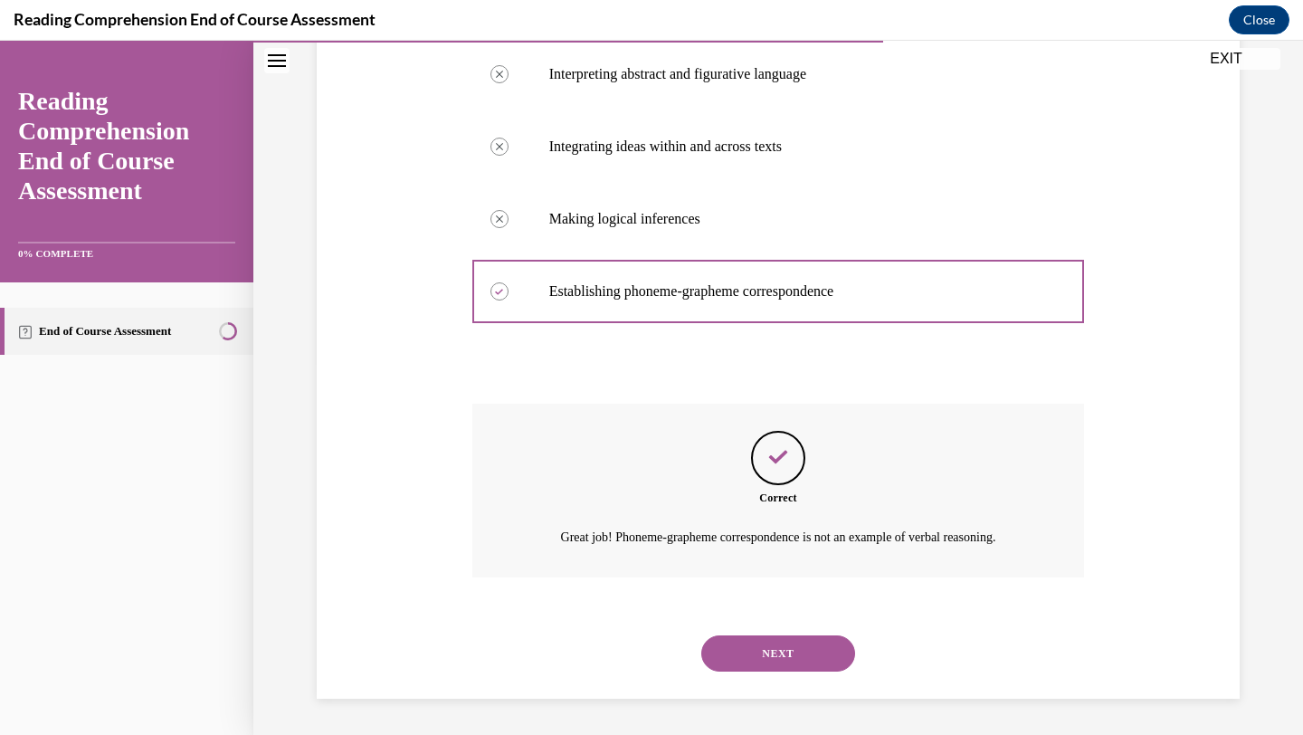
click at [745, 657] on button "NEXT" at bounding box center [778, 653] width 154 height 36
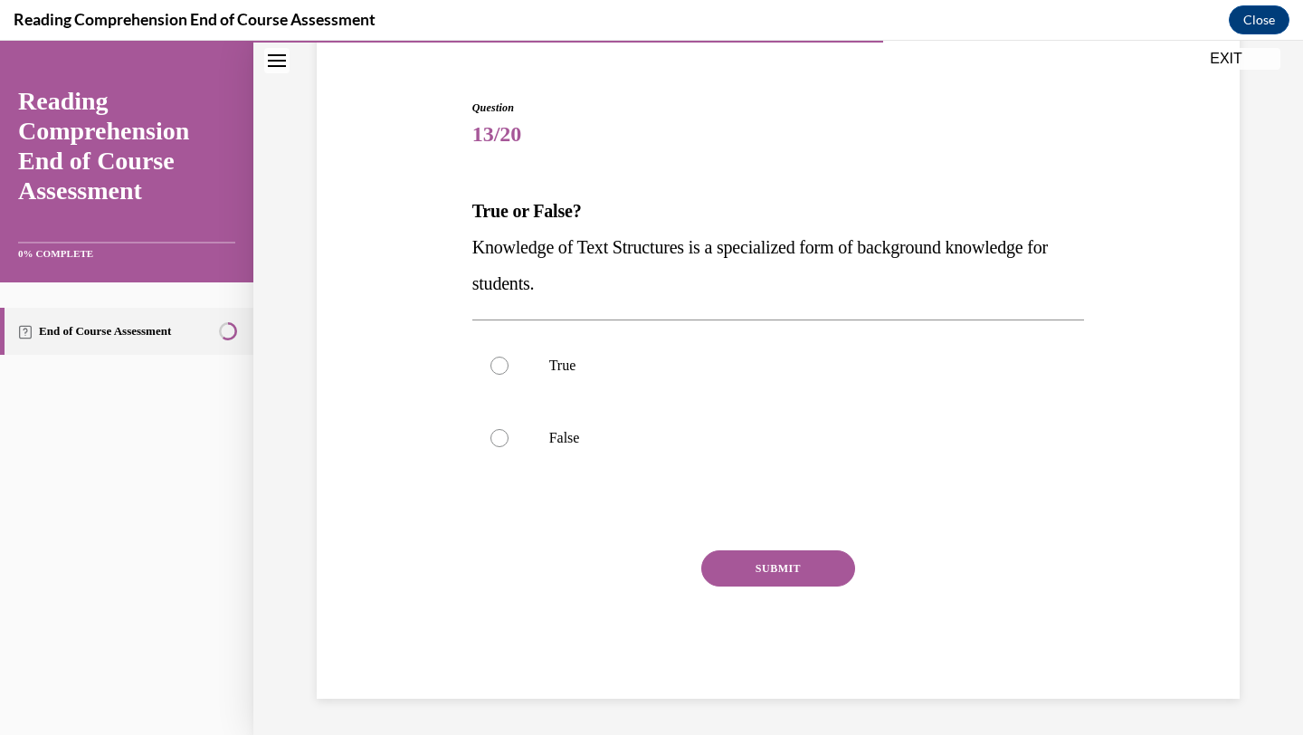
scroll to position [152, 0]
click at [548, 399] on label "True" at bounding box center [778, 365] width 613 height 72
click at [509, 375] on input "True" at bounding box center [500, 366] width 18 height 18
radio input "true"
click at [787, 566] on button "SUBMIT" at bounding box center [778, 568] width 154 height 36
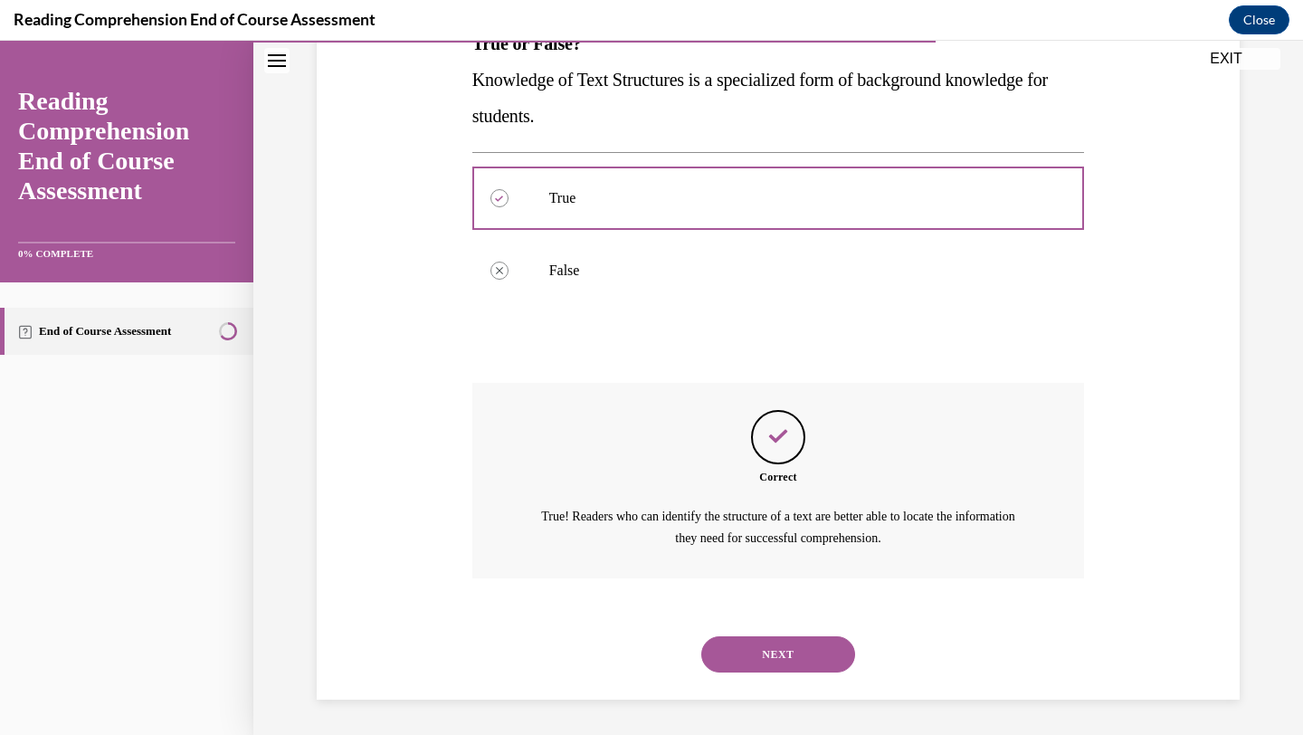
click at [754, 657] on button "NEXT" at bounding box center [778, 654] width 154 height 36
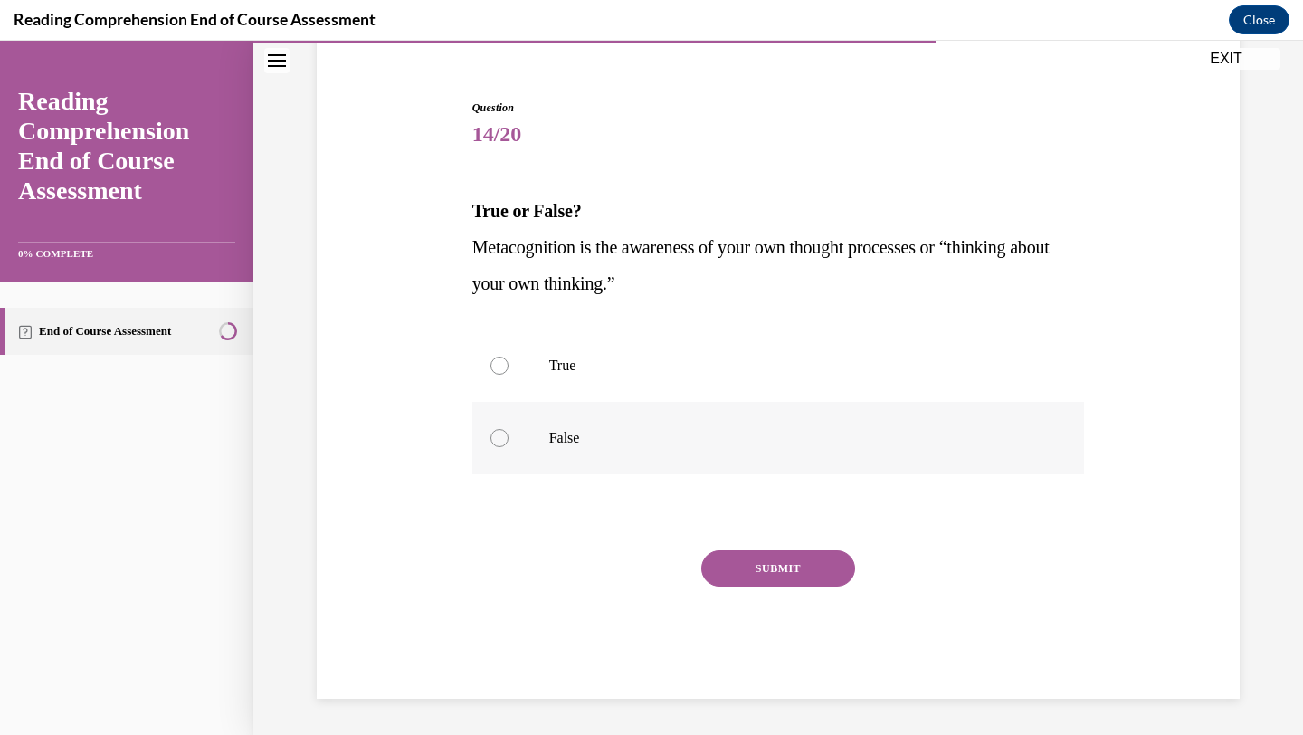
click at [526, 415] on label "False" at bounding box center [778, 438] width 613 height 72
click at [509, 429] on input "False" at bounding box center [500, 438] width 18 height 18
radio input "true"
click at [682, 377] on label "True" at bounding box center [778, 365] width 613 height 72
click at [509, 375] on input "True" at bounding box center [500, 366] width 18 height 18
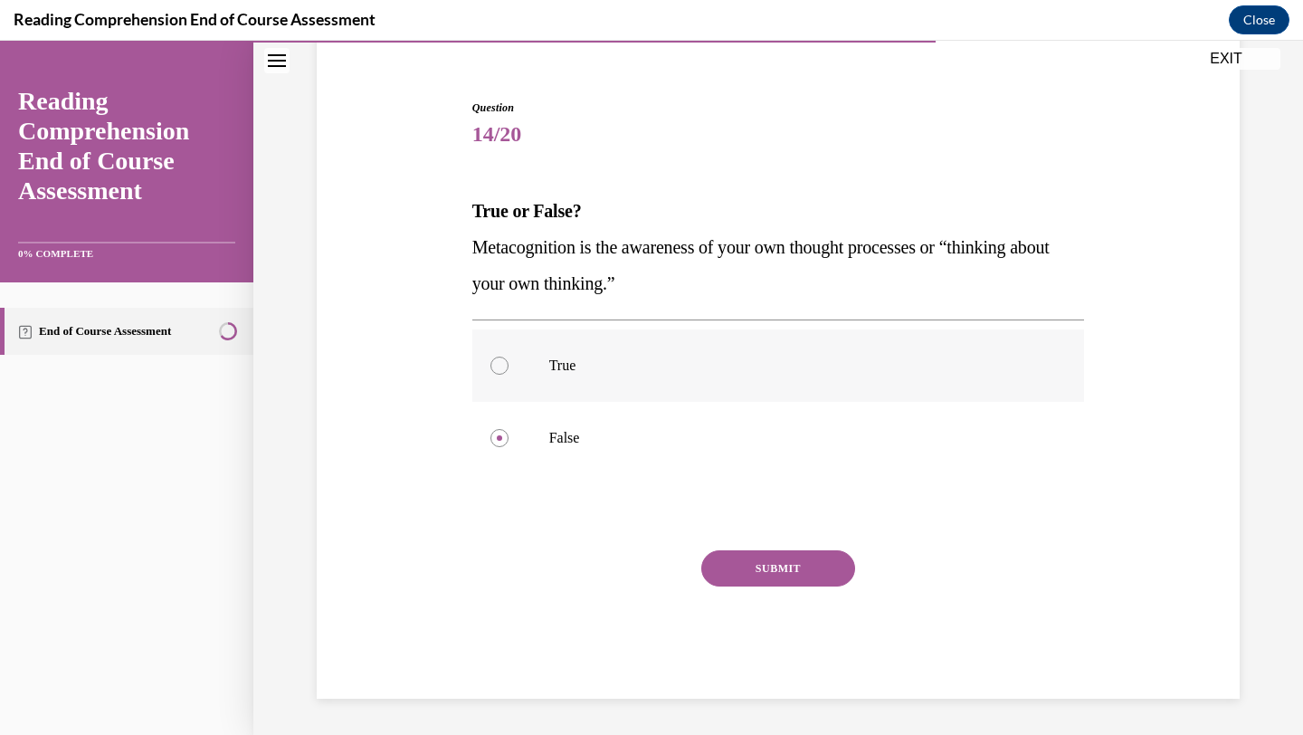
radio input "true"
click at [819, 582] on button "SUBMIT" at bounding box center [778, 568] width 154 height 36
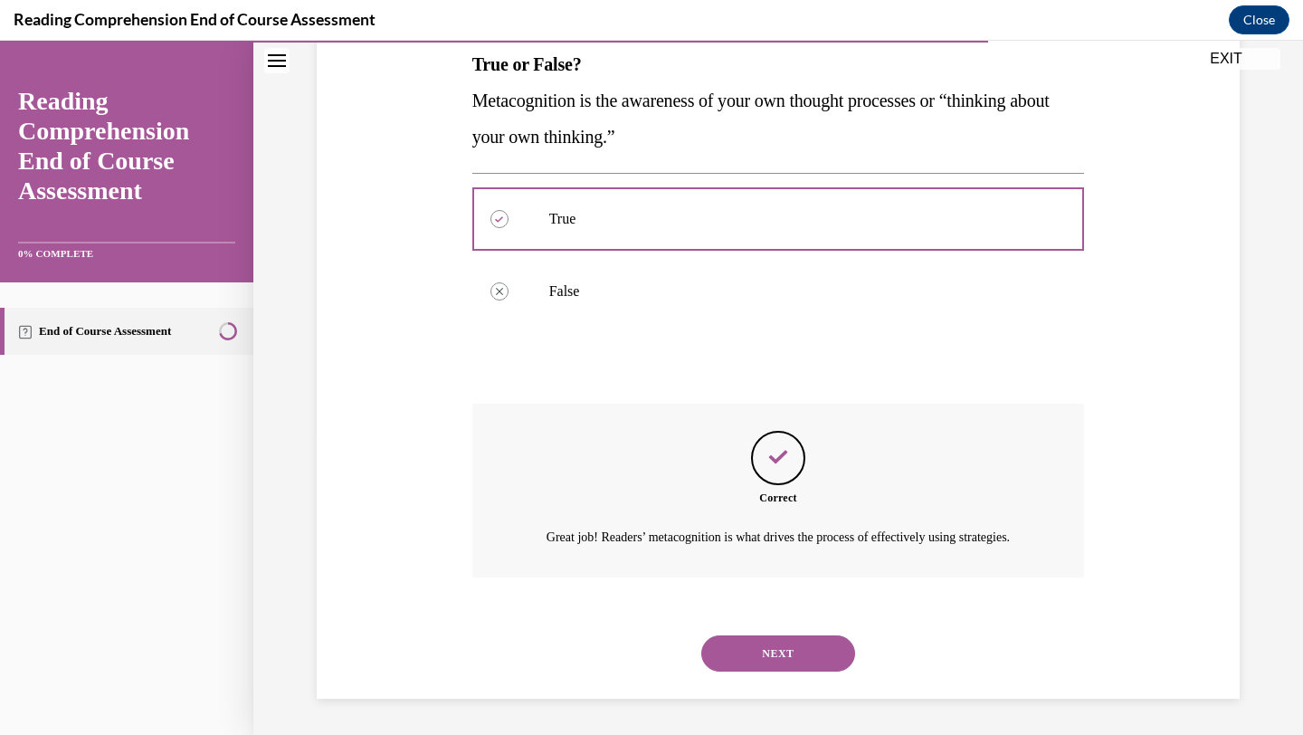
click at [799, 636] on button "NEXT" at bounding box center [778, 653] width 154 height 36
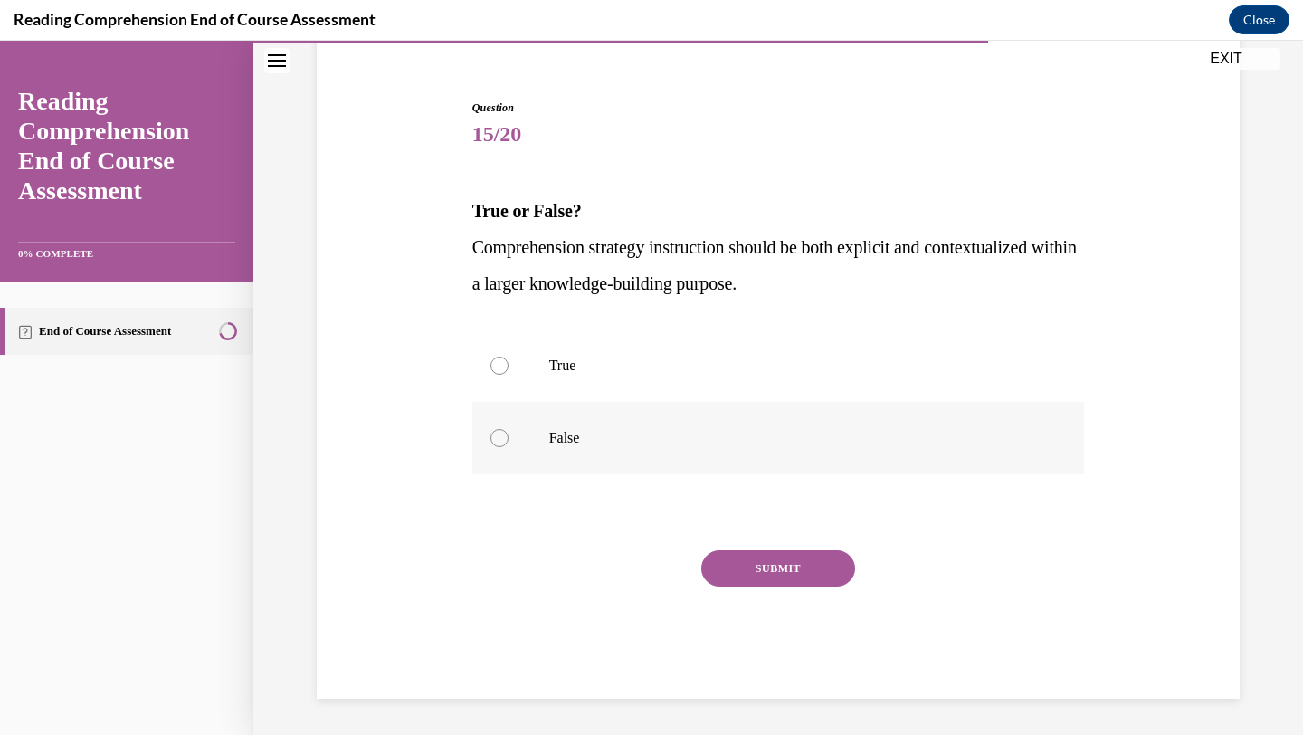
click at [568, 441] on p "False" at bounding box center [794, 438] width 491 height 18
click at [509, 441] on input "False" at bounding box center [500, 438] width 18 height 18
radio input "true"
click at [736, 569] on button "SUBMIT" at bounding box center [778, 568] width 154 height 36
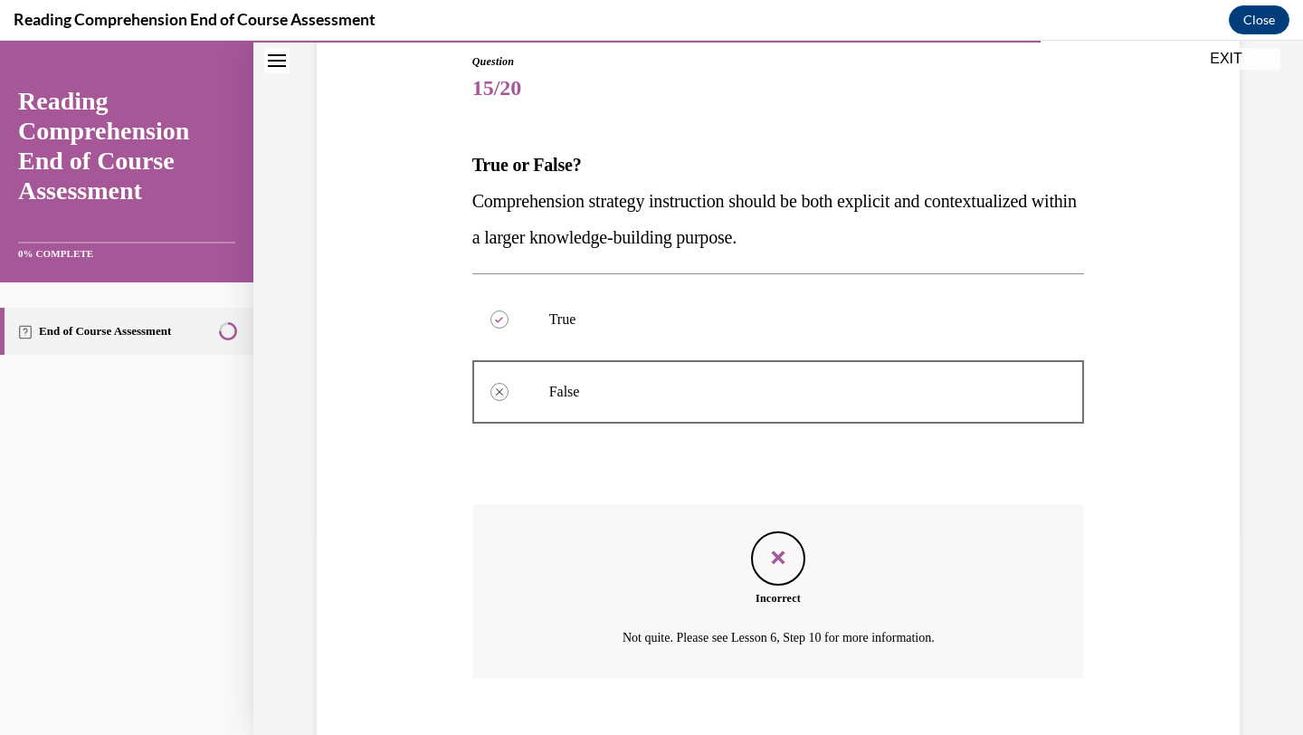
scroll to position [299, 0]
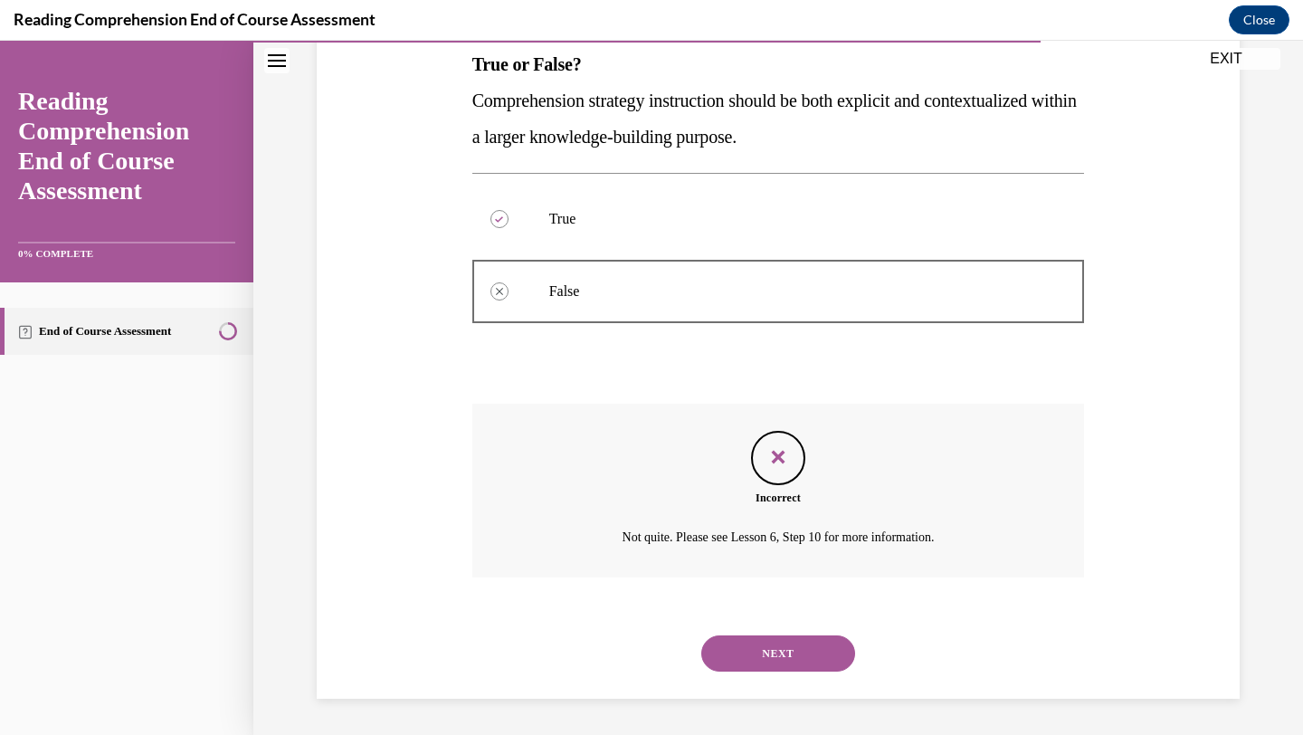
click at [738, 649] on button "NEXT" at bounding box center [778, 653] width 154 height 36
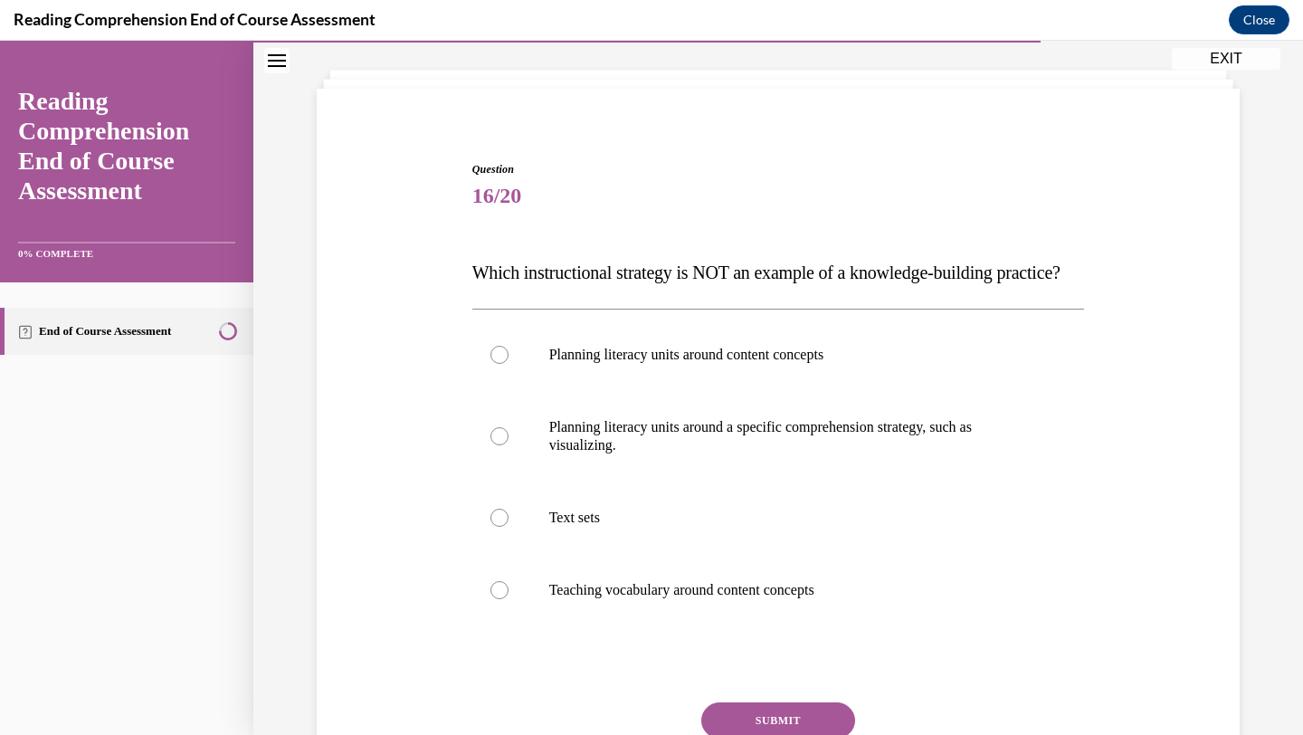
scroll to position [125, 0]
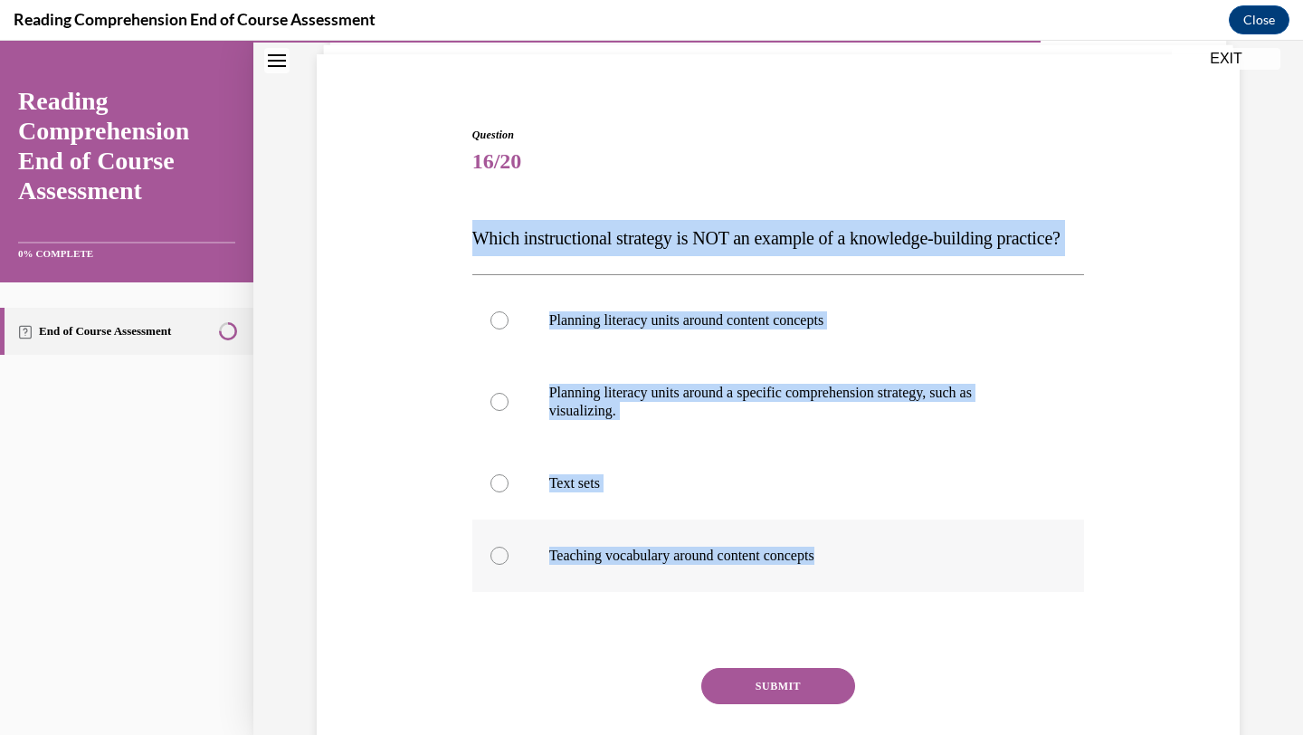
drag, startPoint x: 469, startPoint y: 245, endPoint x: 925, endPoint y: 623, distance: 592.1
click at [926, 623] on div "Question 16/20 Which instructional strategy is NOT an example of a knowledge-bu…" at bounding box center [779, 458] width 622 height 717
copy div "Which instructional strategy is NOT an example of a knowledge-building practice…"
click at [821, 420] on p "Planning literacy units around a specific comprehension strategy, such as visua…" at bounding box center [794, 402] width 491 height 36
click at [509, 411] on input "Planning literacy units around a specific comprehension strategy, such as visua…" at bounding box center [500, 402] width 18 height 18
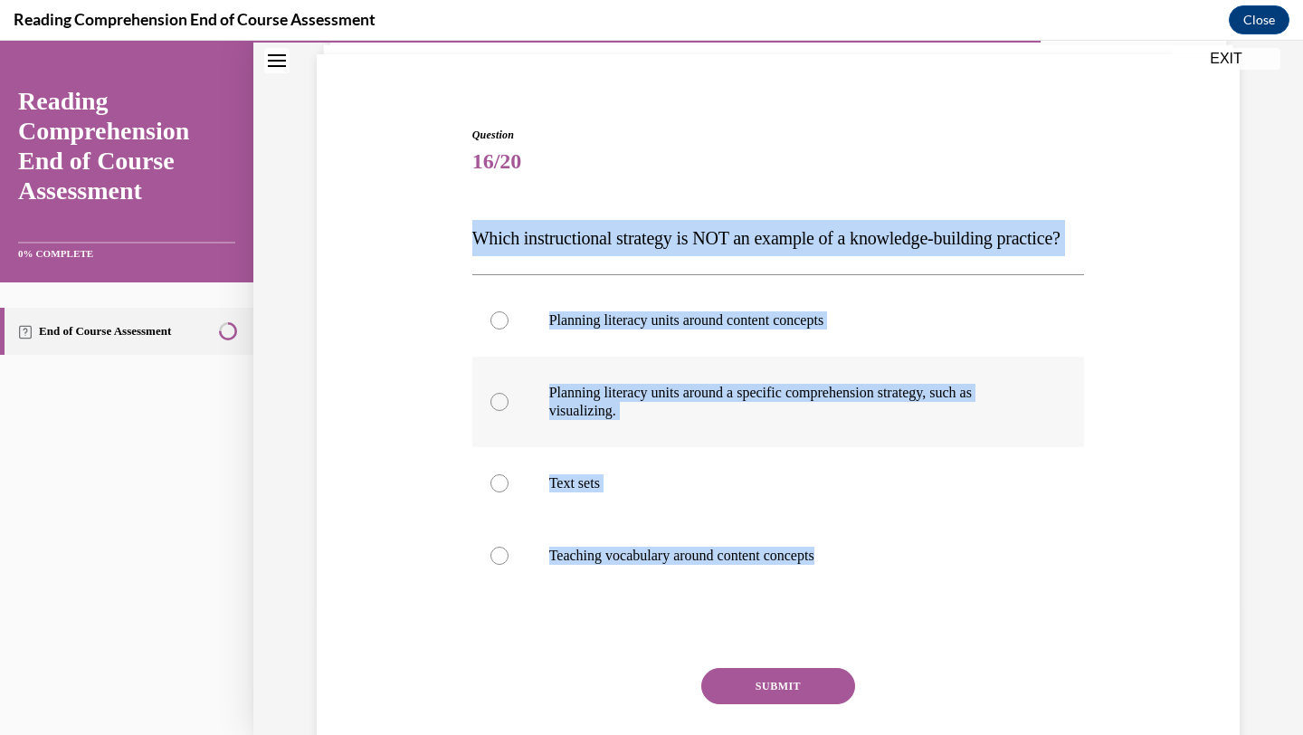
radio input "true"
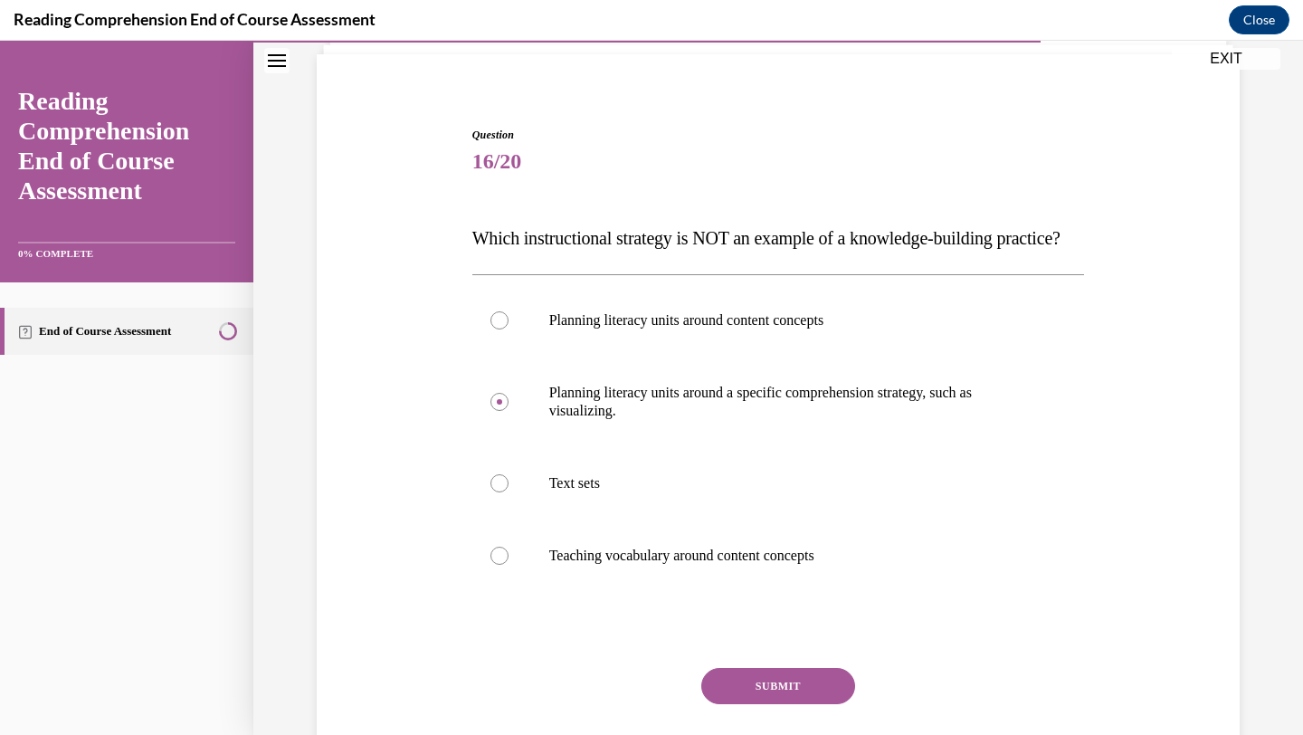
click at [774, 704] on button "SUBMIT" at bounding box center [778, 686] width 154 height 36
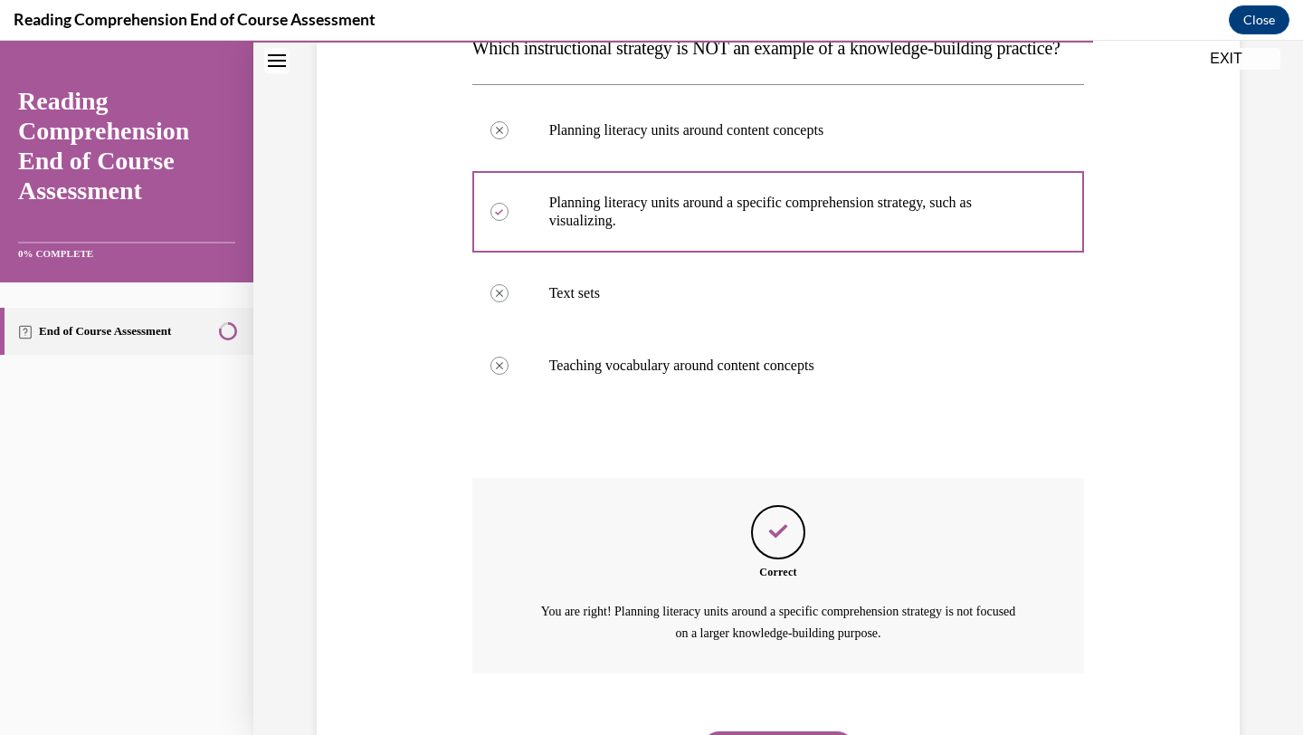
scroll to position [446, 0]
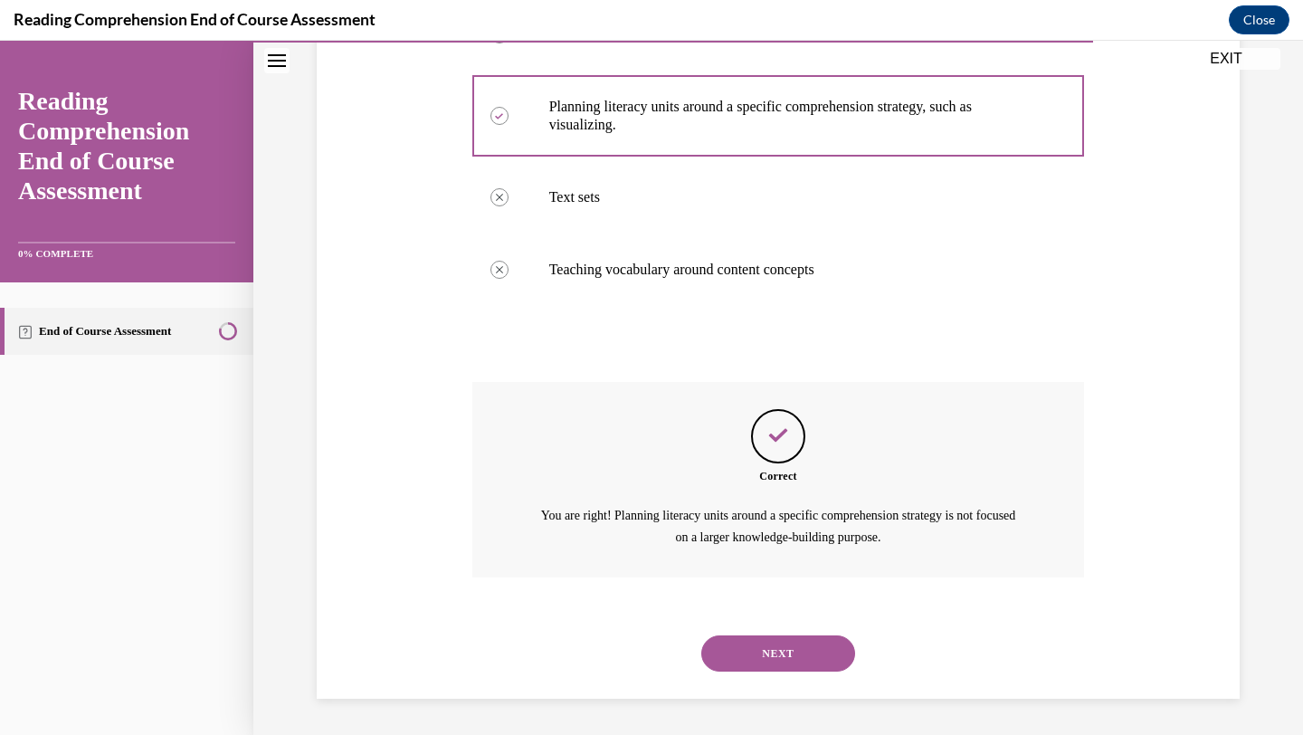
click at [775, 660] on button "NEXT" at bounding box center [778, 653] width 154 height 36
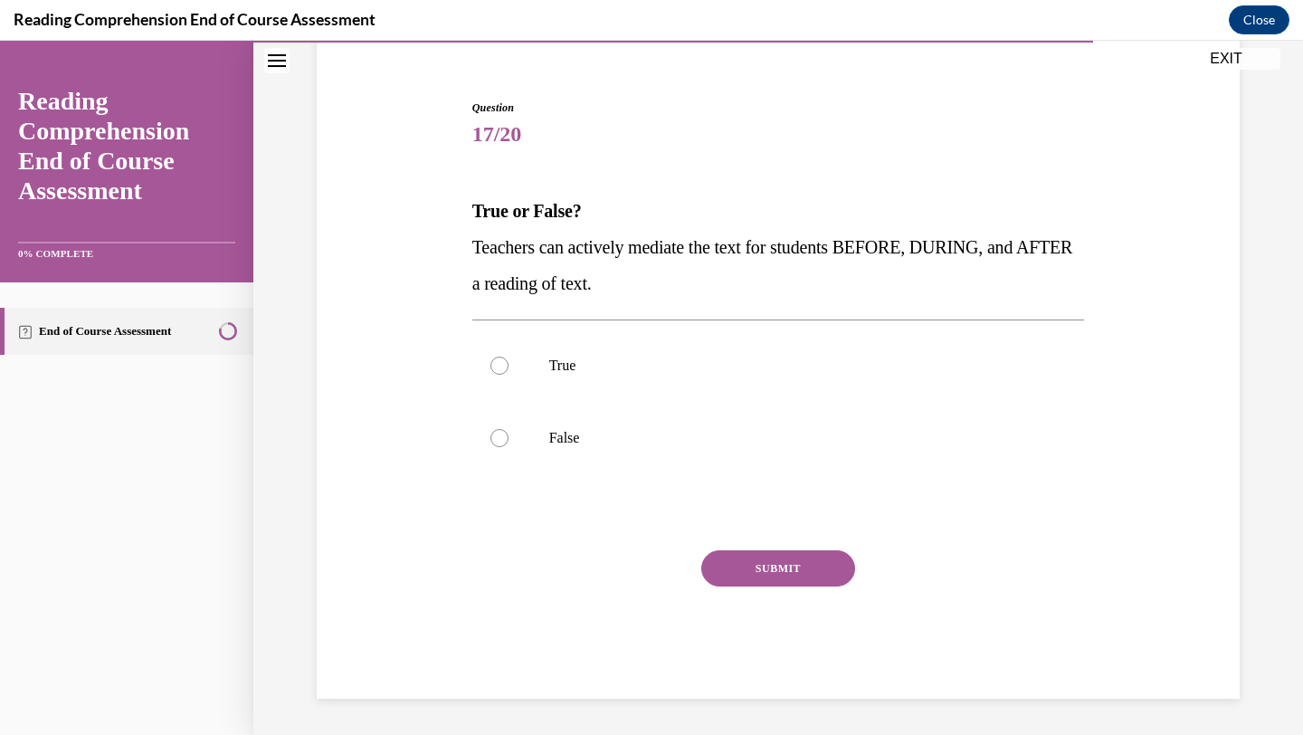
scroll to position [152, 0]
click at [730, 393] on label "True" at bounding box center [778, 365] width 613 height 72
click at [509, 375] on input "True" at bounding box center [500, 366] width 18 height 18
radio input "true"
click at [751, 566] on button "SUBMIT" at bounding box center [778, 568] width 154 height 36
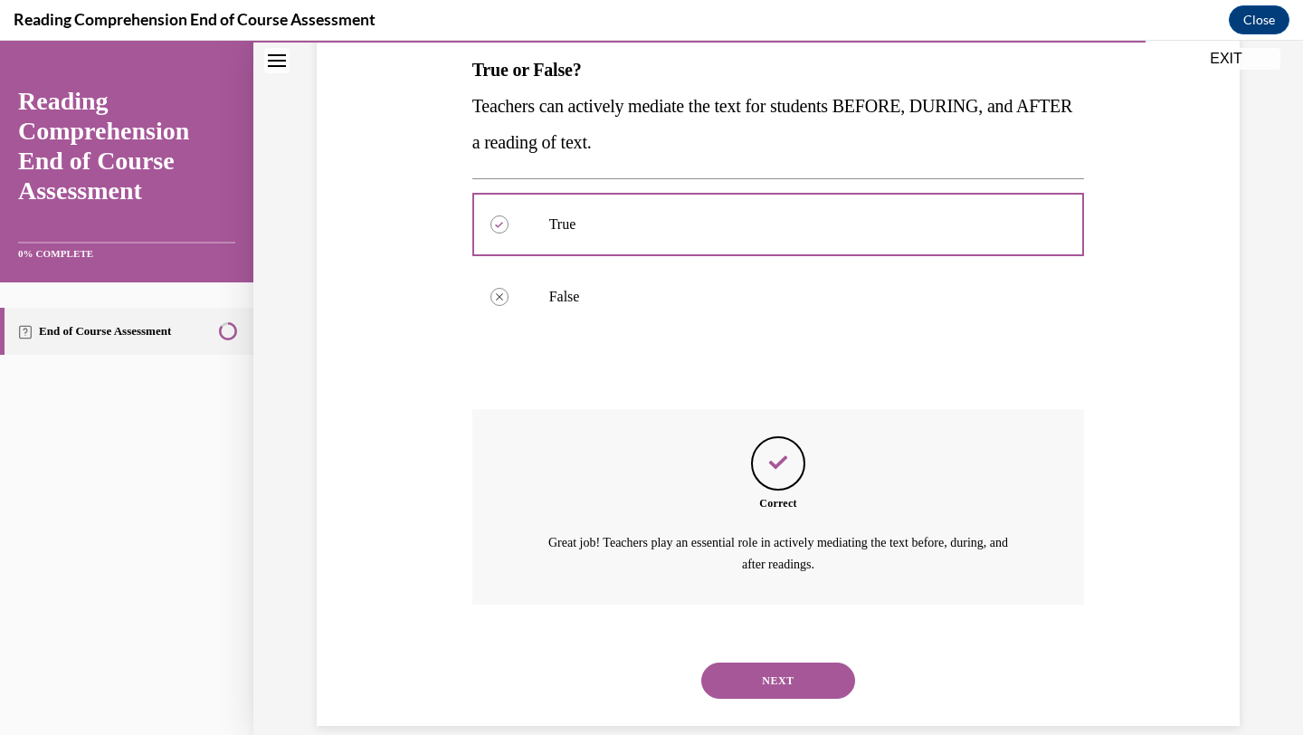
scroll to position [320, 0]
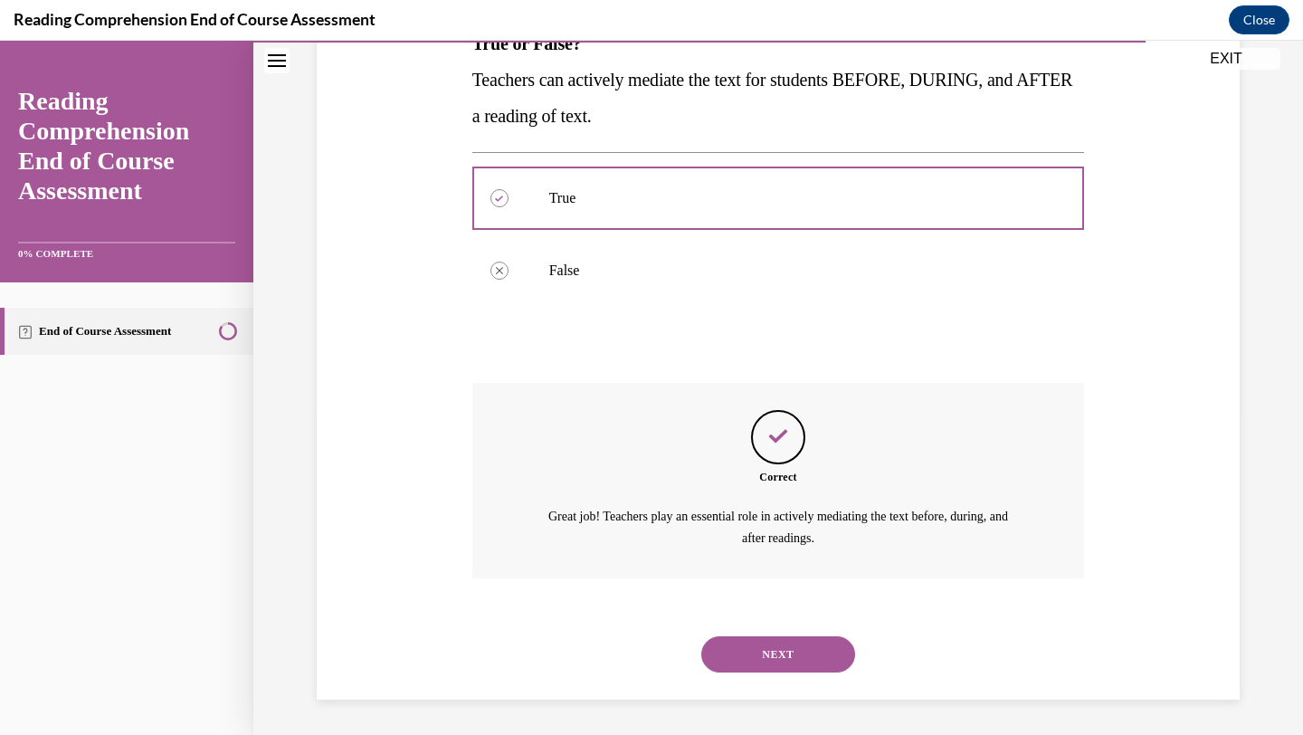
click at [739, 655] on button "NEXT" at bounding box center [778, 654] width 154 height 36
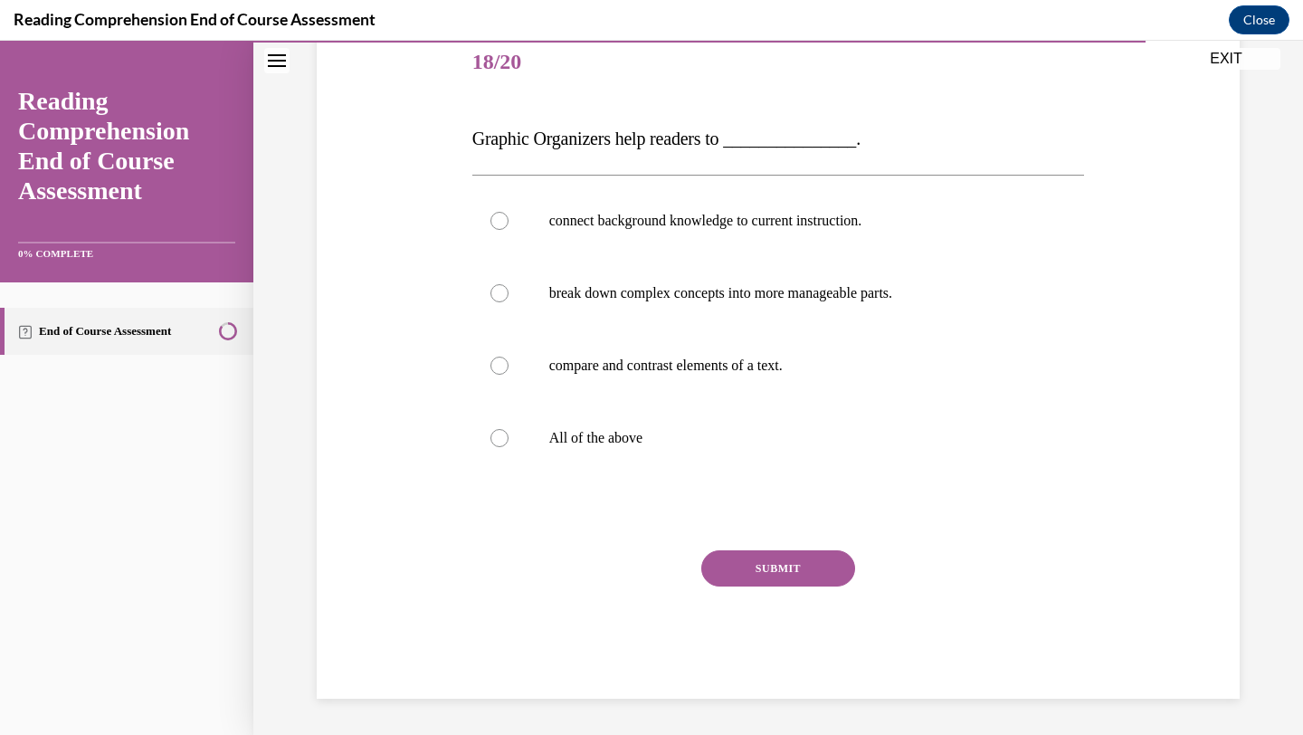
scroll to position [201, 0]
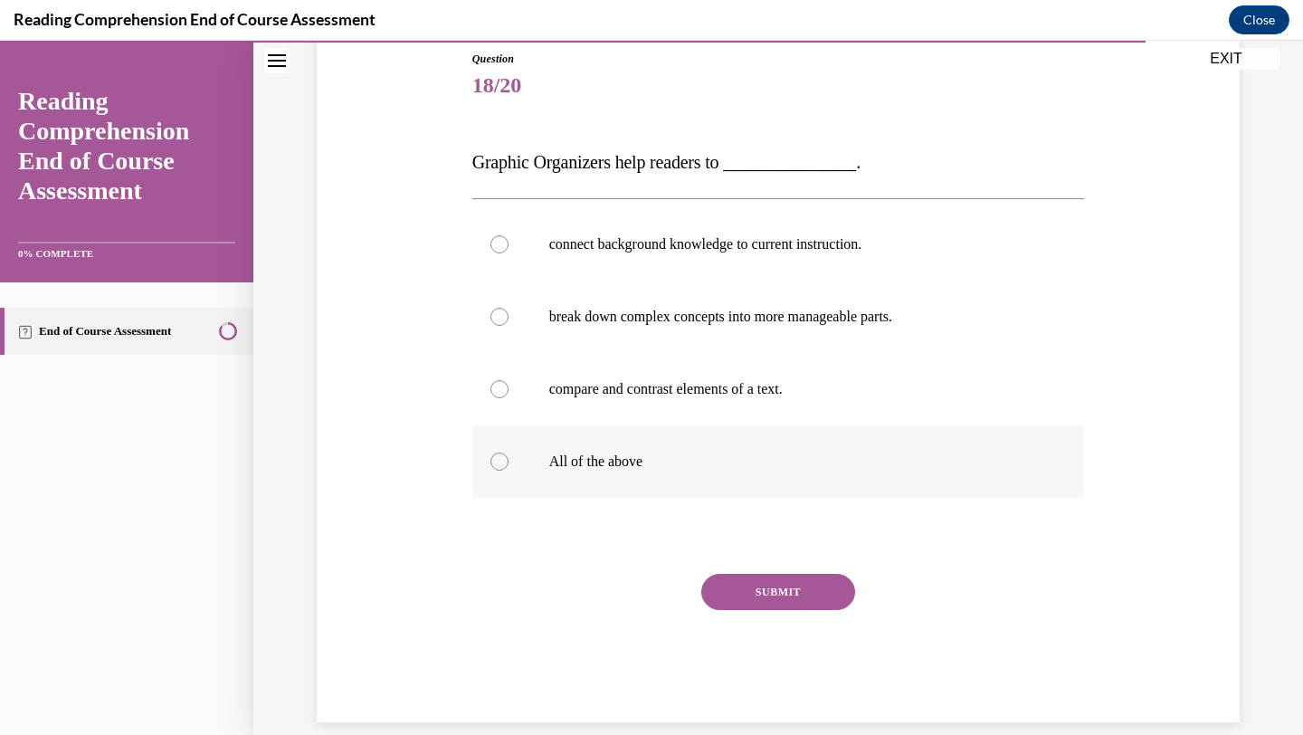
click at [677, 494] on label "All of the above" at bounding box center [778, 461] width 613 height 72
click at [509, 471] on input "All of the above" at bounding box center [500, 462] width 18 height 18
radio input "true"
click at [740, 615] on div "SUBMIT" at bounding box center [778, 619] width 613 height 91
click at [741, 593] on button "SUBMIT" at bounding box center [778, 592] width 154 height 36
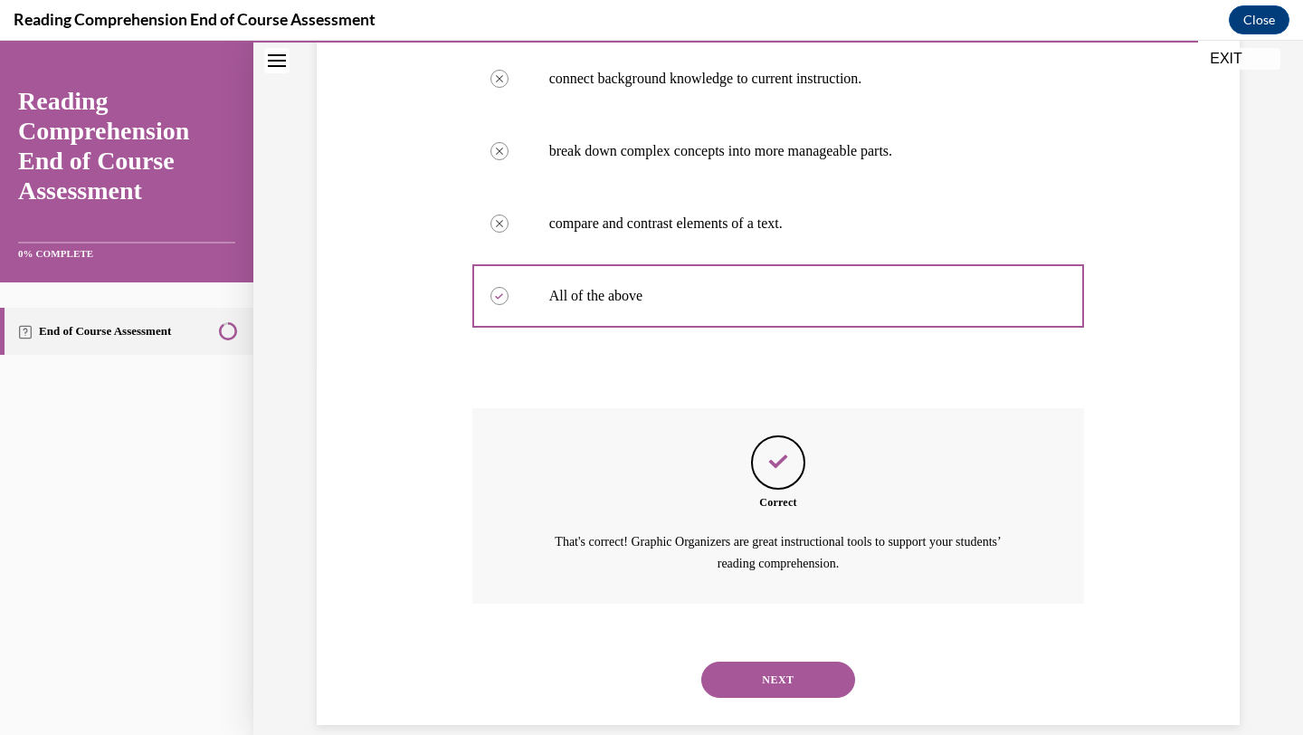
scroll to position [392, 0]
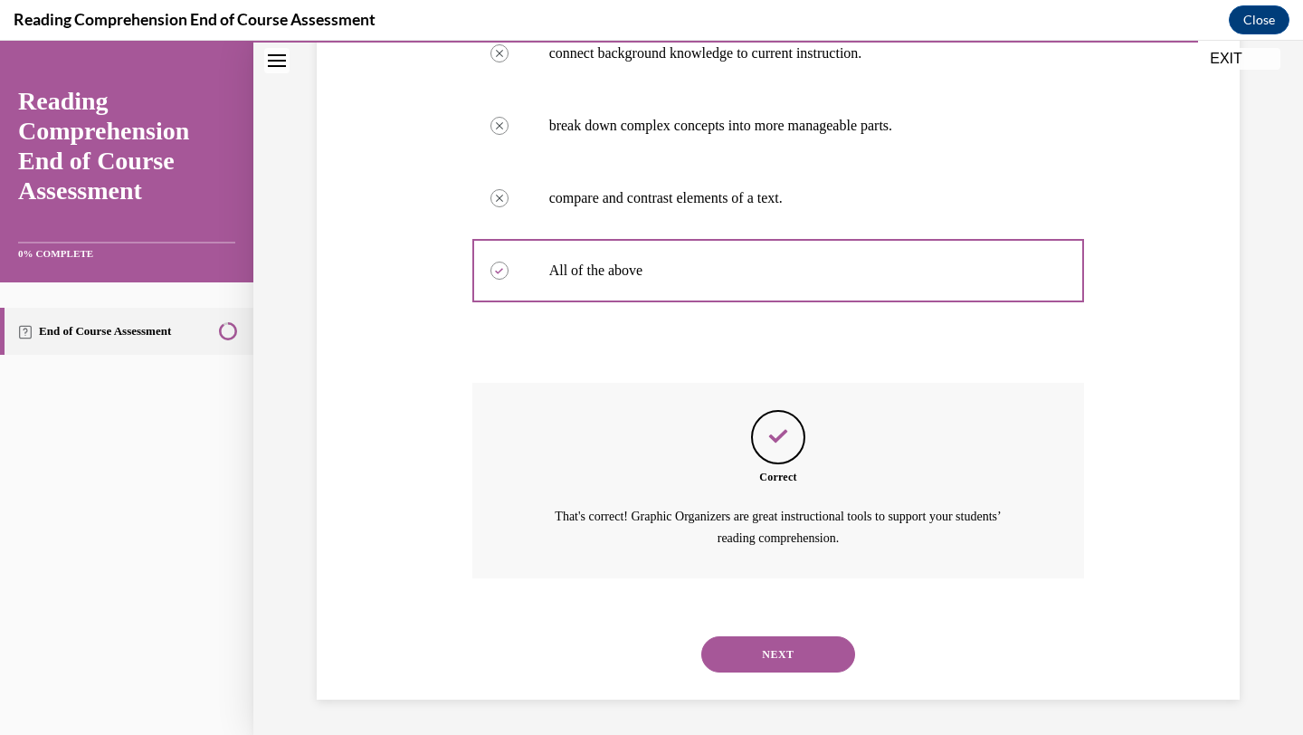
click at [742, 644] on button "NEXT" at bounding box center [778, 654] width 154 height 36
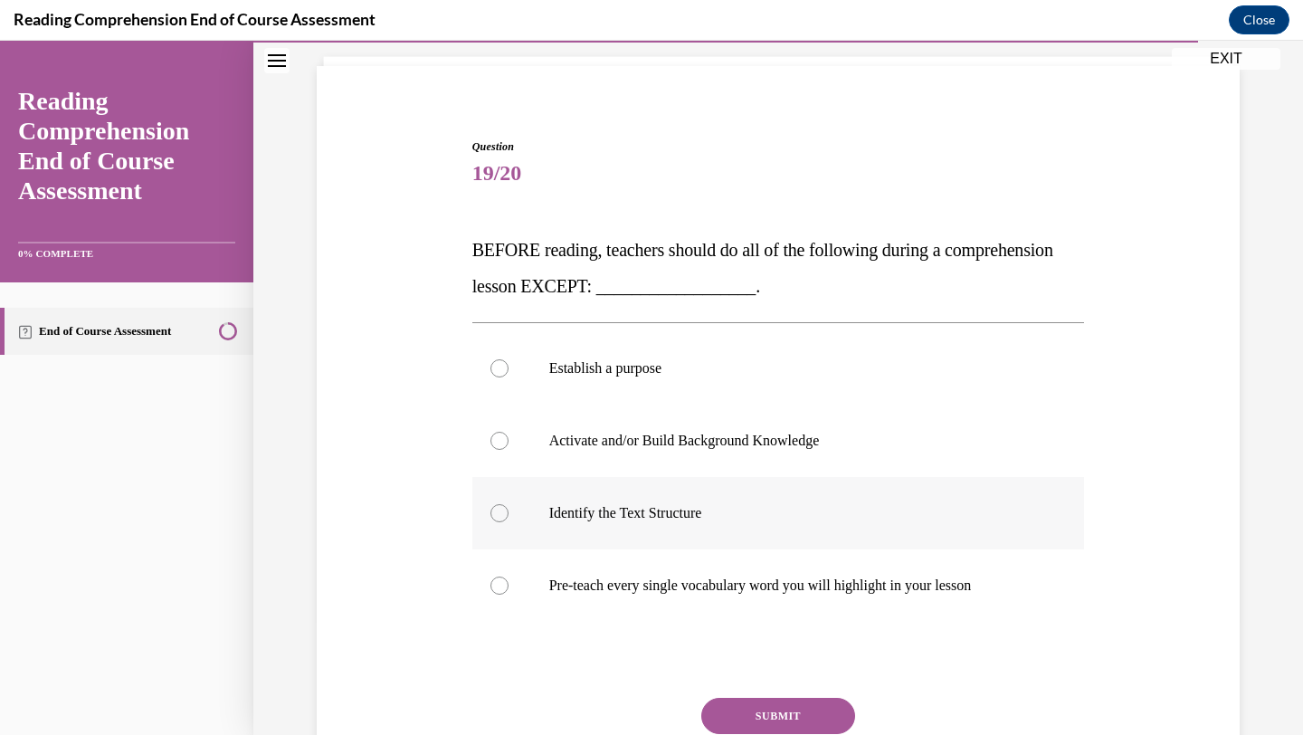
scroll to position [148, 0]
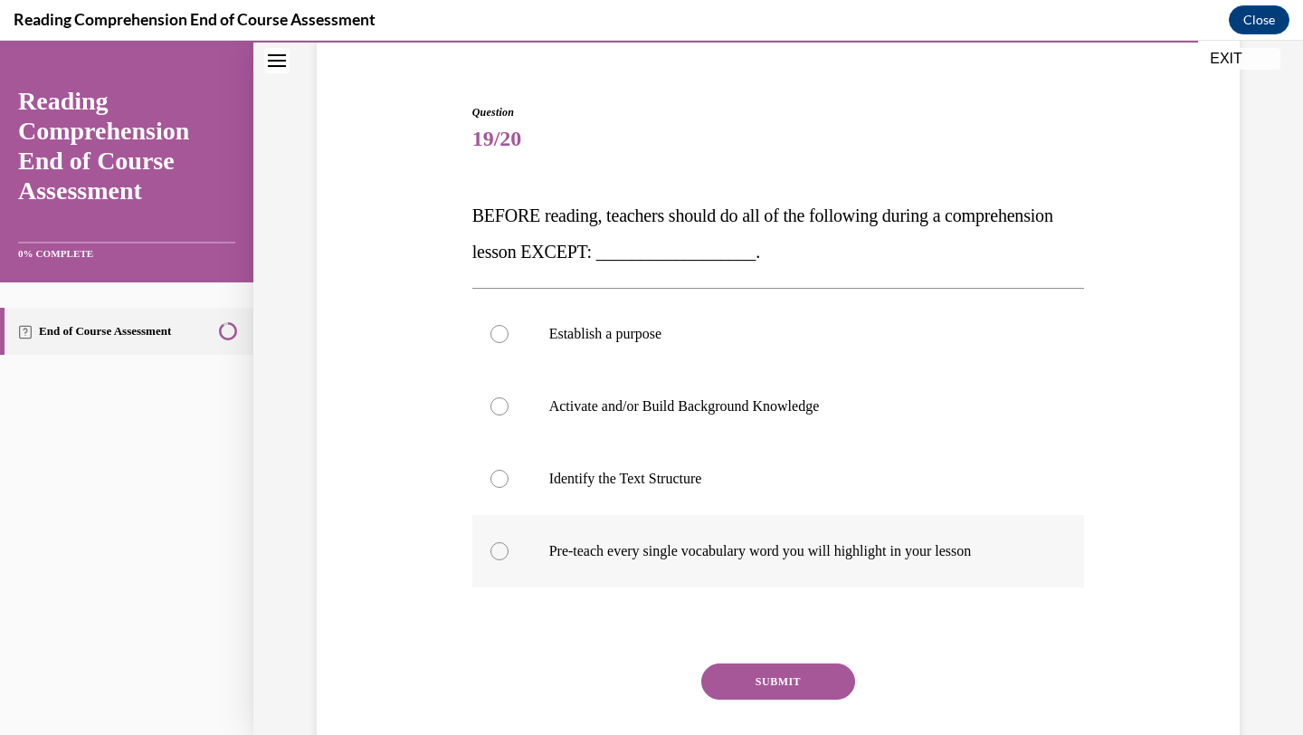
click at [739, 548] on p "Pre-teach every single vocabulary word you will highlight in your lesson" at bounding box center [794, 551] width 491 height 18
click at [509, 548] on input "Pre-teach every single vocabulary word you will highlight in your lesson" at bounding box center [500, 551] width 18 height 18
radio input "true"
click at [760, 675] on button "SUBMIT" at bounding box center [778, 681] width 154 height 36
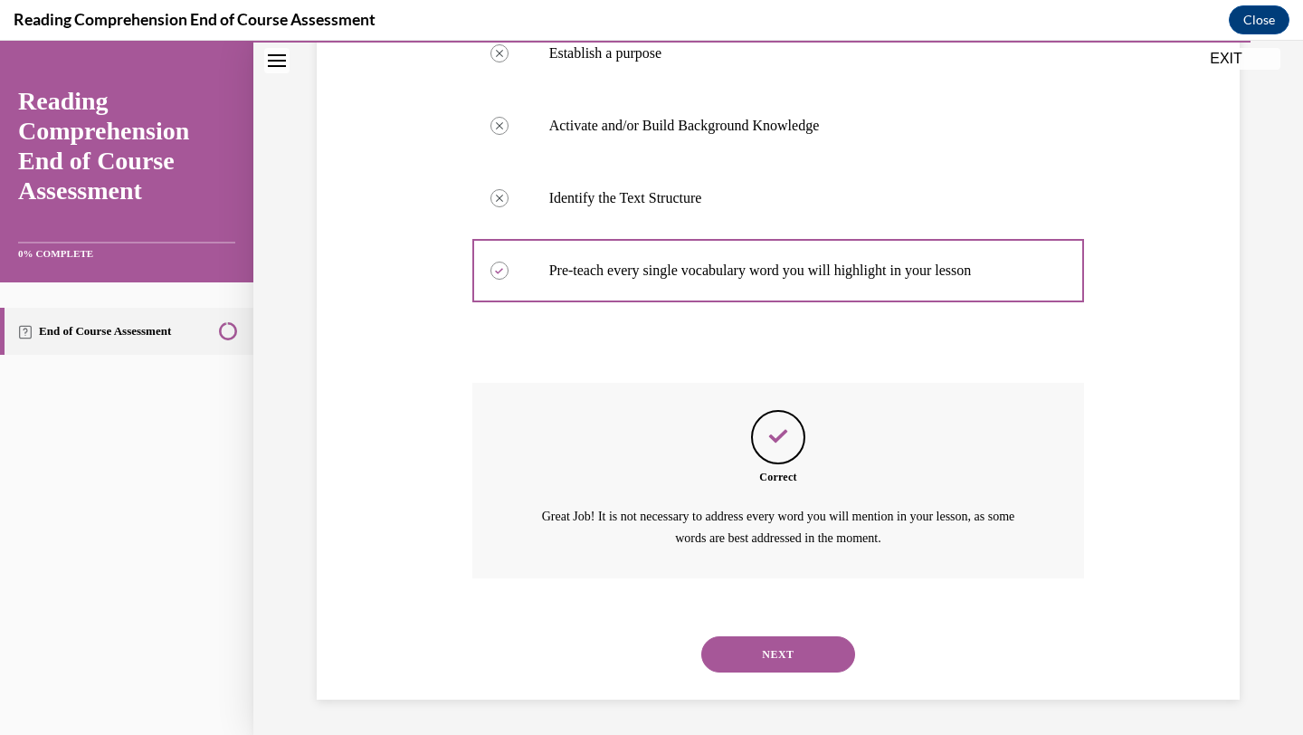
click at [769, 644] on button "NEXT" at bounding box center [778, 654] width 154 height 36
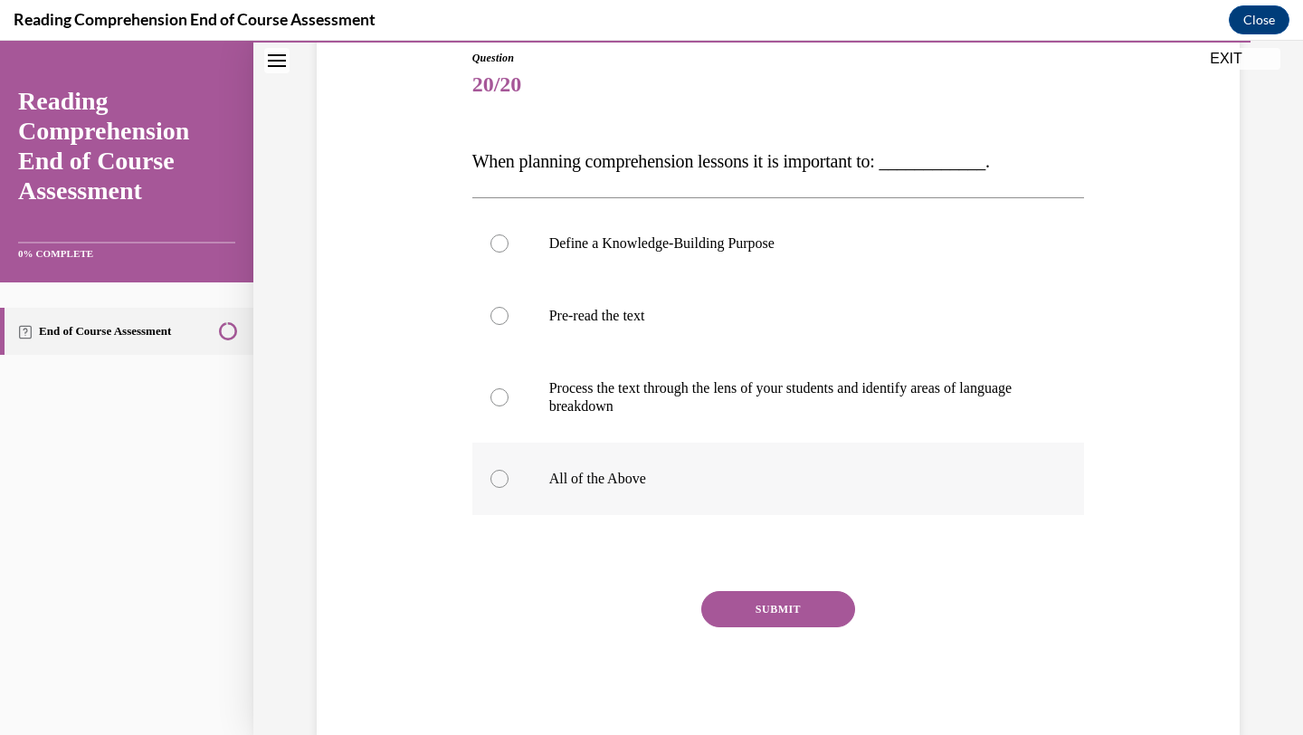
click at [726, 487] on p "All of the Above" at bounding box center [794, 479] width 491 height 18
click at [509, 487] on input "All of the Above" at bounding box center [500, 479] width 18 height 18
radio input "true"
click at [755, 611] on button "SUBMIT" at bounding box center [778, 609] width 154 height 36
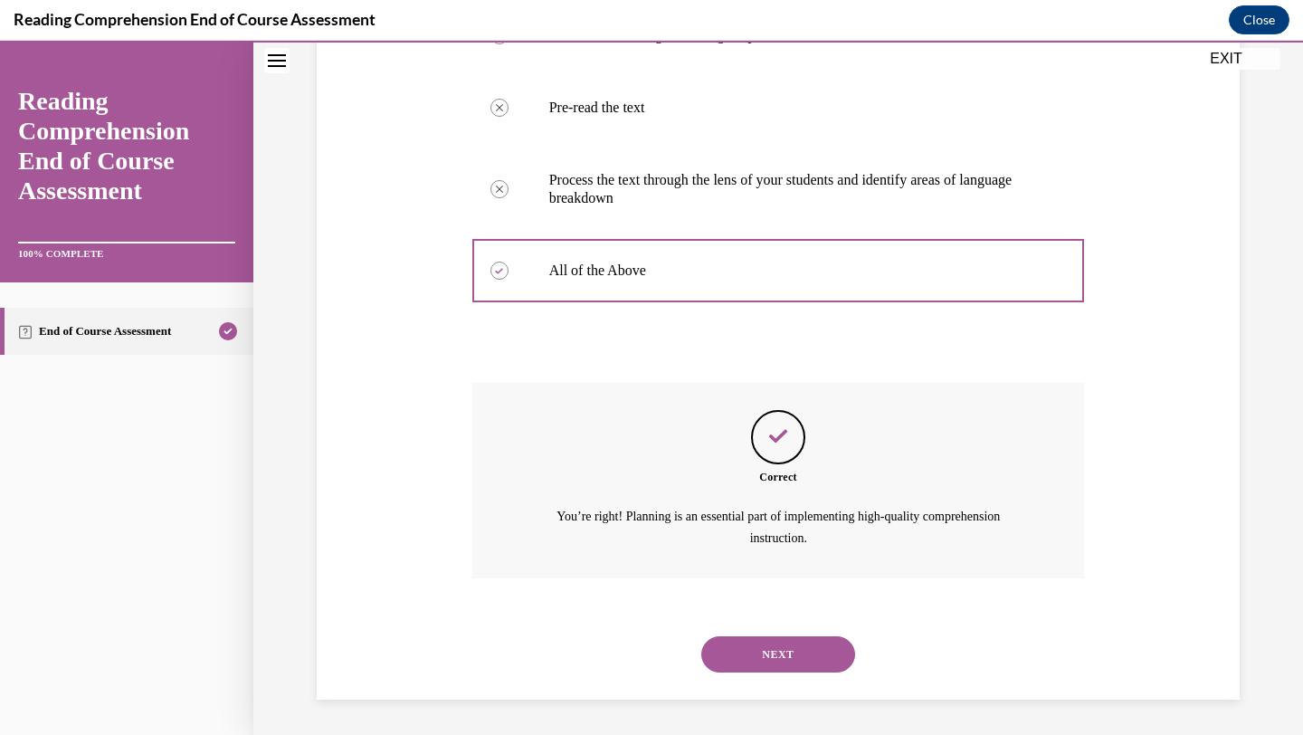
click at [746, 660] on button "NEXT" at bounding box center [778, 654] width 154 height 36
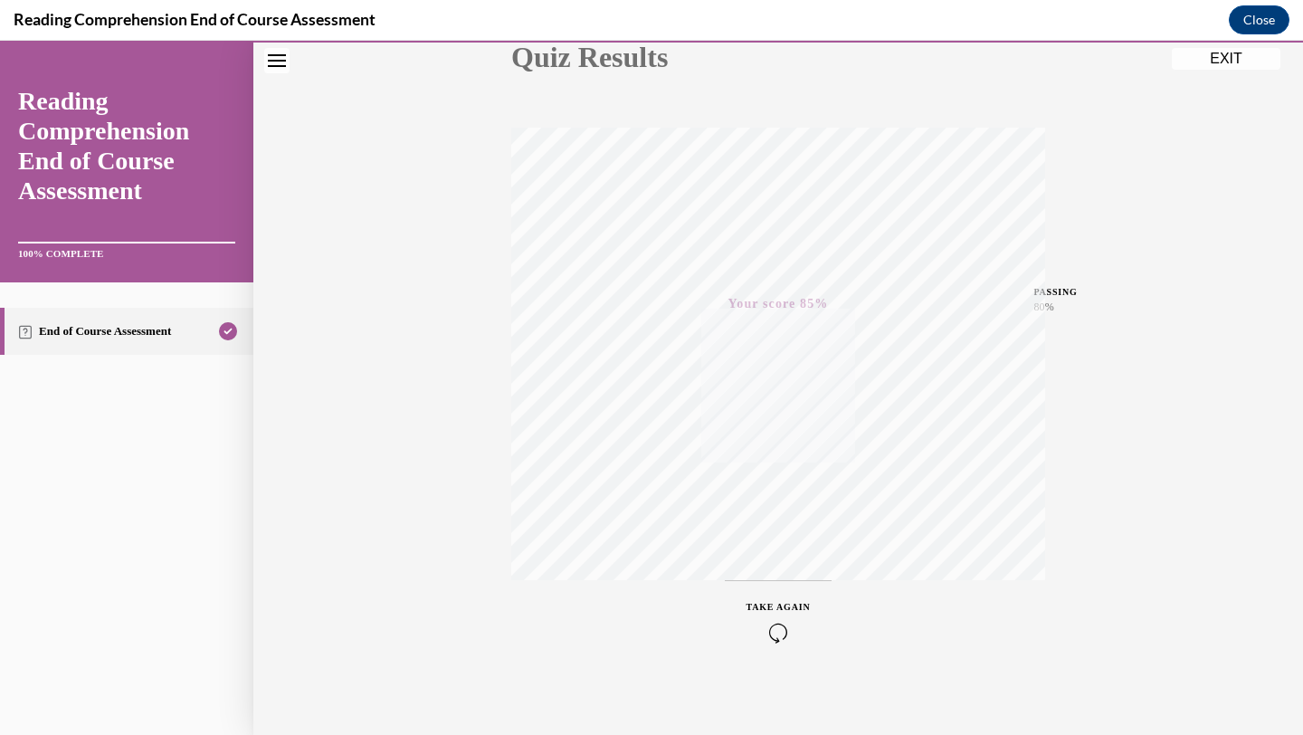
scroll to position [234, 0]
click at [1211, 62] on button "EXIT" at bounding box center [1226, 59] width 109 height 22
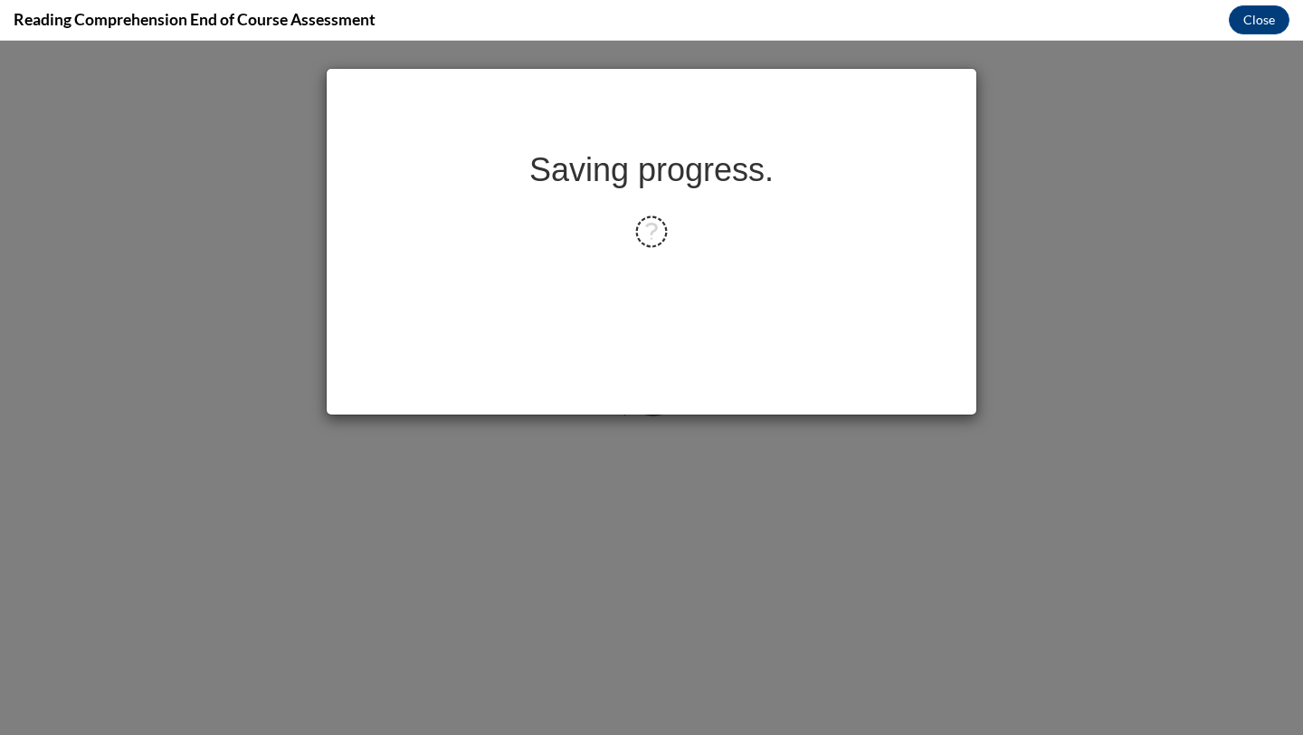
scroll to position [0, 0]
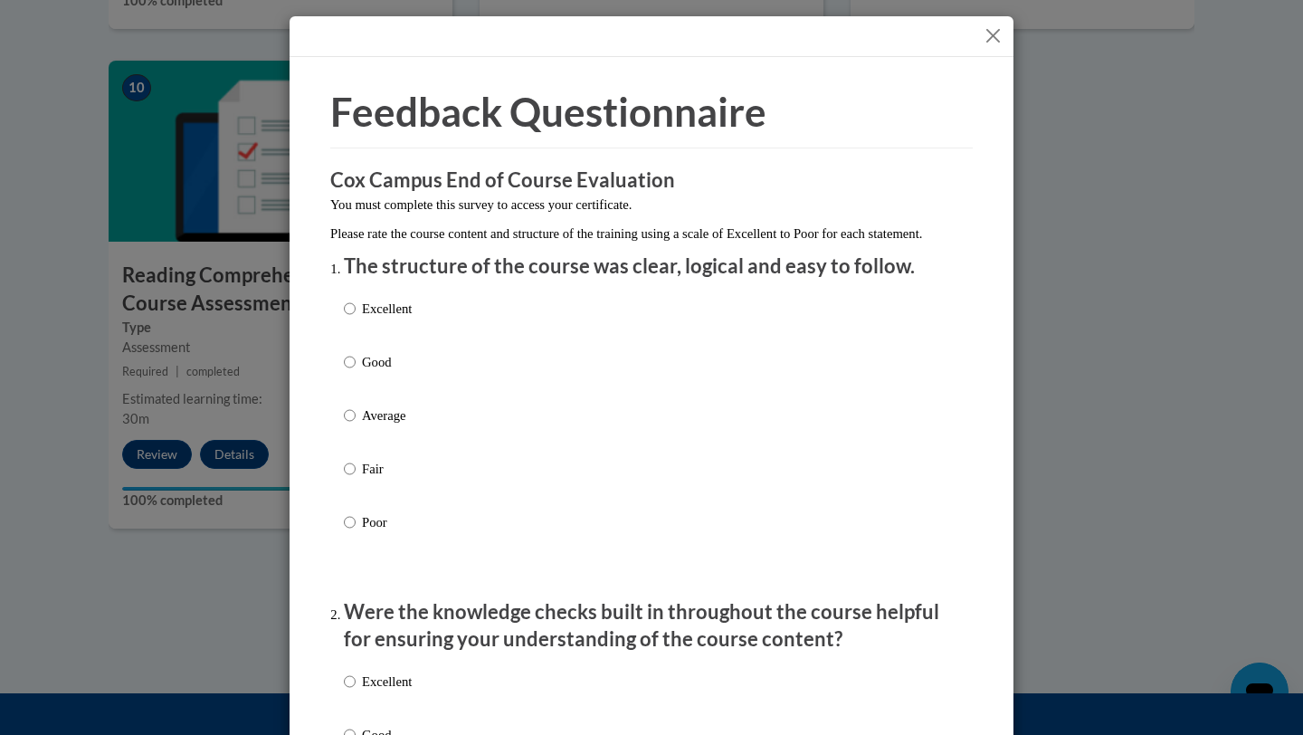
click at [563, 446] on div "Excellent Good Average Fair Poor" at bounding box center [651, 437] width 615 height 295
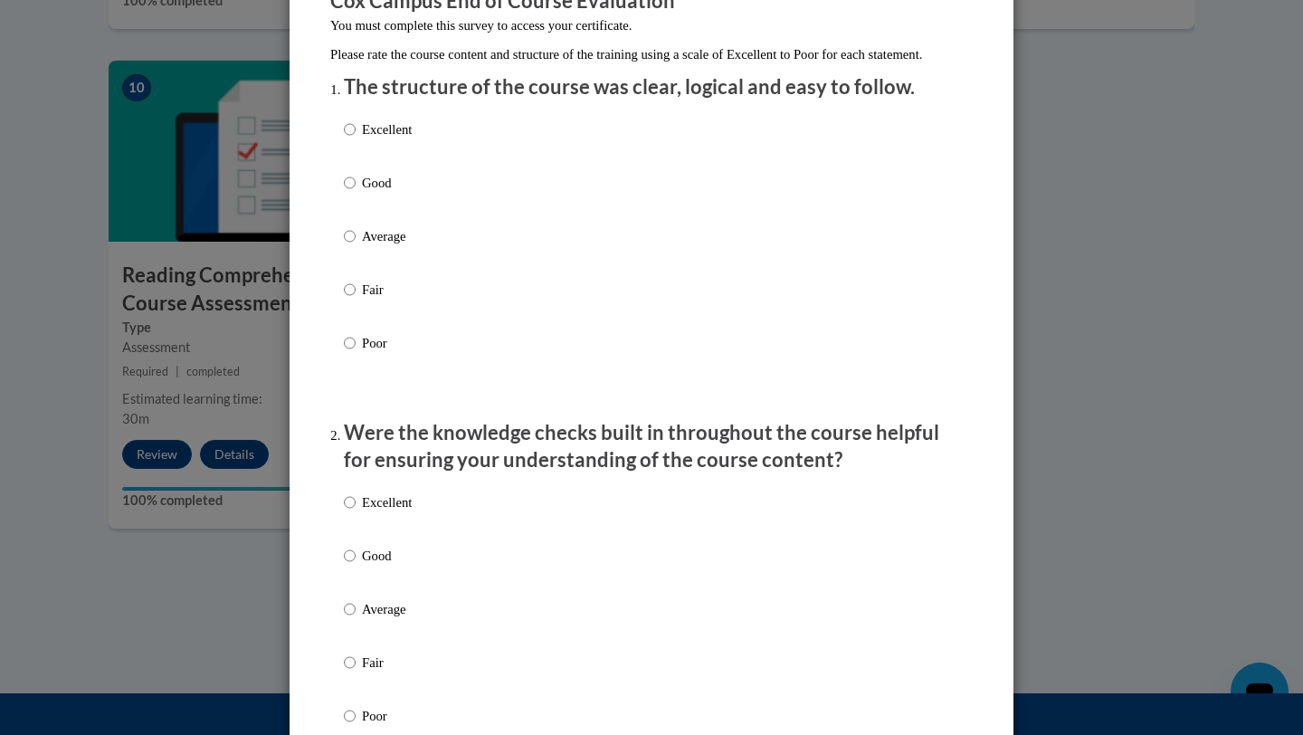
drag, startPoint x: 358, startPoint y: 285, endPoint x: 358, endPoint y: 270, distance: 15.4
click at [358, 275] on label "Average" at bounding box center [378, 250] width 68 height 49
click at [356, 246] on input "Average" at bounding box center [350, 236] width 12 height 20
radio input "true"
click at [358, 270] on label "Average" at bounding box center [378, 250] width 68 height 49
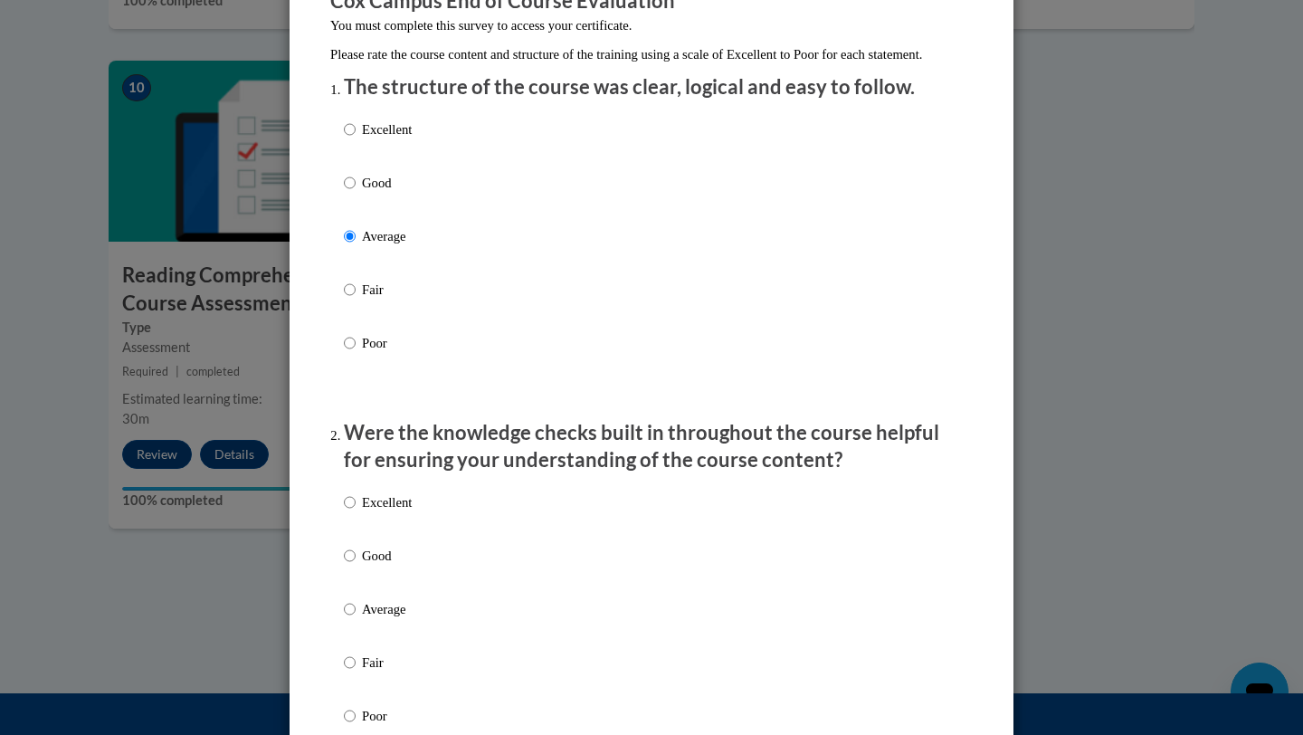
click at [356, 246] on input "Average" at bounding box center [350, 236] width 12 height 20
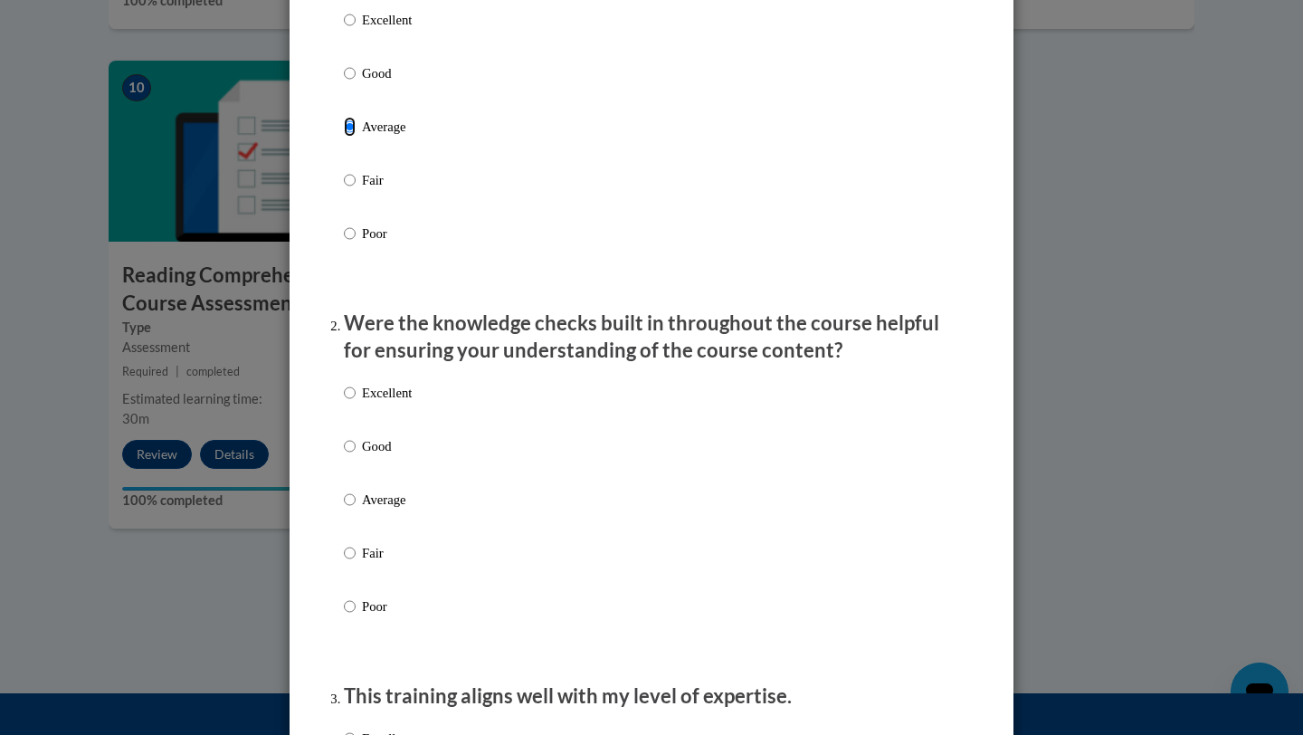
scroll to position [480, 0]
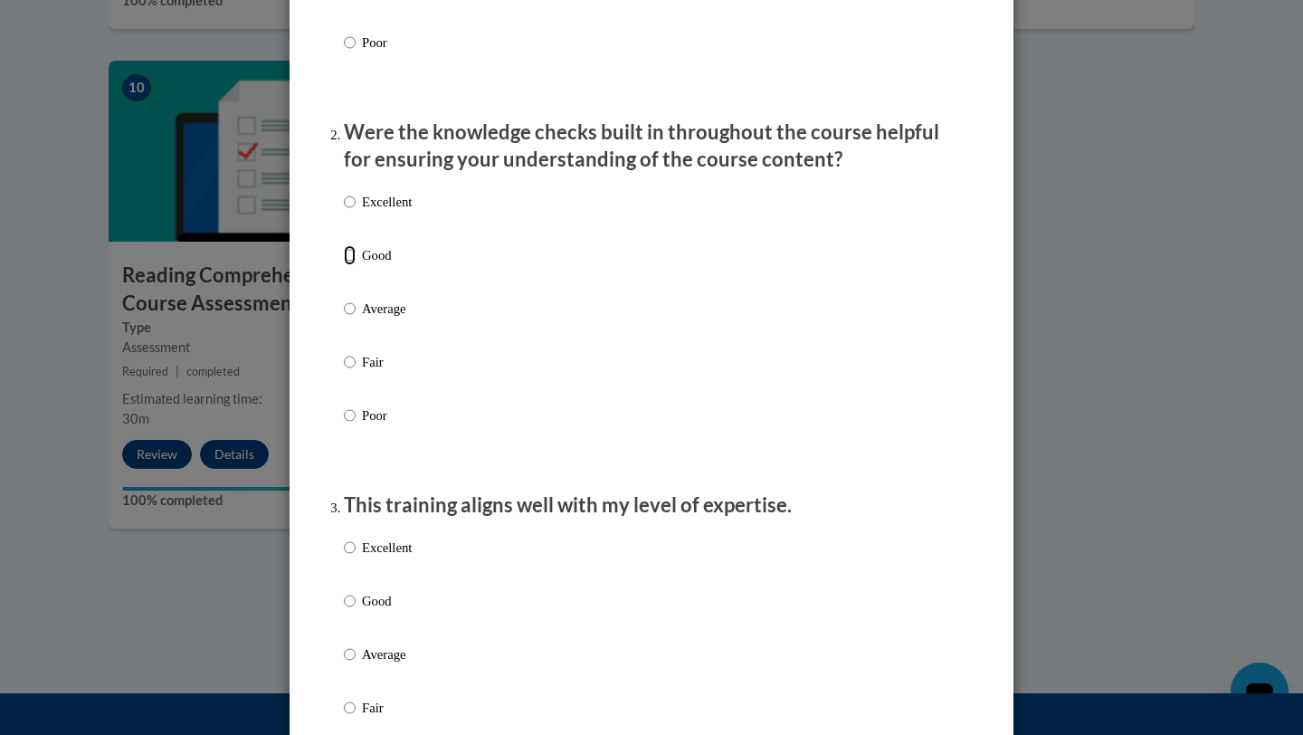
click at [349, 265] on input "Good" at bounding box center [350, 255] width 12 height 20
radio input "true"
click at [353, 611] on input "Good" at bounding box center [350, 601] width 12 height 20
radio input "true"
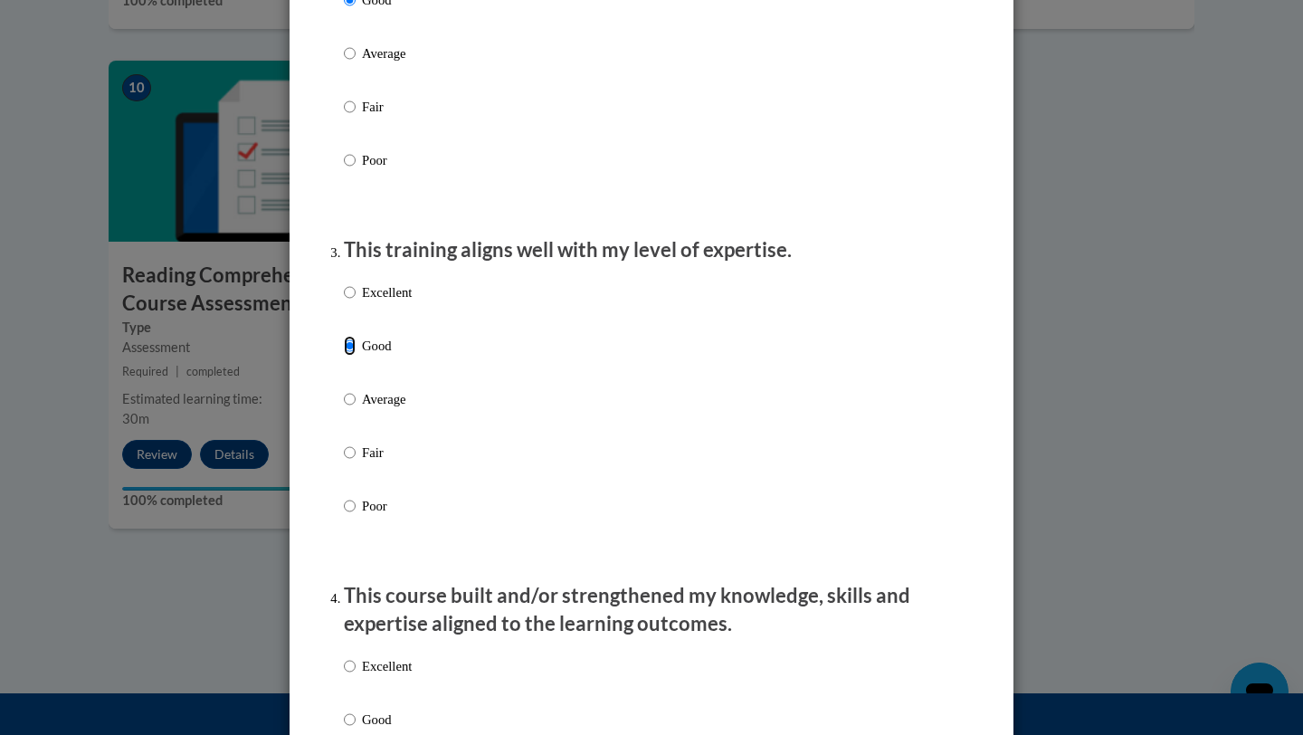
scroll to position [895, 0]
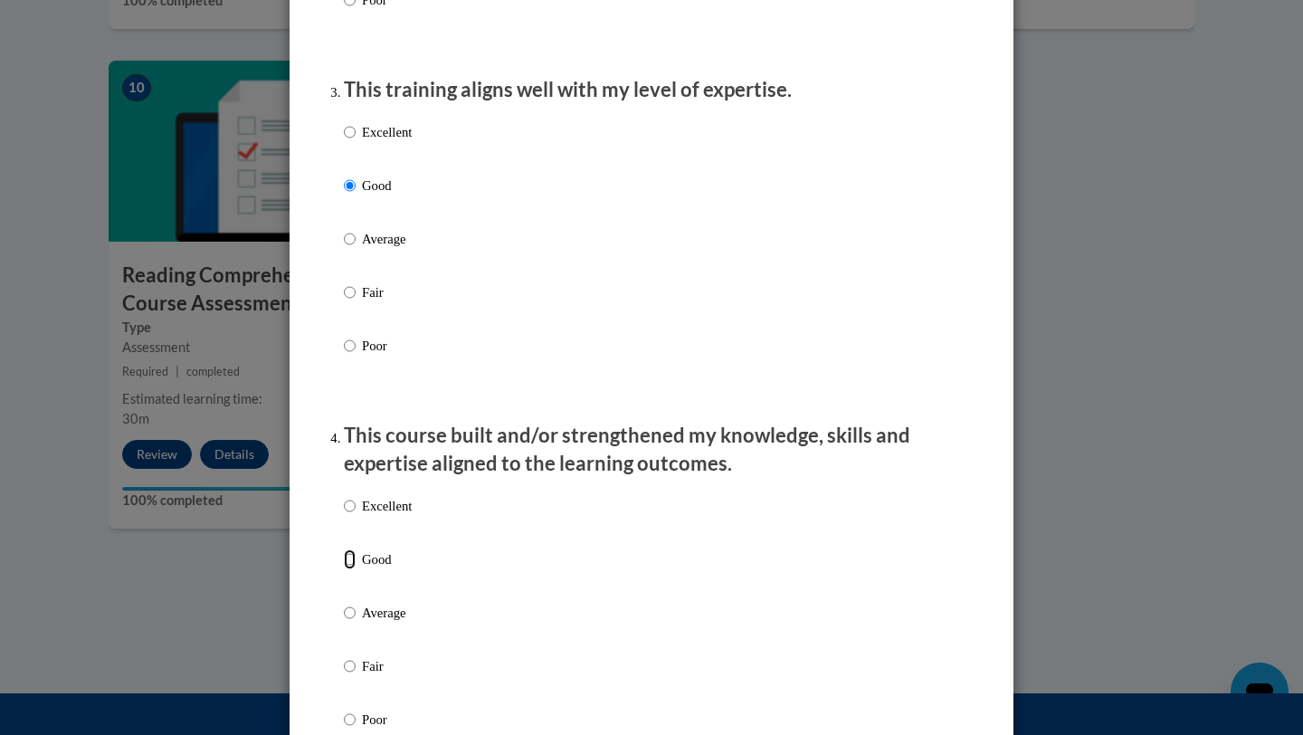
click at [349, 569] on input "Good" at bounding box center [350, 559] width 12 height 20
radio input "true"
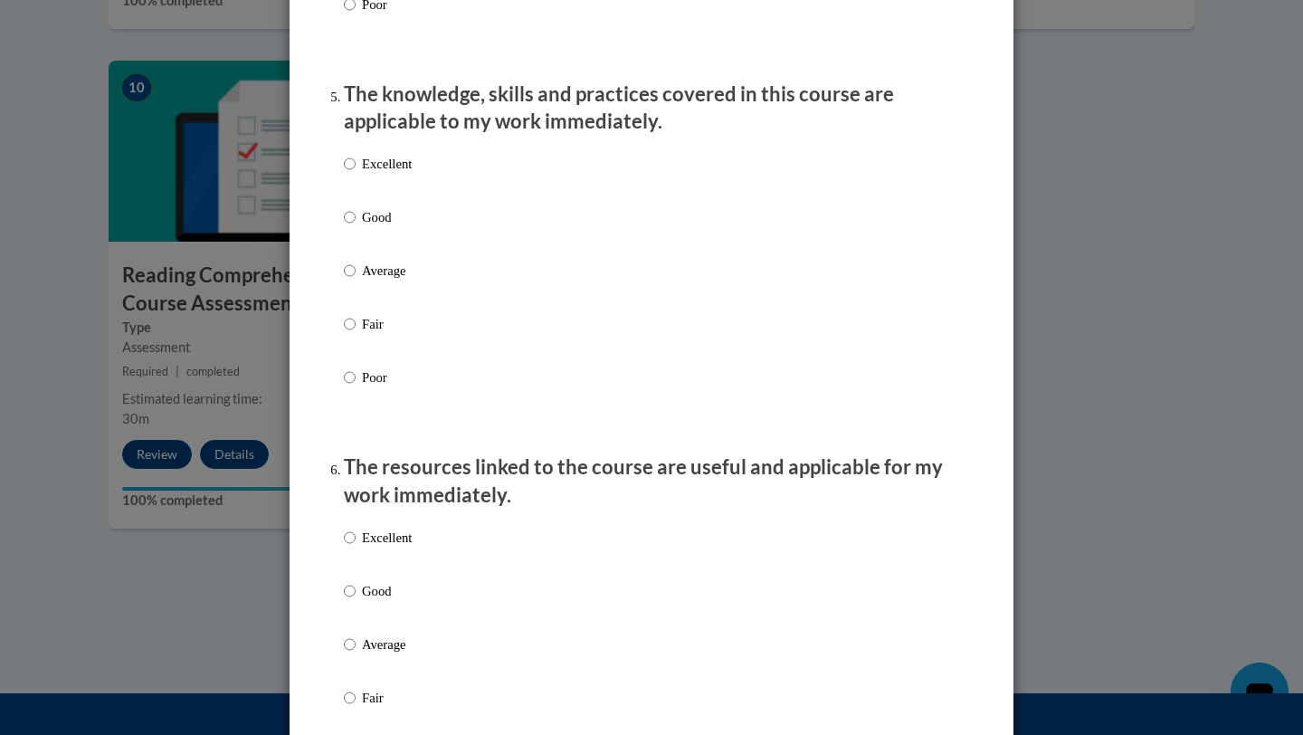
scroll to position [1839, 0]
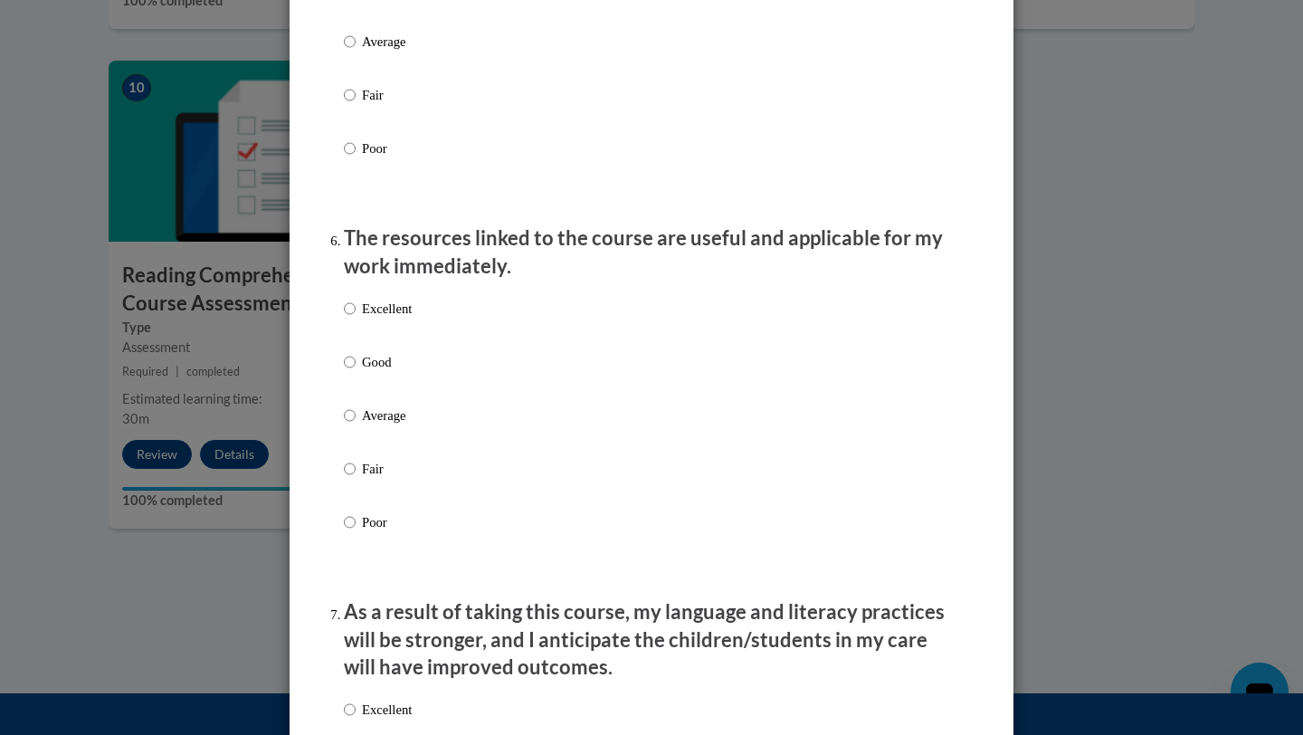
click at [364, 346] on label "Excellent" at bounding box center [378, 323] width 68 height 49
click at [356, 319] on input "Excellent" at bounding box center [350, 309] width 12 height 20
radio input "true"
click at [376, 52] on p "Average" at bounding box center [387, 42] width 50 height 20
click at [356, 52] on input "Average" at bounding box center [350, 42] width 12 height 20
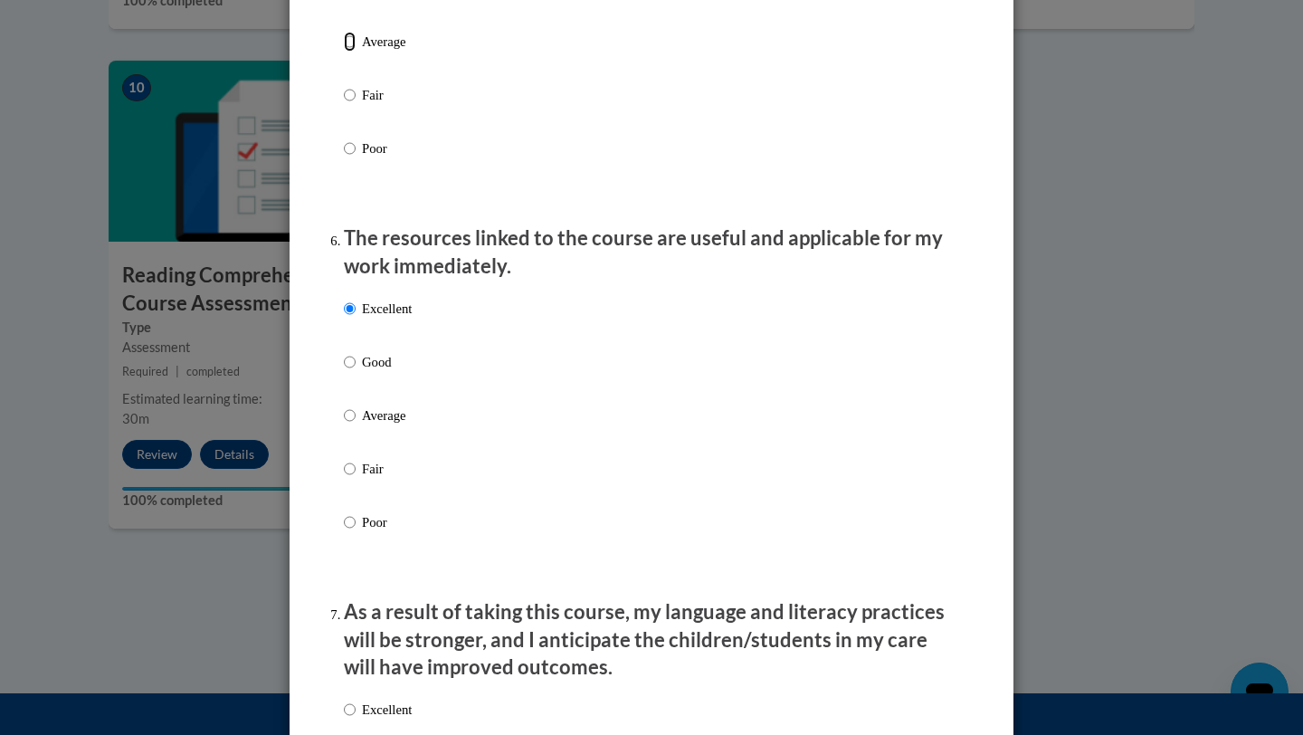
radio input "true"
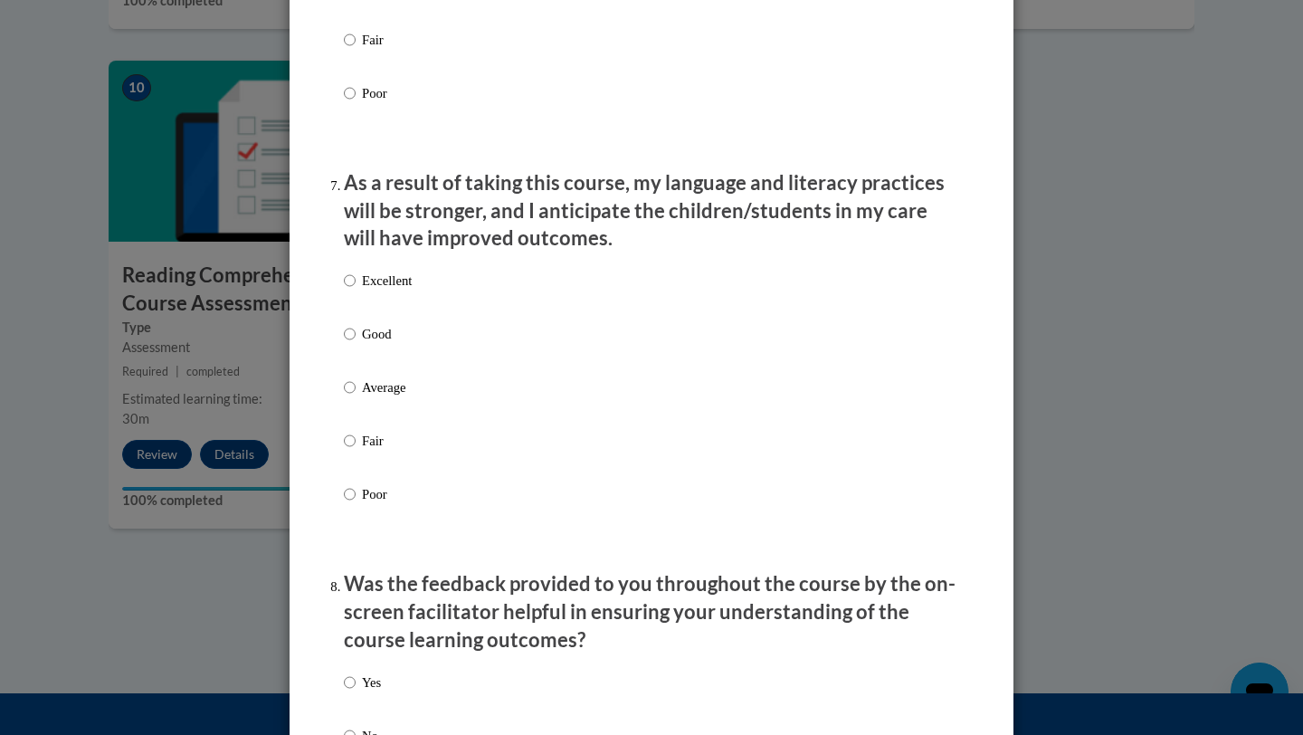
click at [374, 343] on p "Good" at bounding box center [387, 334] width 50 height 20
click at [356, 343] on input "Good" at bounding box center [350, 334] width 12 height 20
radio input "true"
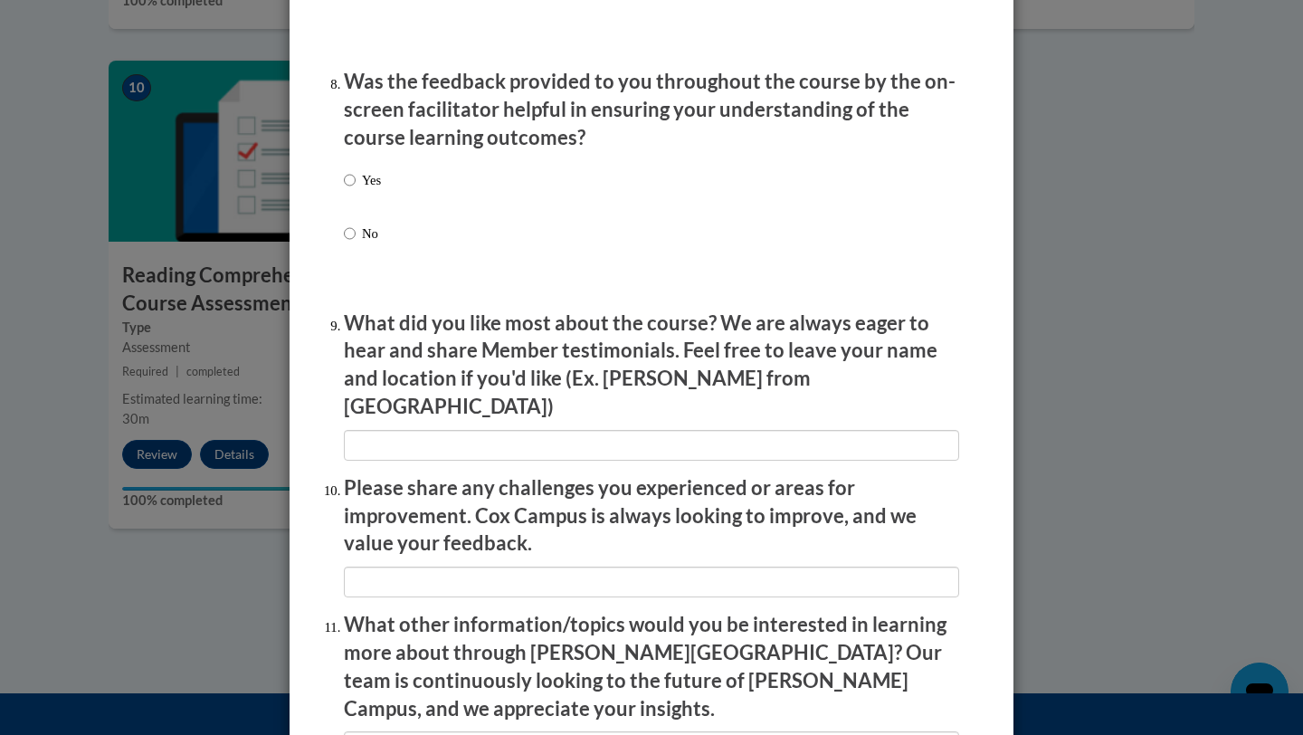
scroll to position [2747, 0]
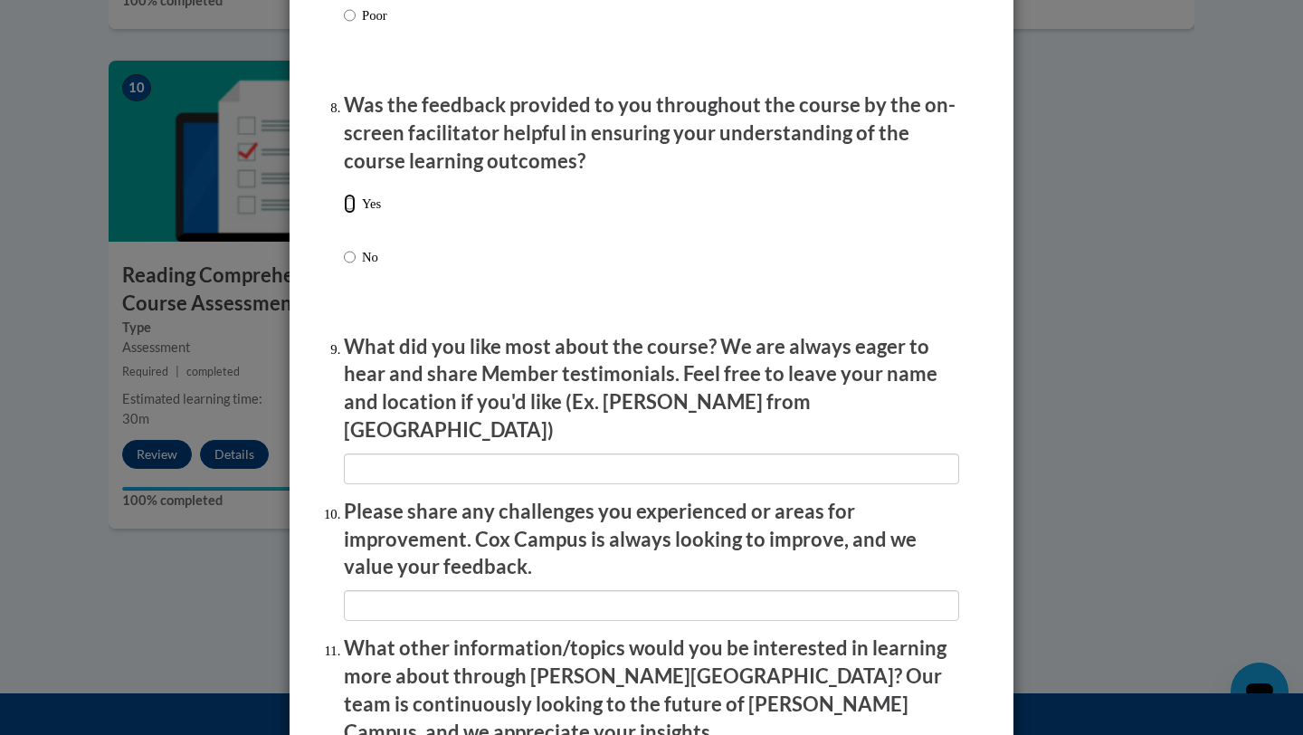
click at [353, 214] on input "Yes" at bounding box center [350, 204] width 12 height 20
radio input "true"
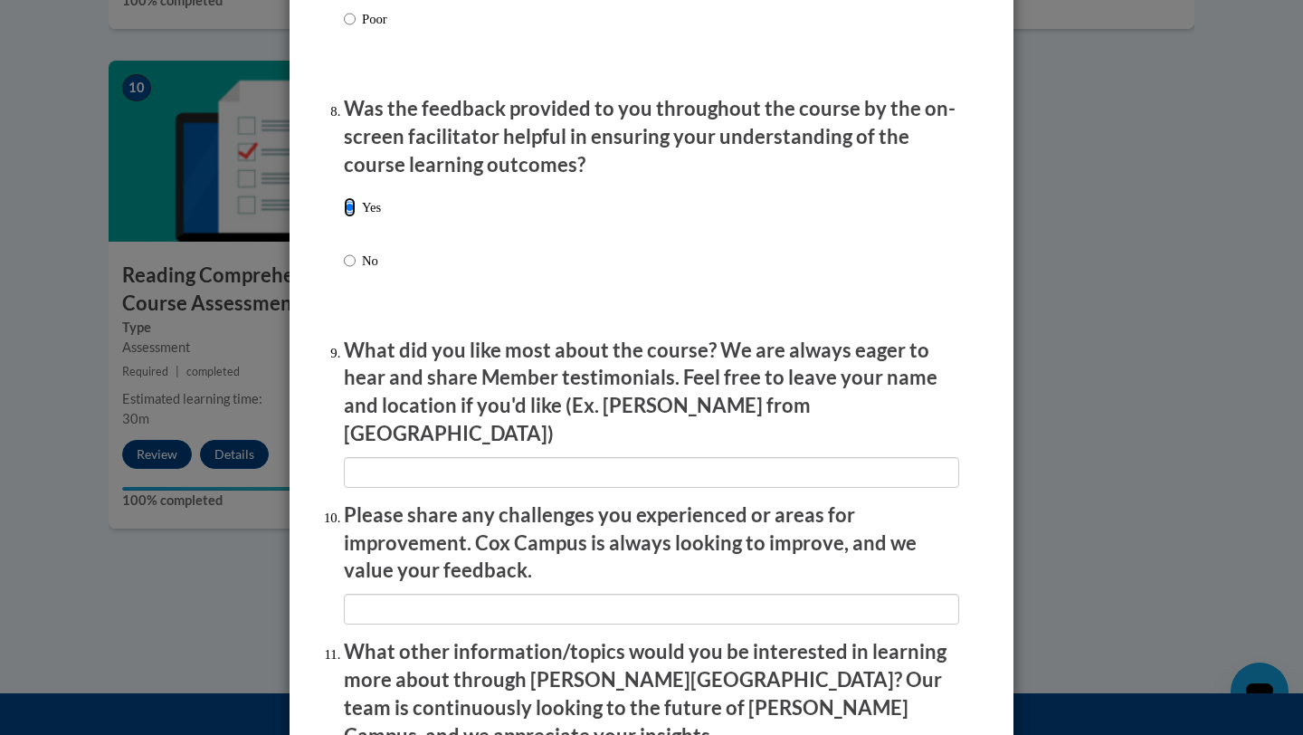
scroll to position [2809, 0]
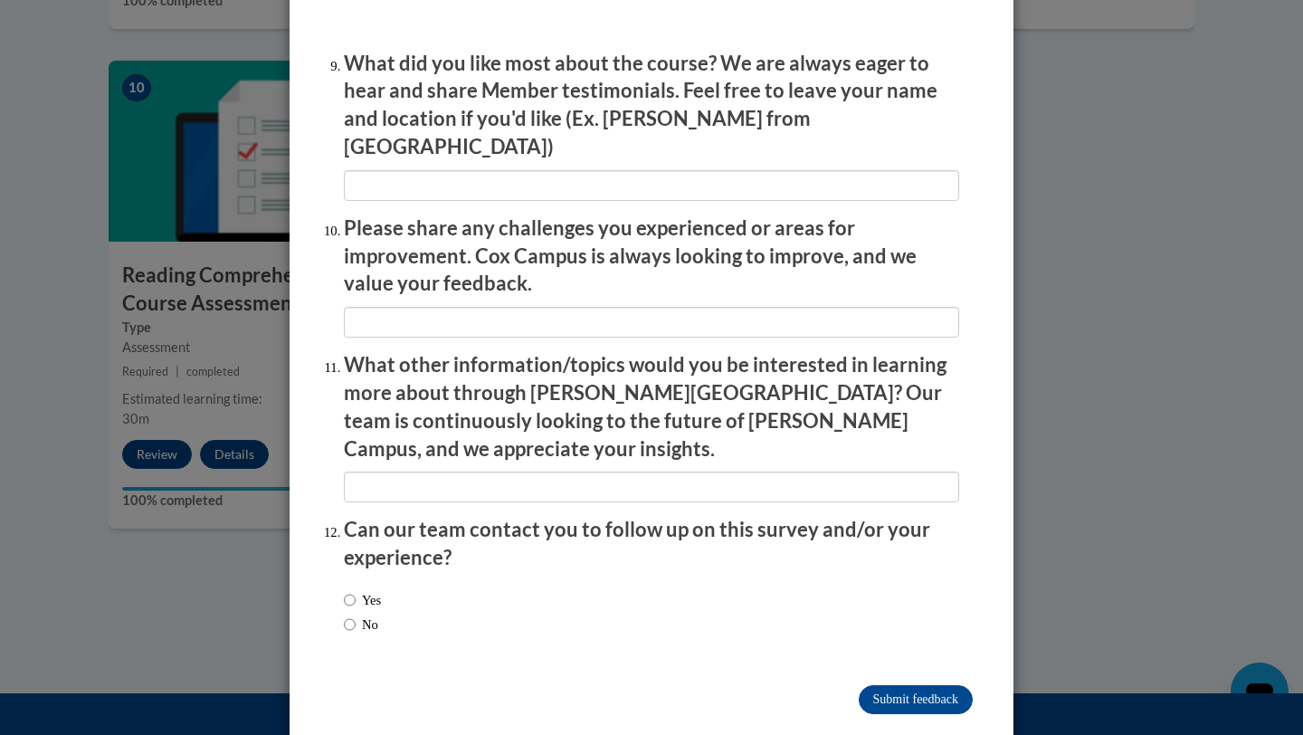
click at [377, 590] on label "Yes" at bounding box center [362, 600] width 37 height 20
click at [356, 590] on input "Yes" at bounding box center [350, 600] width 12 height 20
radio input "true"
click at [902, 685] on input "Submit feedback" at bounding box center [916, 699] width 114 height 29
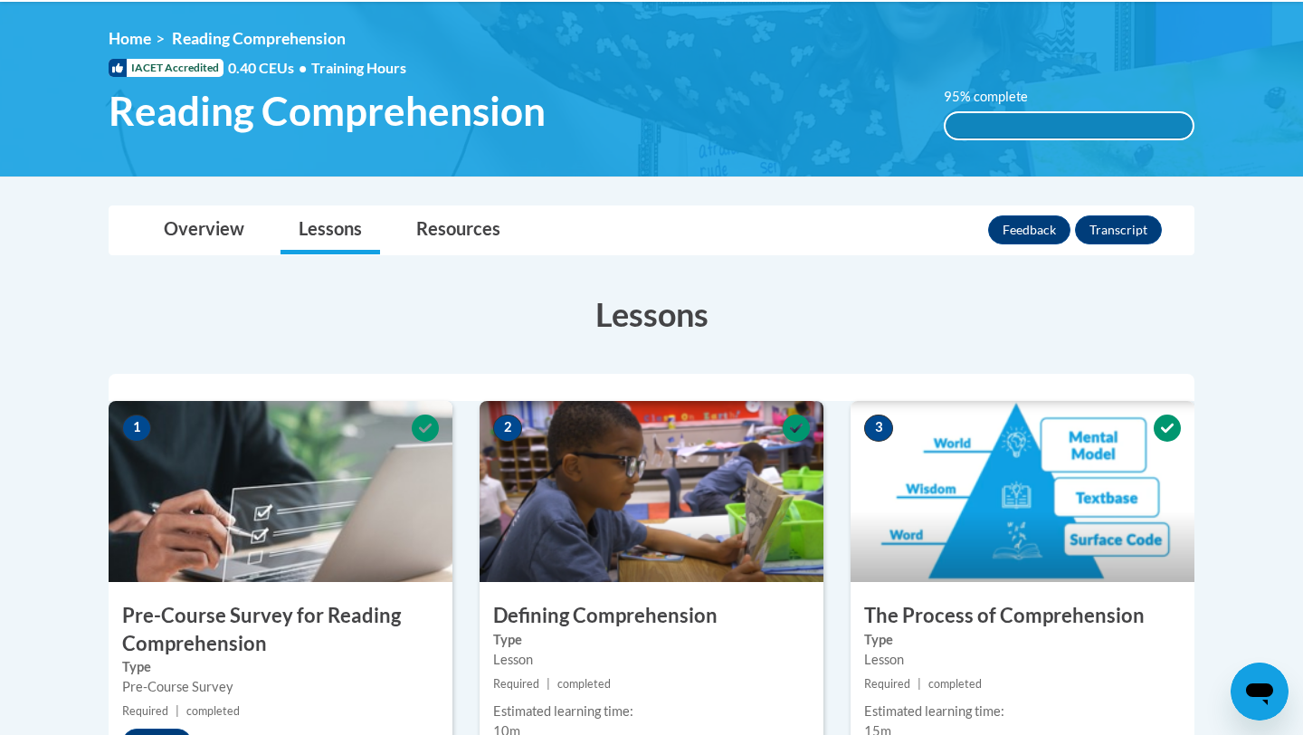
scroll to position [231, 0]
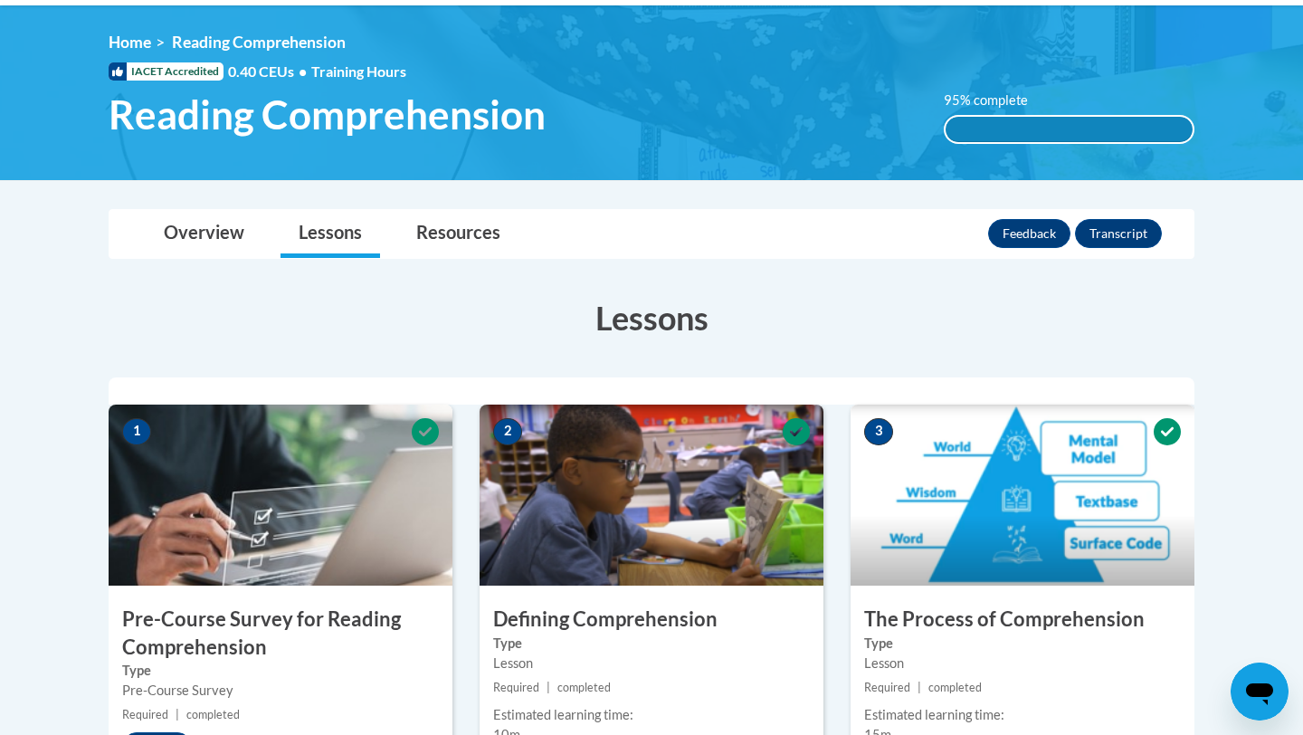
click at [973, 83] on div "<en>Home</en><fr>Accueil</fr><de>Zuhause</de><it>Casa</it><es>Casa</es><pt>Casa…" at bounding box center [651, 93] width 1140 height 120
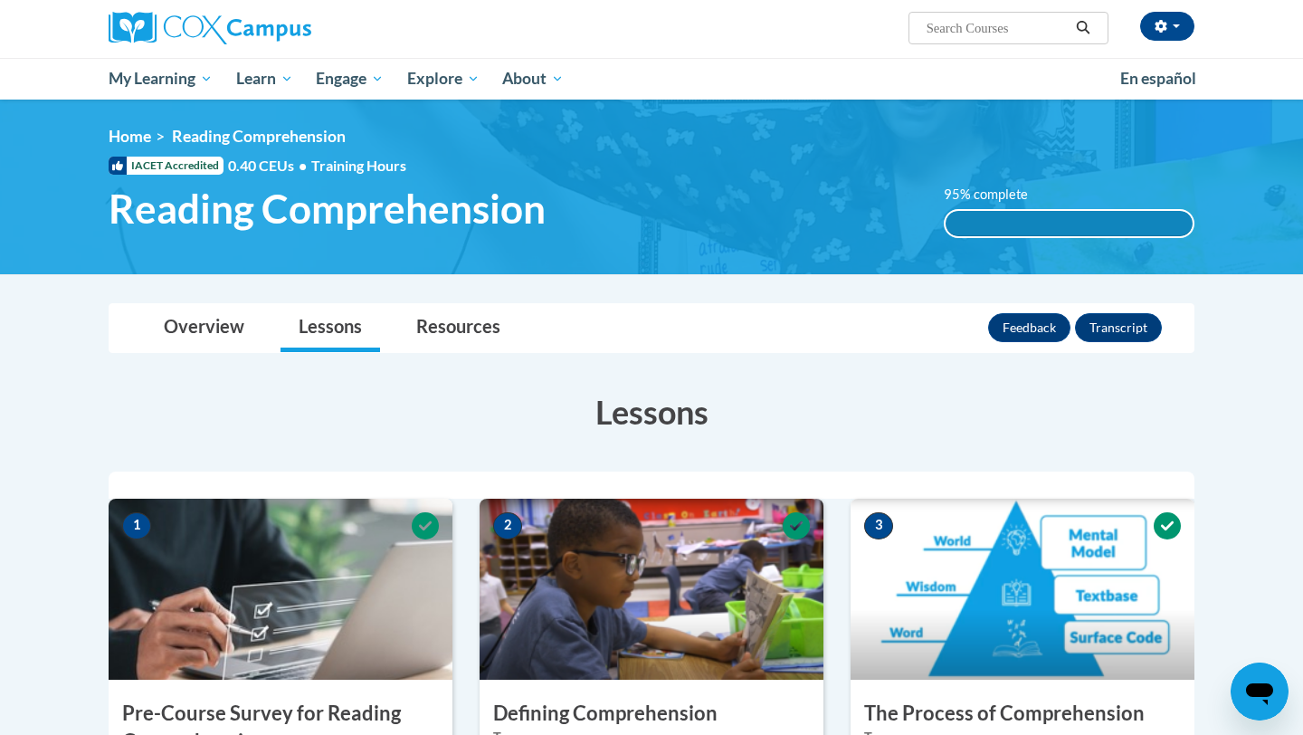
scroll to position [108, 0]
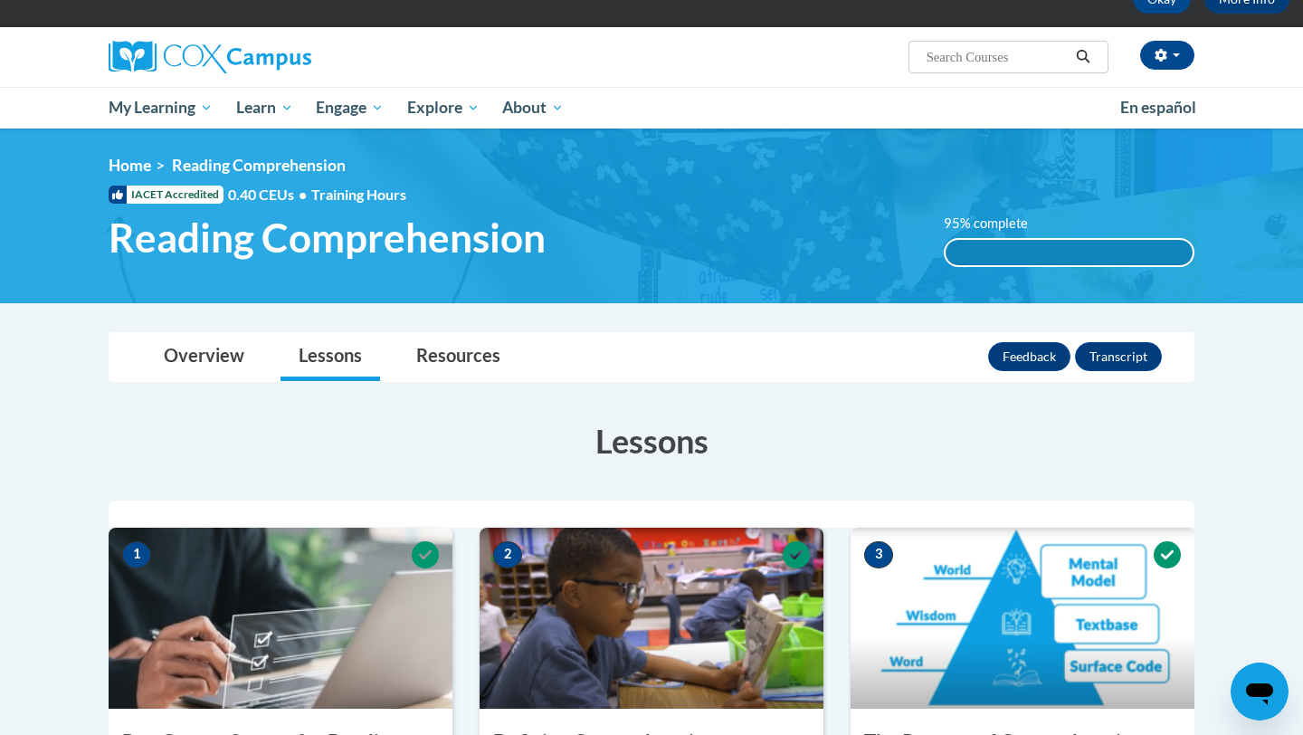
click at [969, 192] on div "<en>Home</en><fr>Accueil</fr><de>Zuhause</de><it>Casa</it><es>Casa</es><pt>Casa…" at bounding box center [651, 216] width 1140 height 120
click at [1100, 367] on button "Transcript" at bounding box center [1118, 356] width 87 height 29
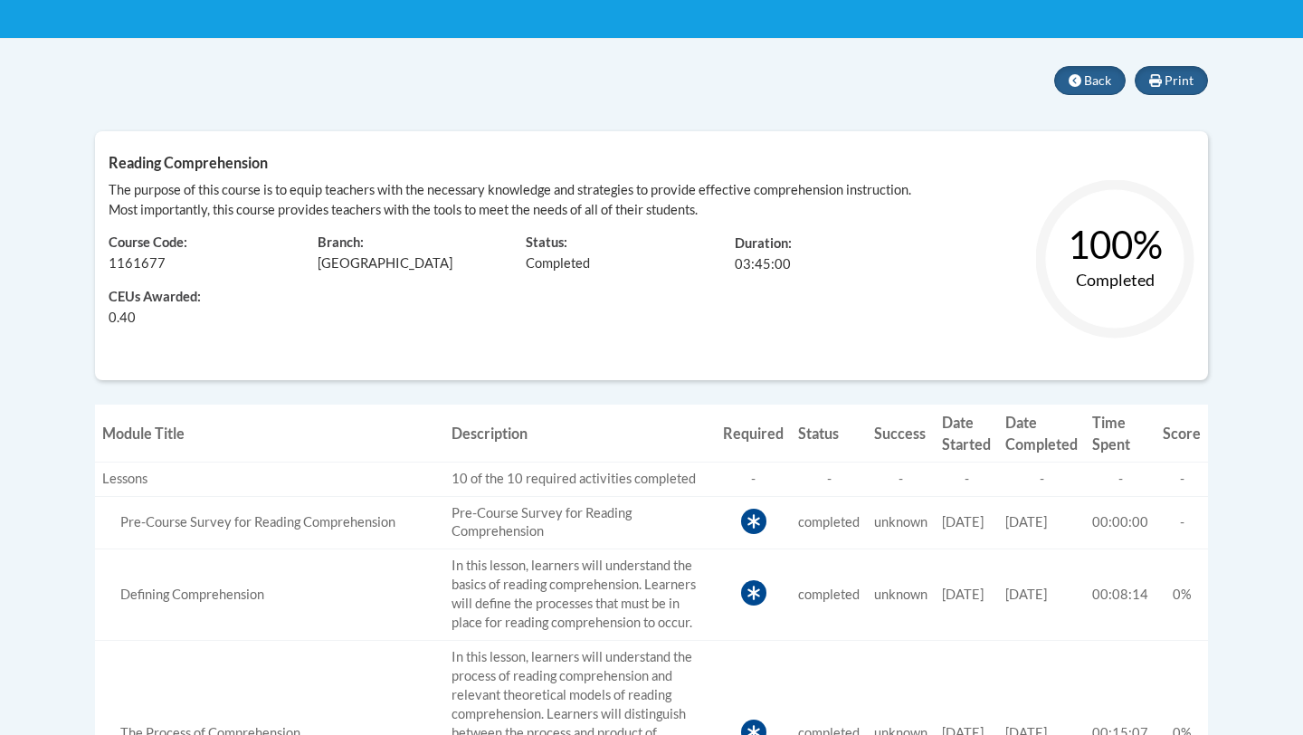
scroll to position [320, 0]
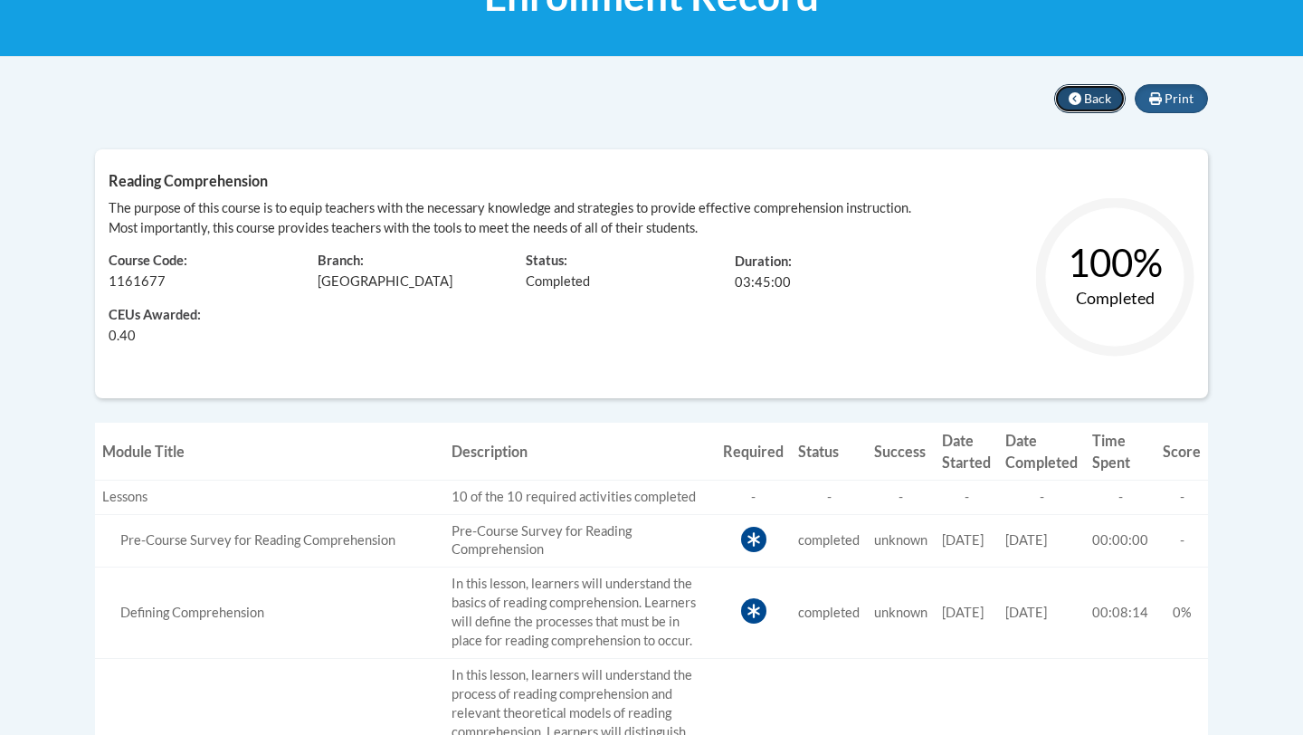
click at [1083, 100] on button "Back" at bounding box center [1090, 98] width 72 height 29
